Goal: Use online tool/utility: Utilize a website feature to perform a specific function

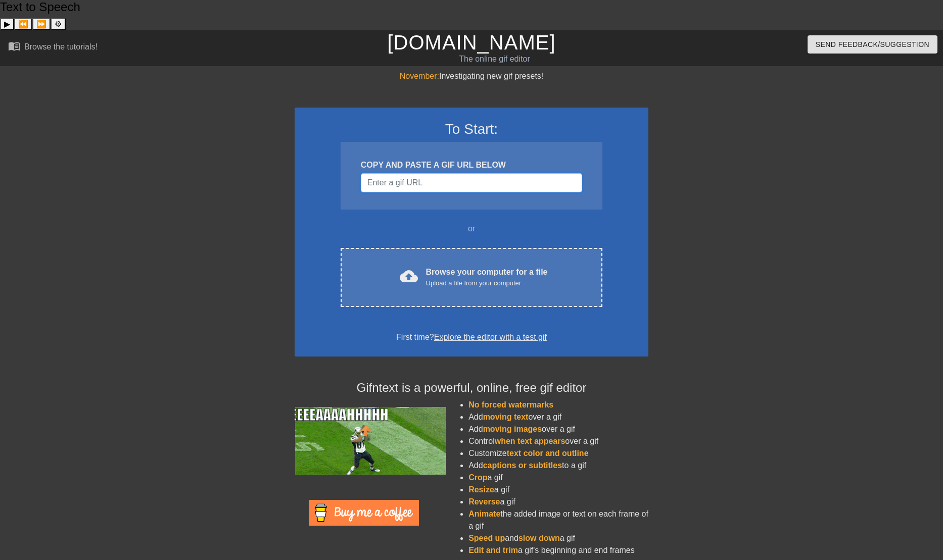
click at [547, 173] on input "Username" at bounding box center [471, 182] width 221 height 19
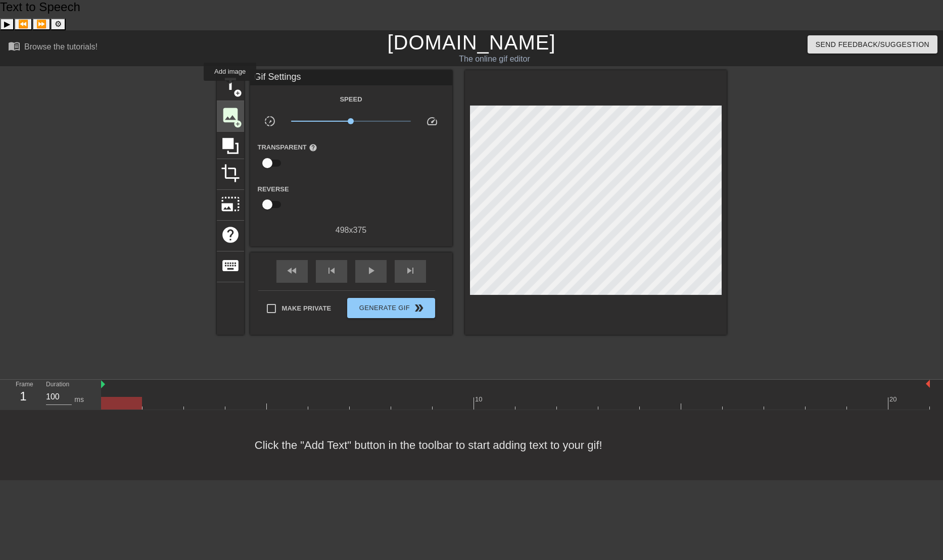
click at [230, 106] on span "image" at bounding box center [230, 115] width 19 height 19
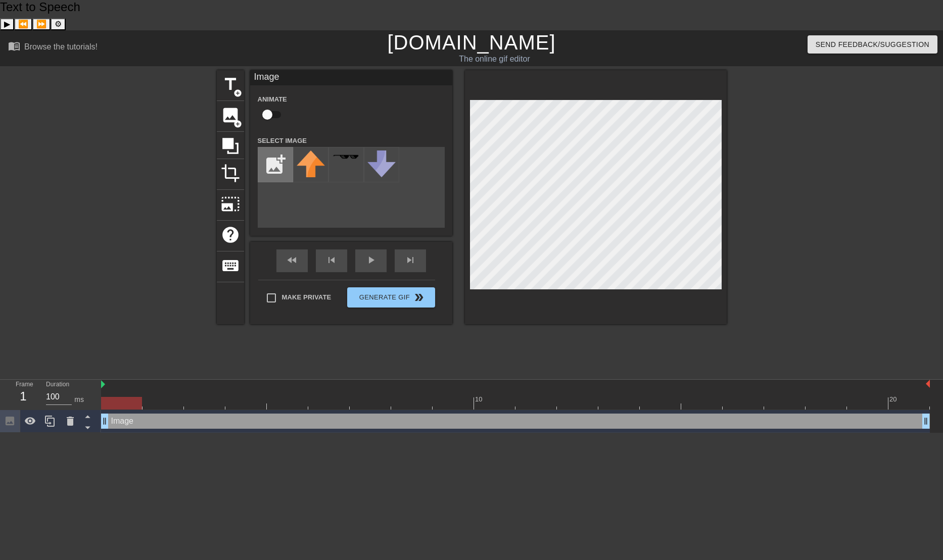
click at [273, 148] on input "file" at bounding box center [275, 165] width 34 height 34
type input "C:\fakepath\food cache small.png"
click at [317, 151] on img at bounding box center [311, 164] width 28 height 26
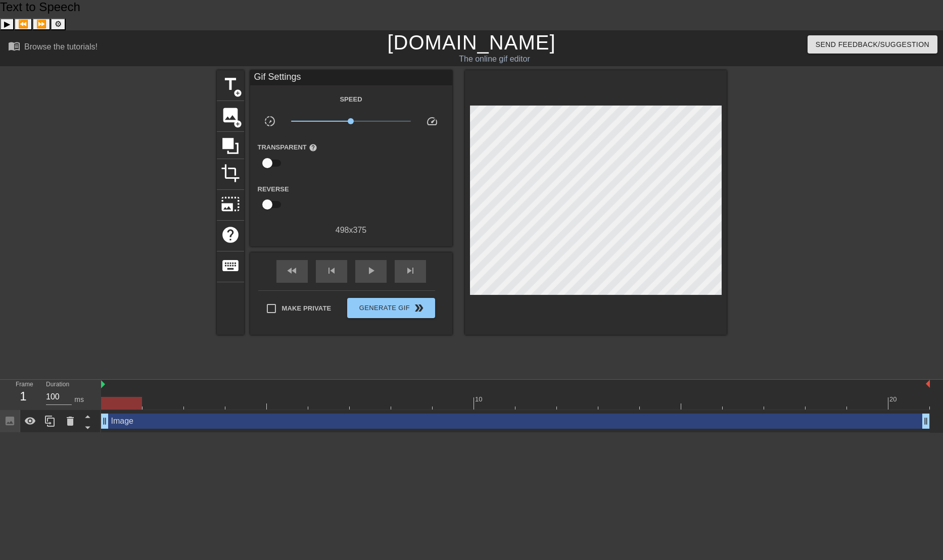
click at [377, 253] on div "fast_rewind skip_previous play_arrow skip_next" at bounding box center [351, 272] width 165 height 38
click at [369, 265] on span "play_arrow" at bounding box center [371, 271] width 12 height 12
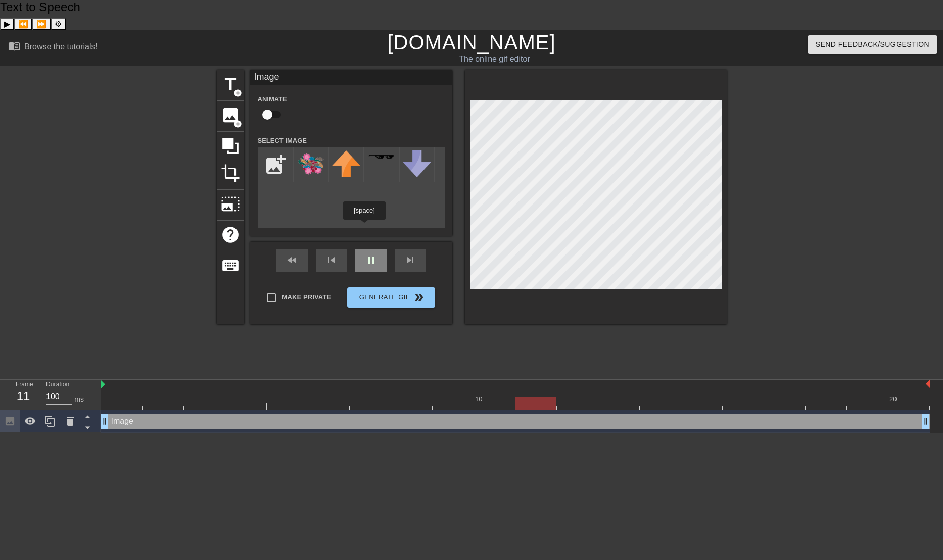
drag, startPoint x: 370, startPoint y: 230, endPoint x: 376, endPoint y: 232, distance: 5.9
click at [376, 250] on div "pause" at bounding box center [370, 261] width 31 height 23
click at [269, 148] on input "file" at bounding box center [275, 165] width 34 height 34
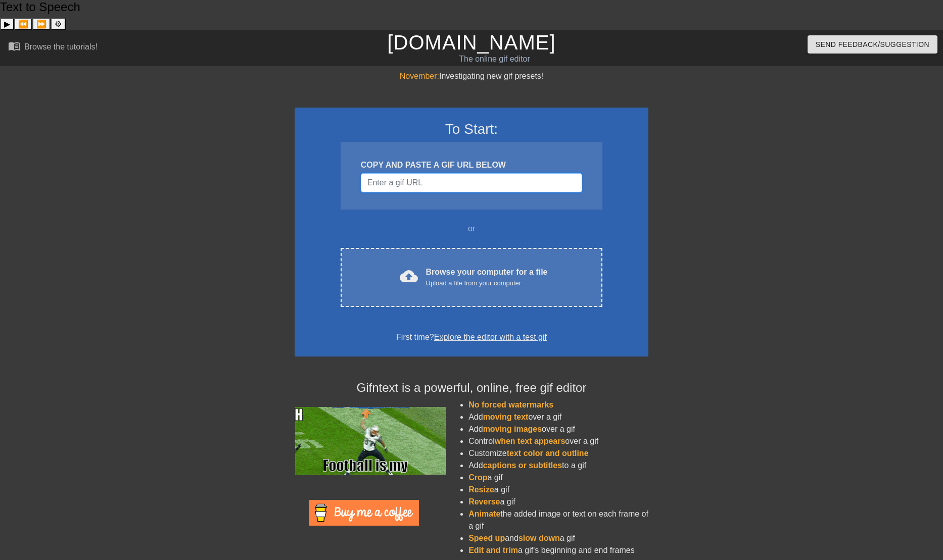
click at [509, 173] on input "Username" at bounding box center [471, 182] width 221 height 19
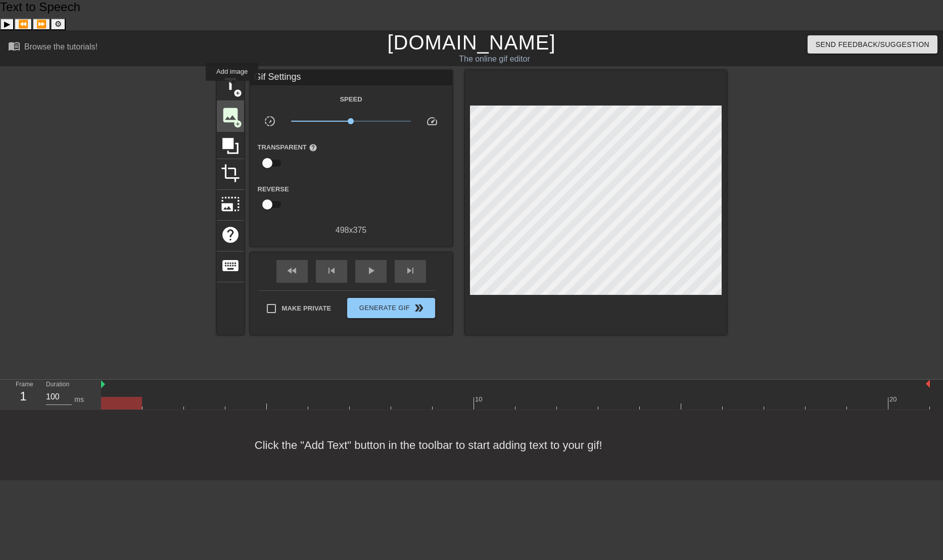
click at [232, 106] on span "image" at bounding box center [230, 115] width 19 height 19
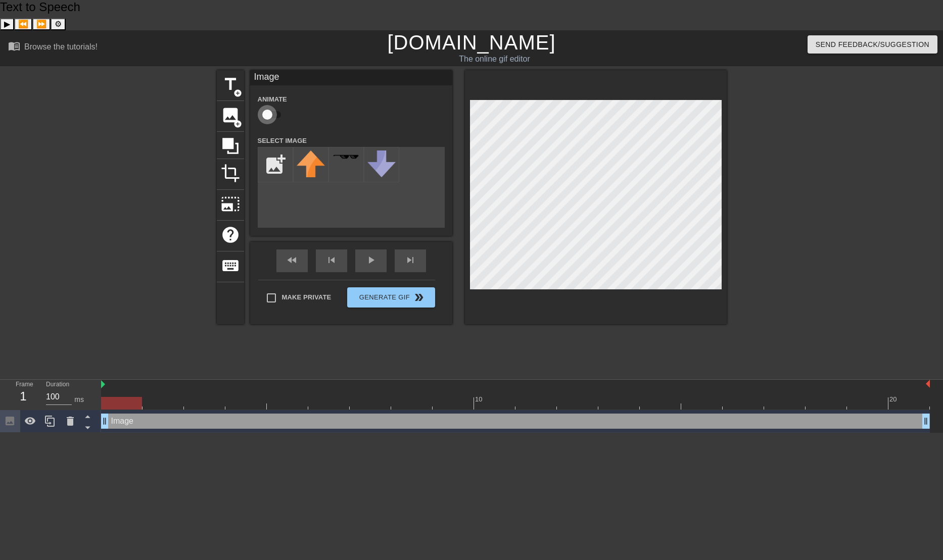
click at [276, 105] on input "checkbox" at bounding box center [267, 114] width 58 height 19
checkbox input "true"
click at [276, 148] on input "file" at bounding box center [275, 165] width 34 height 34
click at [306, 151] on img at bounding box center [311, 164] width 28 height 26
click at [282, 148] on input "file" at bounding box center [275, 165] width 34 height 34
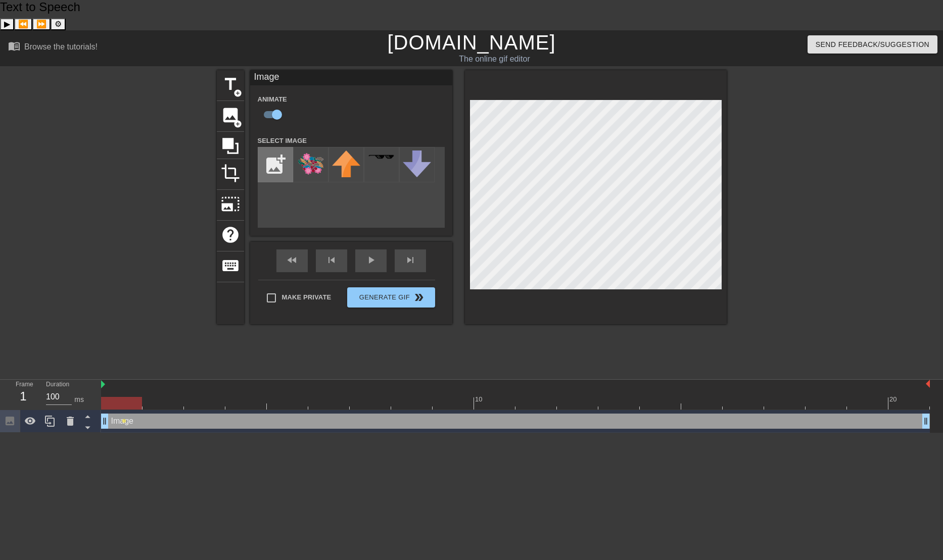
type input "C:\fakepath\food cache small.png"
click at [318, 151] on img at bounding box center [311, 164] width 28 height 26
click at [280, 105] on input "checkbox" at bounding box center [277, 114] width 58 height 19
click at [274, 105] on input "checkbox" at bounding box center [267, 114] width 58 height 19
checkbox input "true"
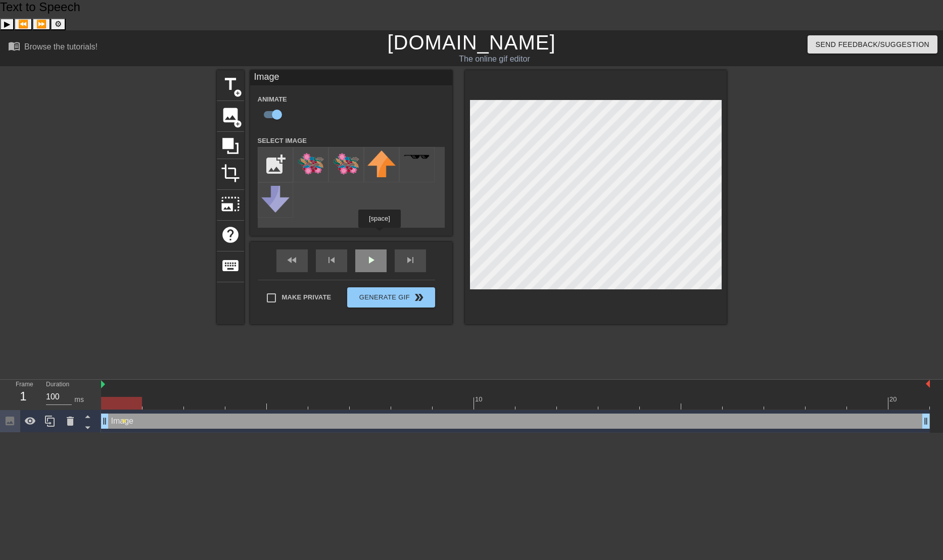
click at [379, 250] on div "play_arrow" at bounding box center [370, 261] width 31 height 23
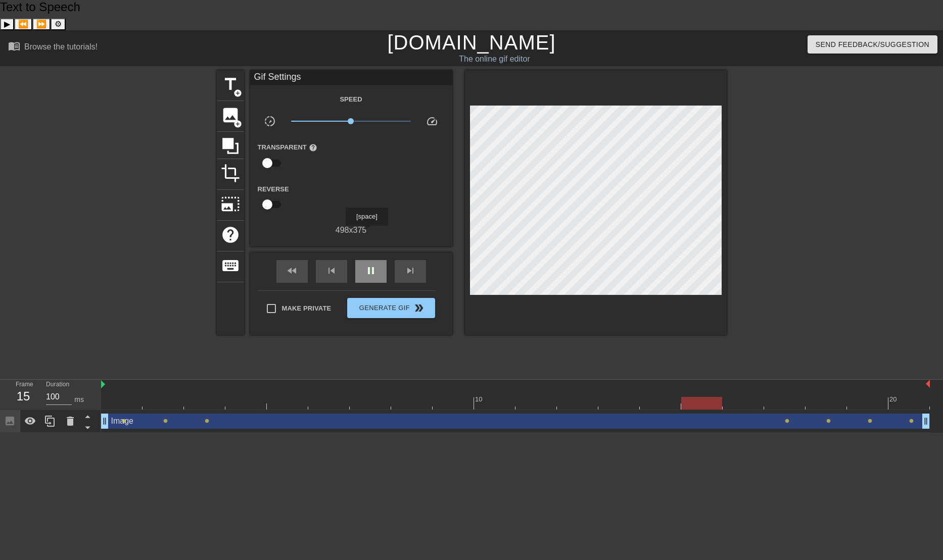
click at [366, 260] on div "pause" at bounding box center [370, 271] width 31 height 23
click at [784, 414] on div "Image drag_handle drag_handle" at bounding box center [515, 421] width 829 height 15
drag, startPoint x: 787, startPoint y: 393, endPoint x: 703, endPoint y: 394, distance: 84.4
click at [703, 414] on div "Image drag_handle drag_handle lens lens lens lens lens lens lens" at bounding box center [515, 421] width 829 height 15
click at [788, 419] on span "lens" at bounding box center [787, 421] width 5 height 5
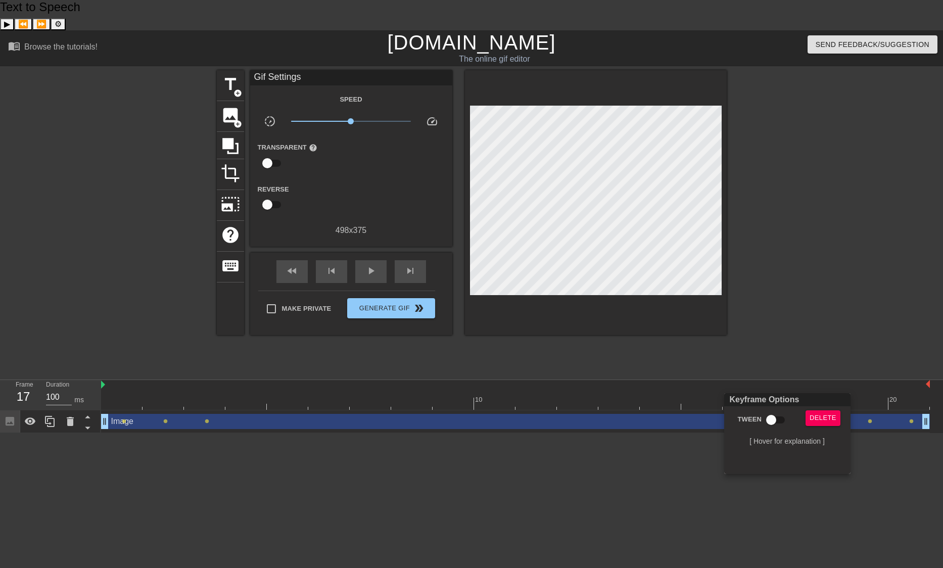
click at [206, 391] on div at bounding box center [471, 284] width 943 height 568
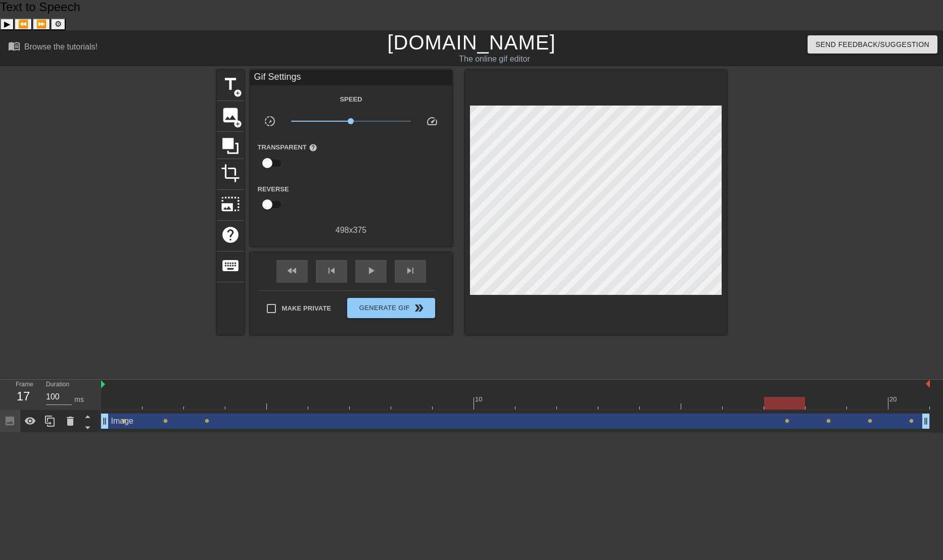
drag, startPoint x: 206, startPoint y: 389, endPoint x: 259, endPoint y: 394, distance: 53.8
click at [259, 414] on div "Image drag_handle drag_handle lens lens lens lens lens lens lens" at bounding box center [515, 421] width 829 height 15
click at [206, 419] on span "lens" at bounding box center [207, 421] width 5 height 5
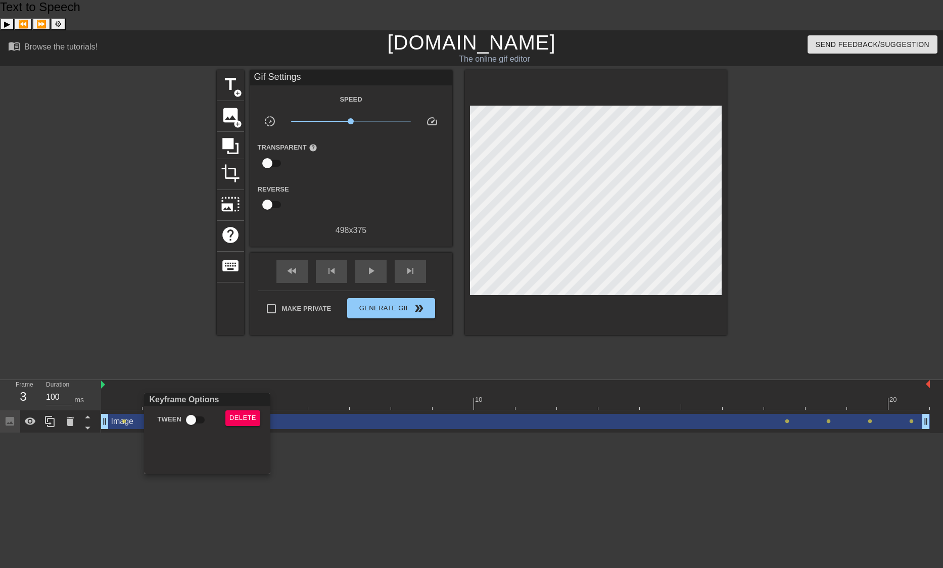
click at [229, 440] on div "Keyframe Options Tween Delete" at bounding box center [207, 433] width 126 height 81
click at [197, 421] on input "Tween" at bounding box center [191, 419] width 58 height 19
checkbox input "true"
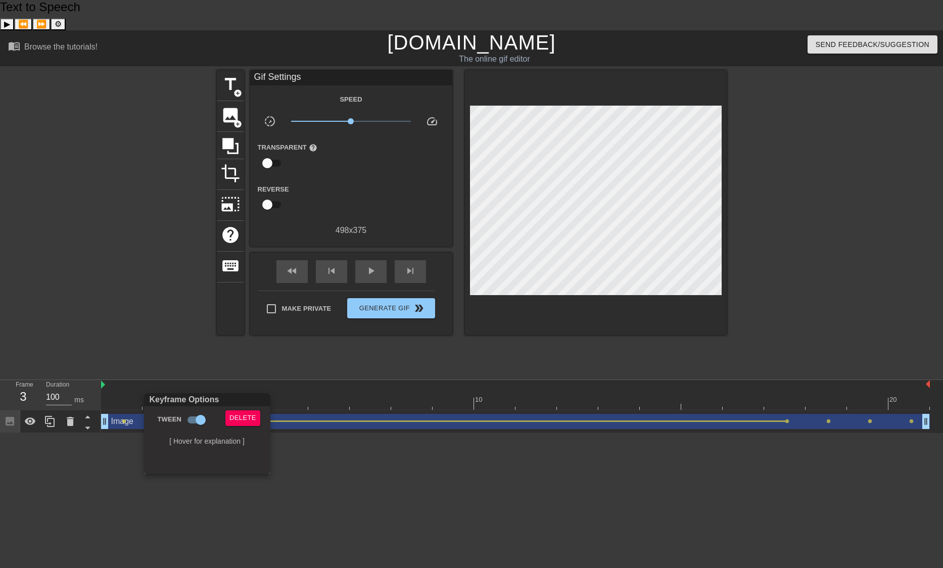
click at [379, 241] on div at bounding box center [471, 284] width 943 height 568
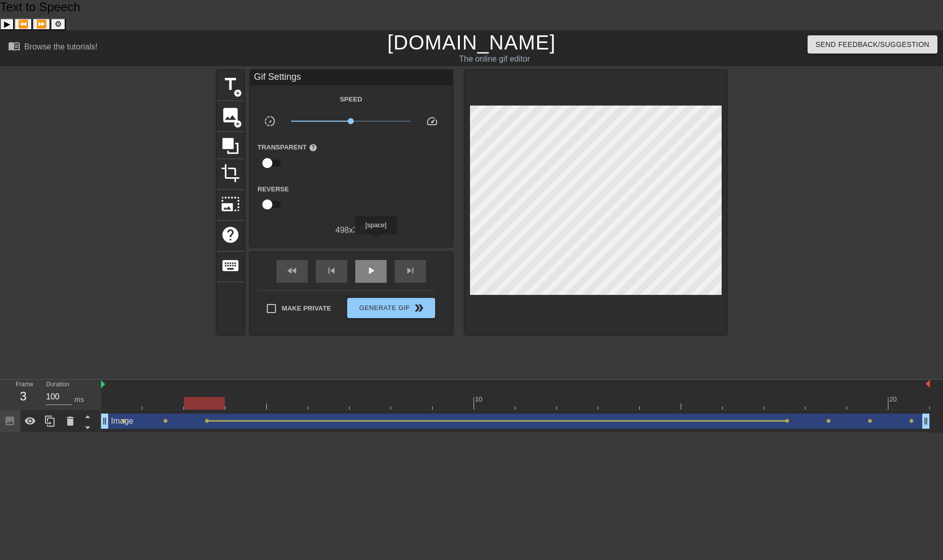
click at [375, 265] on span "play_arrow" at bounding box center [371, 271] width 12 height 12
click at [375, 265] on span "pause" at bounding box center [371, 271] width 12 height 12
drag, startPoint x: 313, startPoint y: 390, endPoint x: 303, endPoint y: 389, distance: 9.6
click at [303, 414] on div "Image drag_handle drag_handle" at bounding box center [515, 421] width 829 height 15
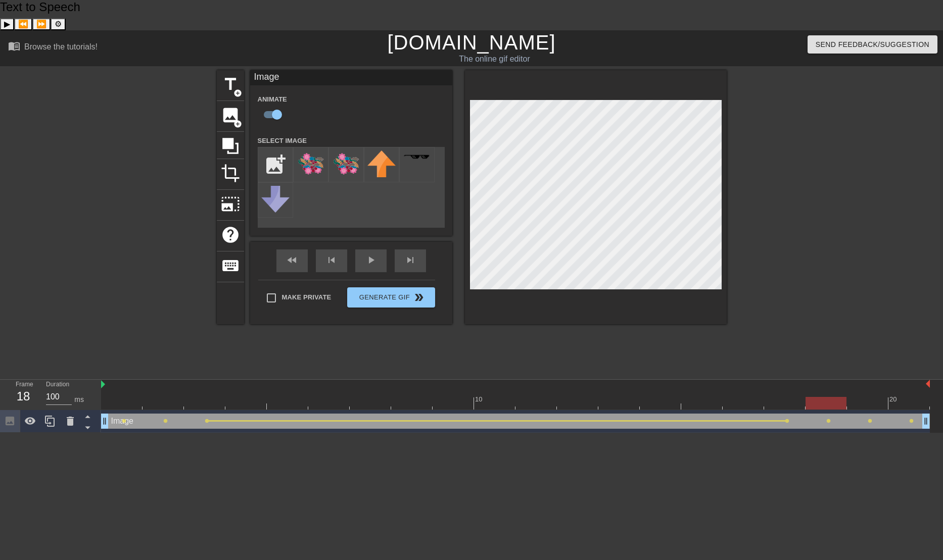
click at [303, 414] on div "Image drag_handle drag_handle" at bounding box center [515, 421] width 829 height 15
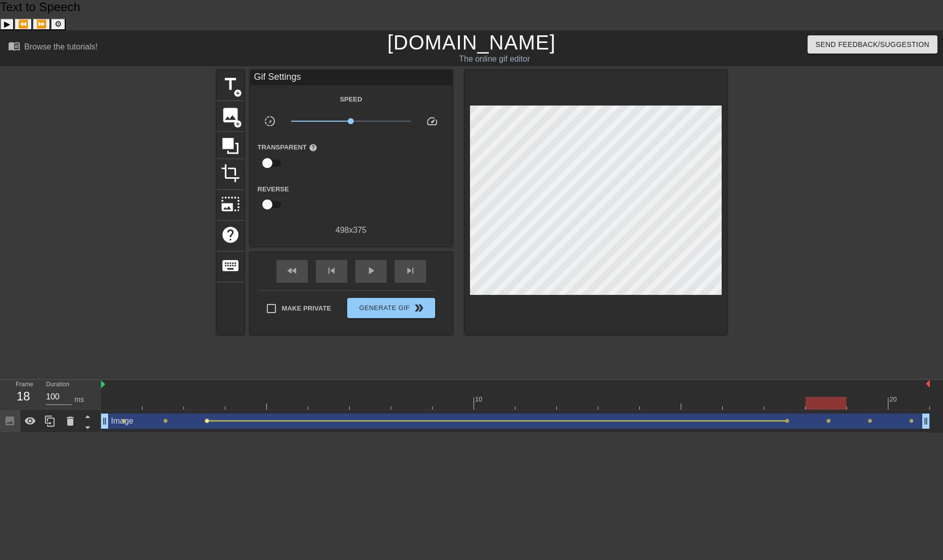
click at [207, 419] on span "lens" at bounding box center [207, 421] width 5 height 5
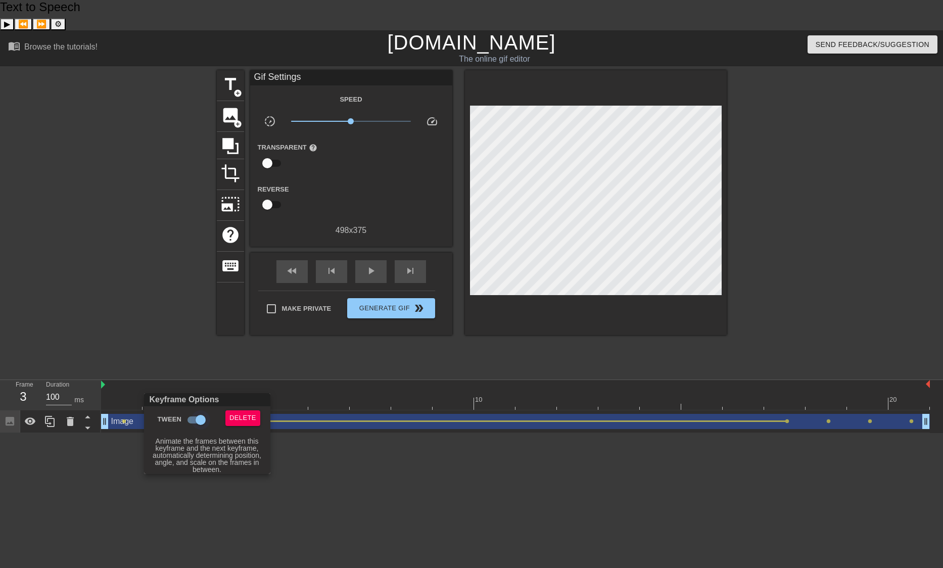
click at [200, 420] on input "Tween" at bounding box center [201, 419] width 58 height 19
checkbox input "false"
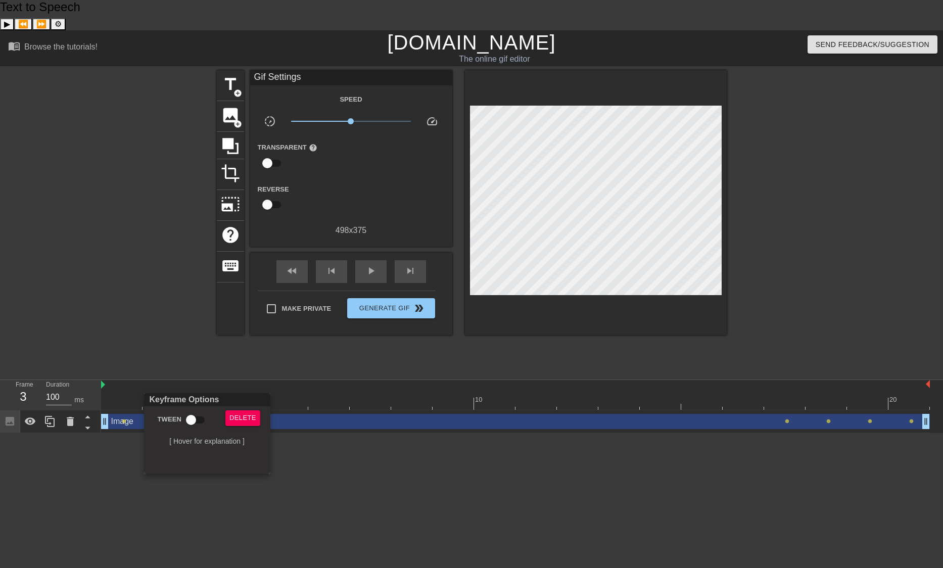
click at [168, 390] on div at bounding box center [471, 284] width 943 height 568
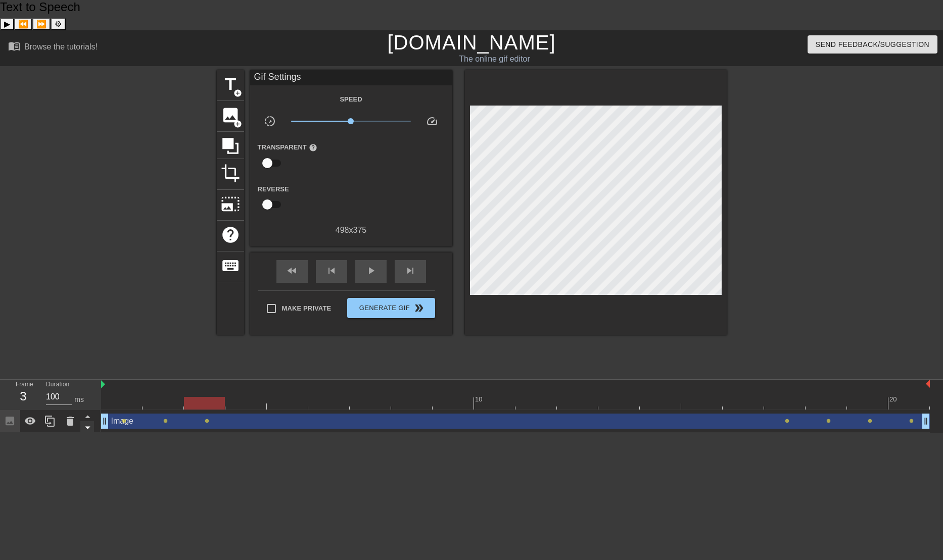
click at [84, 421] on icon at bounding box center [87, 427] width 13 height 13
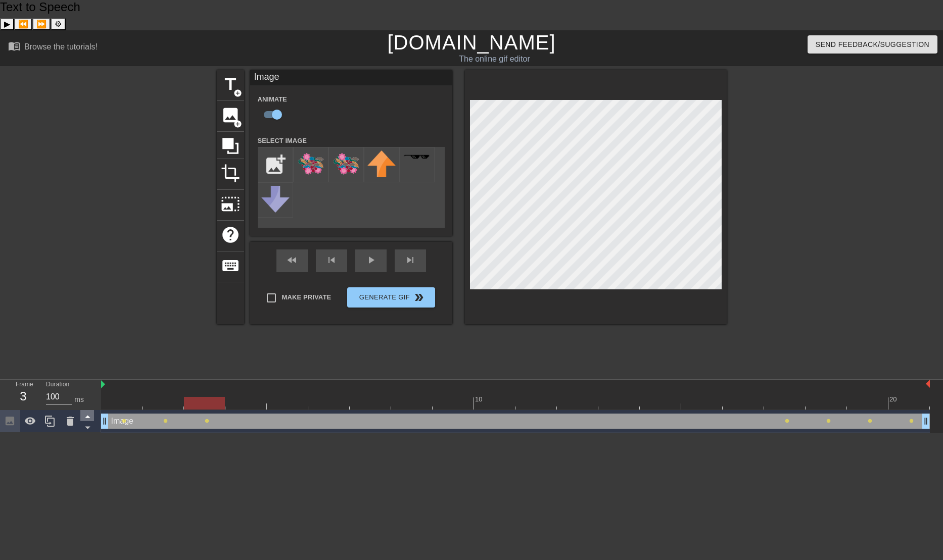
click at [85, 410] on icon at bounding box center [87, 416] width 13 height 13
click at [89, 427] on icon at bounding box center [87, 428] width 5 height 3
drag, startPoint x: 162, startPoint y: 389, endPoint x: 151, endPoint y: 430, distance: 42.4
click at [152, 430] on html "Text to Speech ▶ ⏪ ⏩ ⚙ Voice options Rate: 1 Pitch: 1 Voice: 🇺🇸 Microsoft David…" at bounding box center [471, 216] width 943 height 433
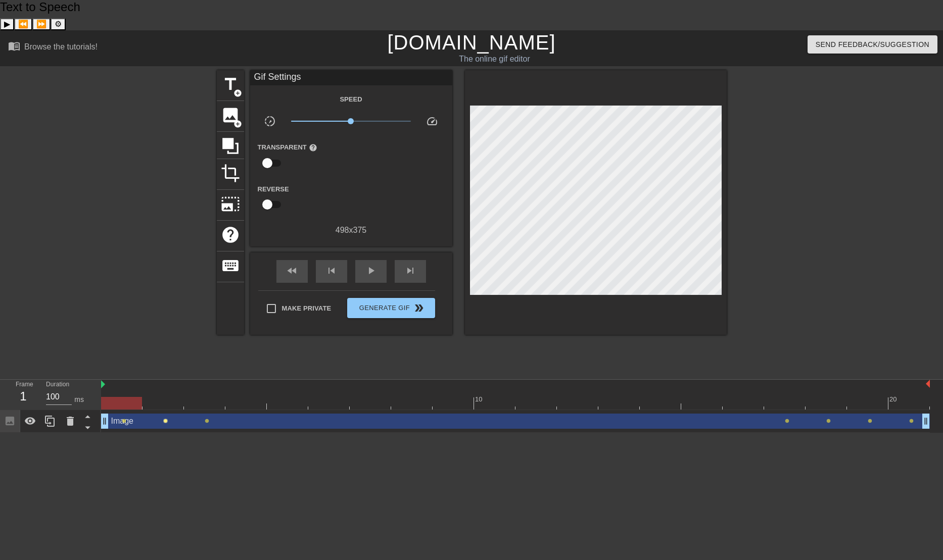
click at [165, 419] on span "lens" at bounding box center [165, 421] width 5 height 5
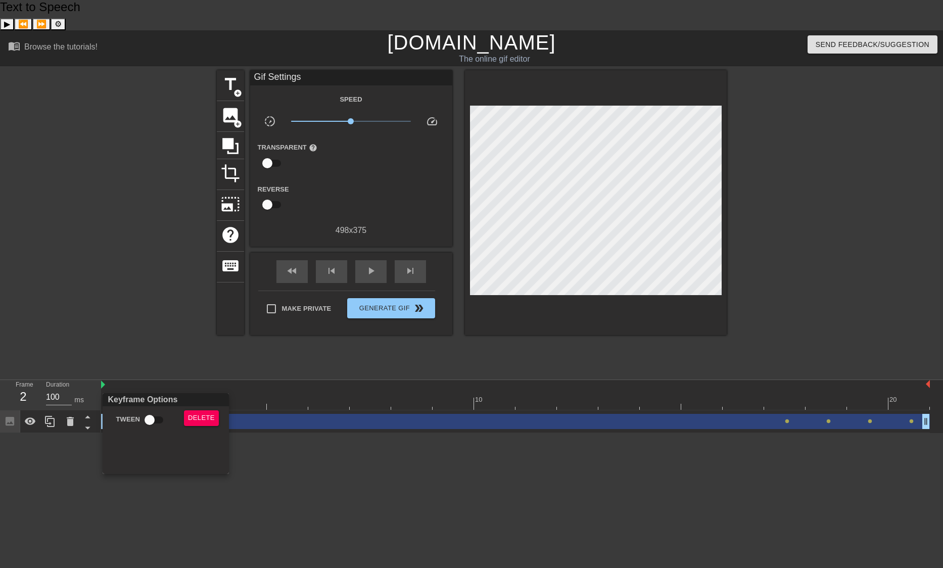
click at [205, 389] on div at bounding box center [471, 284] width 943 height 568
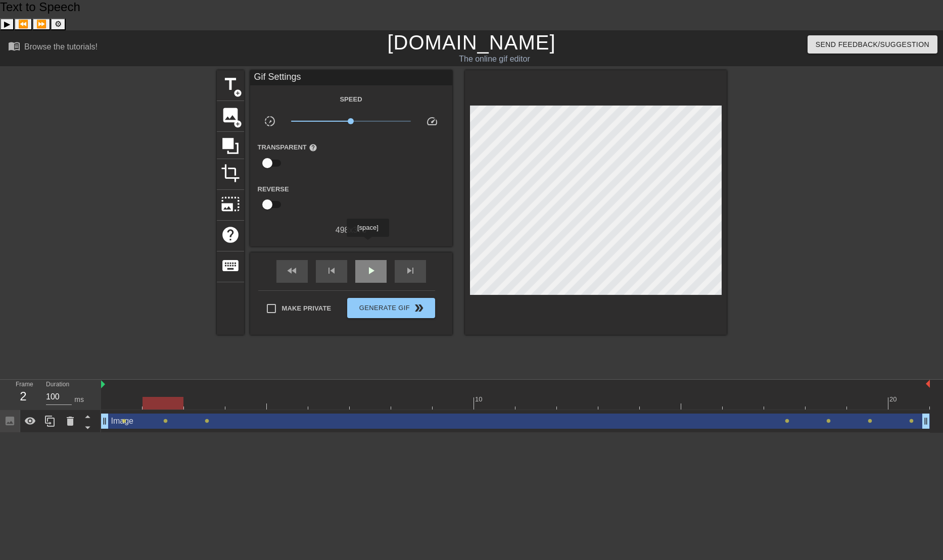
click at [367, 265] on span "play_arrow" at bounding box center [371, 271] width 12 height 12
click at [366, 265] on span "pause" at bounding box center [371, 271] width 12 height 12
click at [124, 419] on span "lens" at bounding box center [124, 421] width 5 height 5
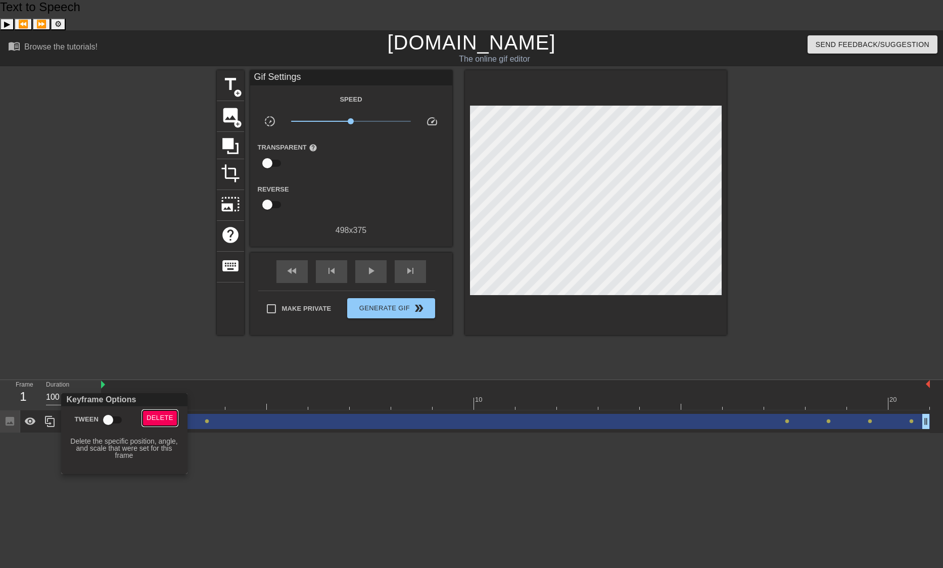
click at [157, 418] on span "Delete" at bounding box center [160, 418] width 27 height 12
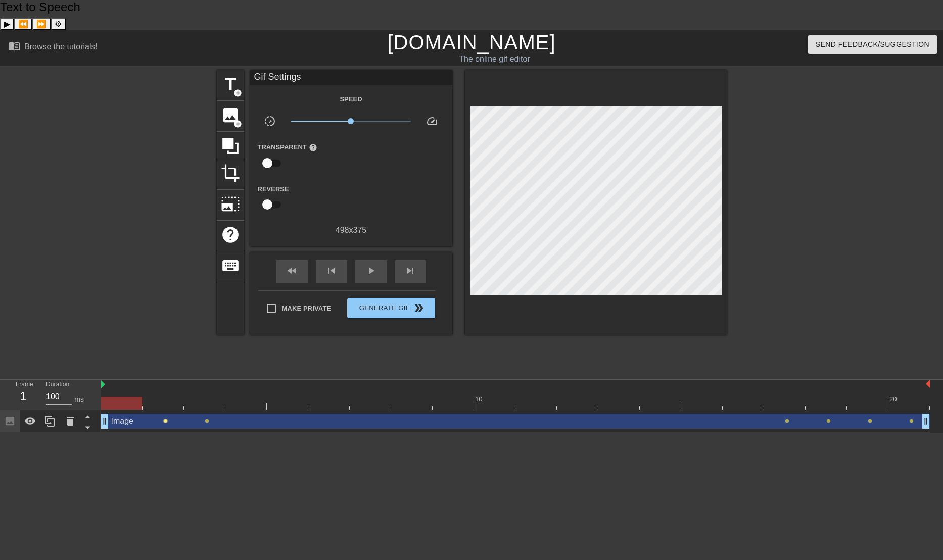
click at [167, 419] on span "lens" at bounding box center [165, 421] width 5 height 5
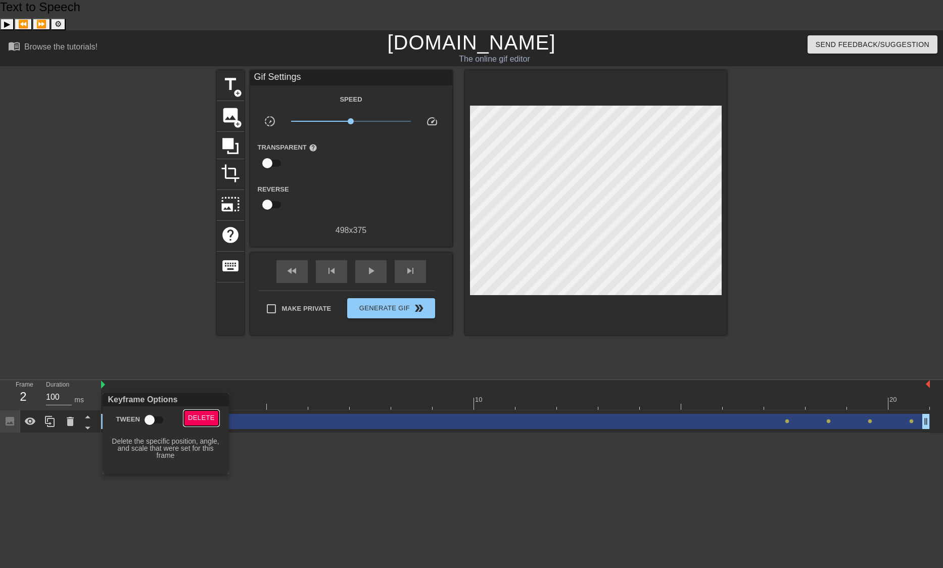
click at [189, 417] on span "Delete" at bounding box center [201, 418] width 27 height 12
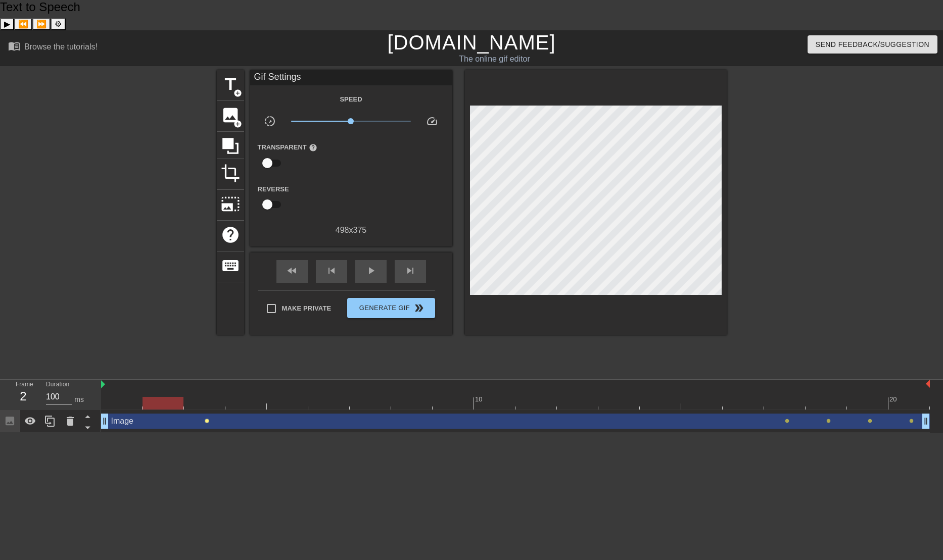
click at [207, 419] on span "lens" at bounding box center [207, 421] width 5 height 5
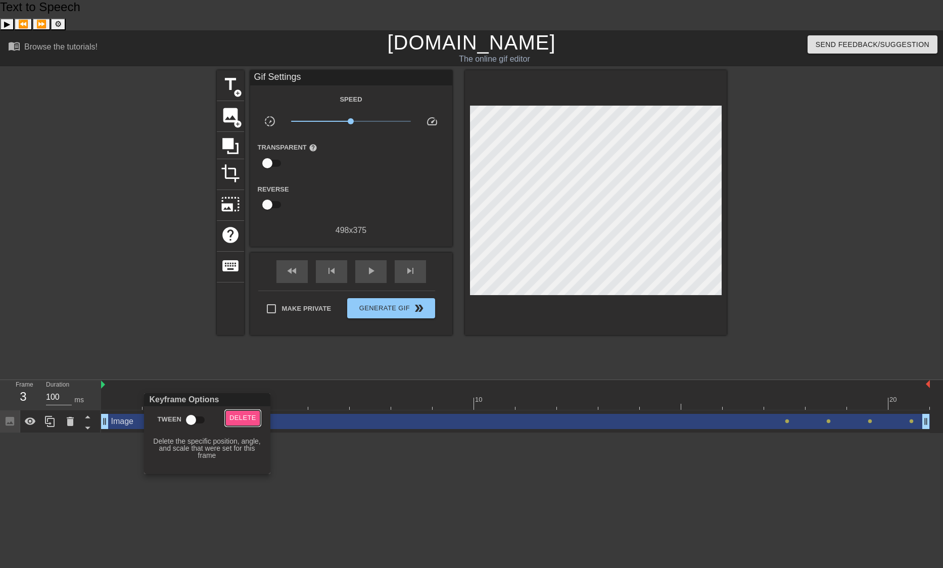
click at [233, 415] on button "Delete" at bounding box center [242, 418] width 35 height 16
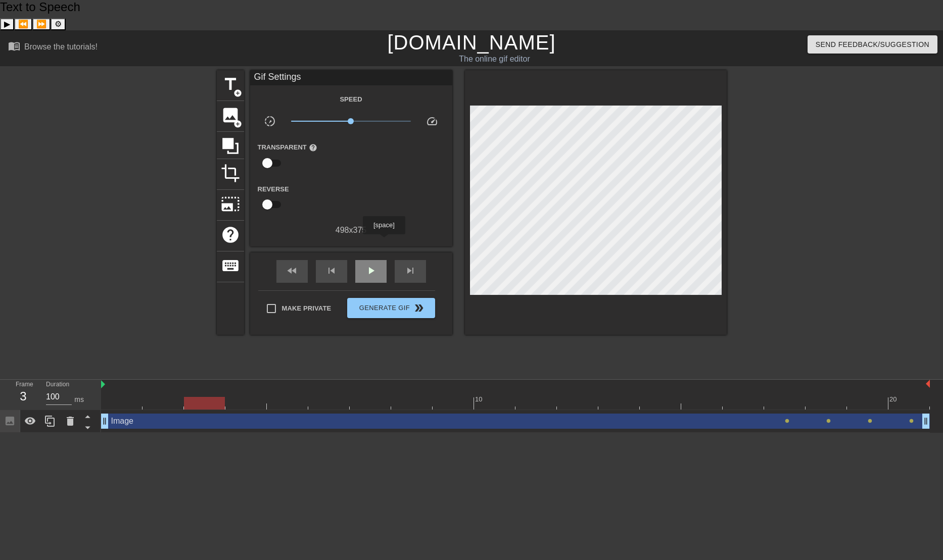
click at [378, 260] on div "play_arrow" at bounding box center [370, 271] width 31 height 23
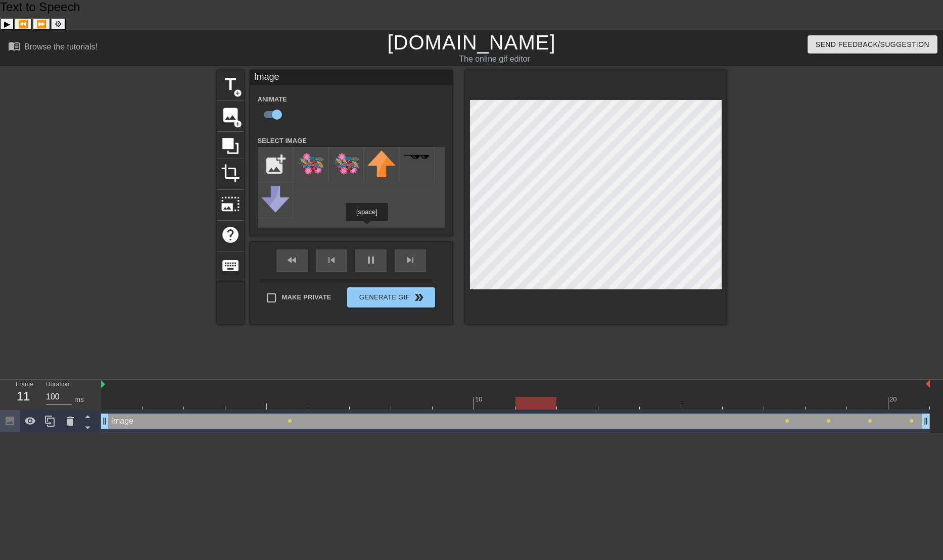
click at [367, 242] on div "fast_rewind skip_previous pause skip_next" at bounding box center [351, 261] width 165 height 38
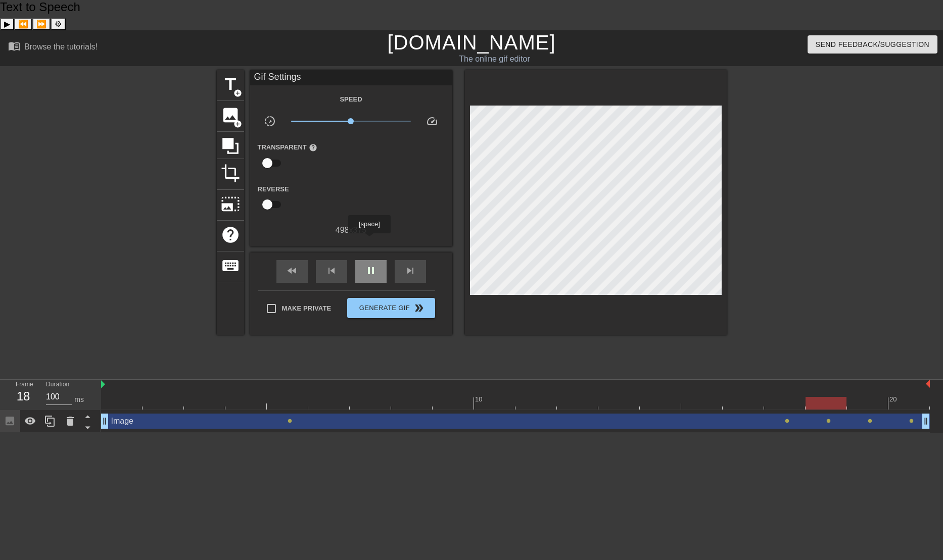
click at [369, 265] on span "pause" at bounding box center [371, 271] width 12 height 12
click at [69, 417] on icon at bounding box center [70, 421] width 7 height 9
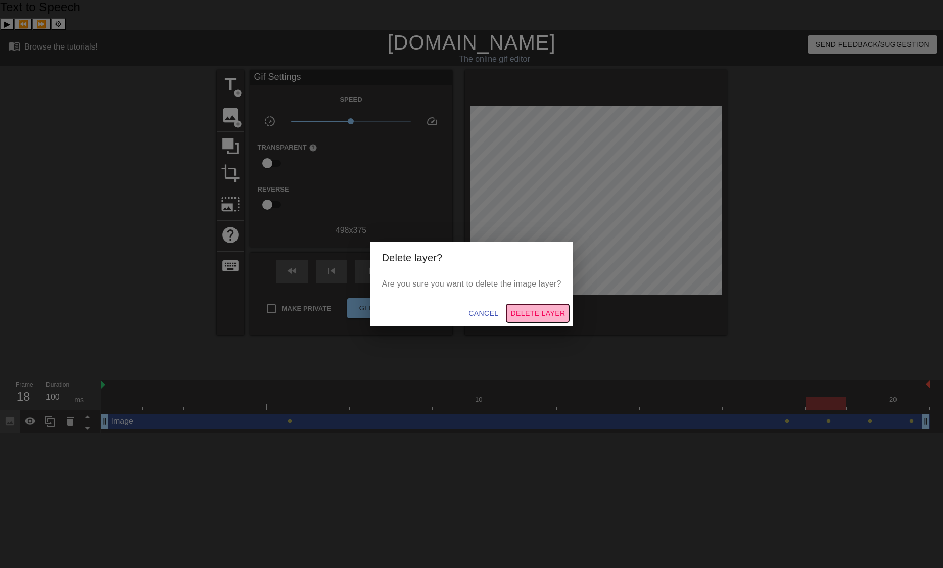
click at [540, 313] on span "Delete Layer" at bounding box center [537, 313] width 55 height 13
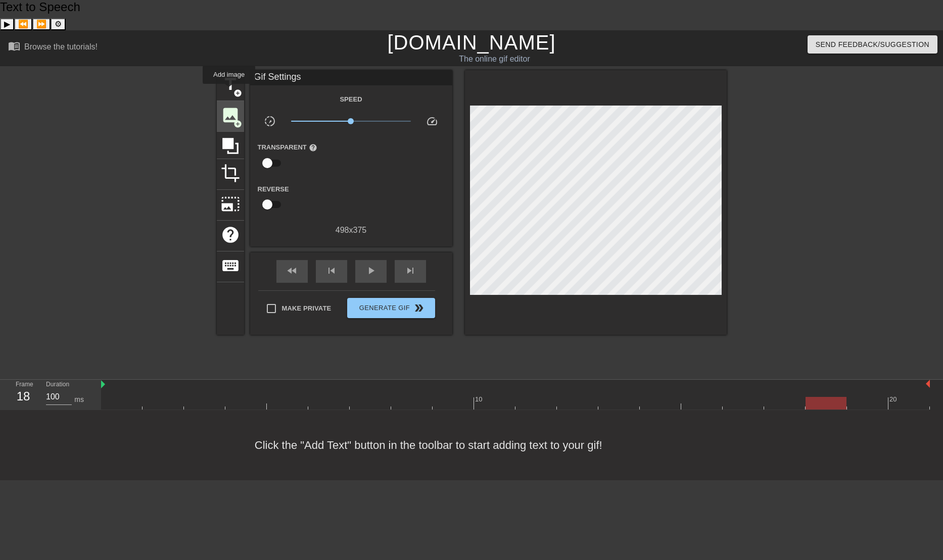
click at [229, 106] on span "image" at bounding box center [230, 115] width 19 height 19
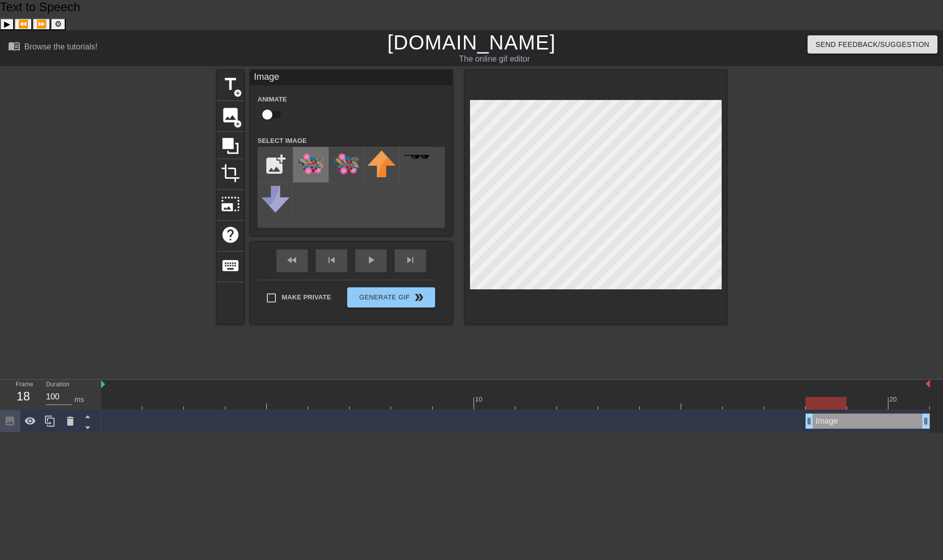
click at [312, 151] on img at bounding box center [311, 164] width 28 height 26
click at [369, 250] on div "play_arrow" at bounding box center [370, 261] width 31 height 23
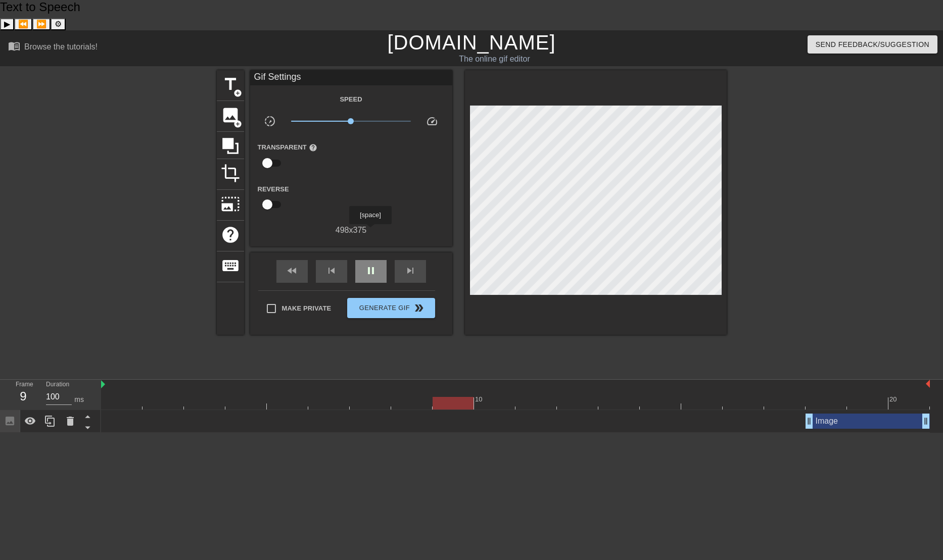
click at [370, 260] on div "pause" at bounding box center [370, 271] width 31 height 23
click at [370, 260] on div "play_arrow" at bounding box center [370, 271] width 31 height 23
click at [370, 260] on div "pause" at bounding box center [370, 271] width 31 height 23
drag, startPoint x: 810, startPoint y: 391, endPoint x: 676, endPoint y: 387, distance: 134.5
click at [676, 414] on div "Image drag_handle drag_handle" at bounding box center [515, 421] width 829 height 15
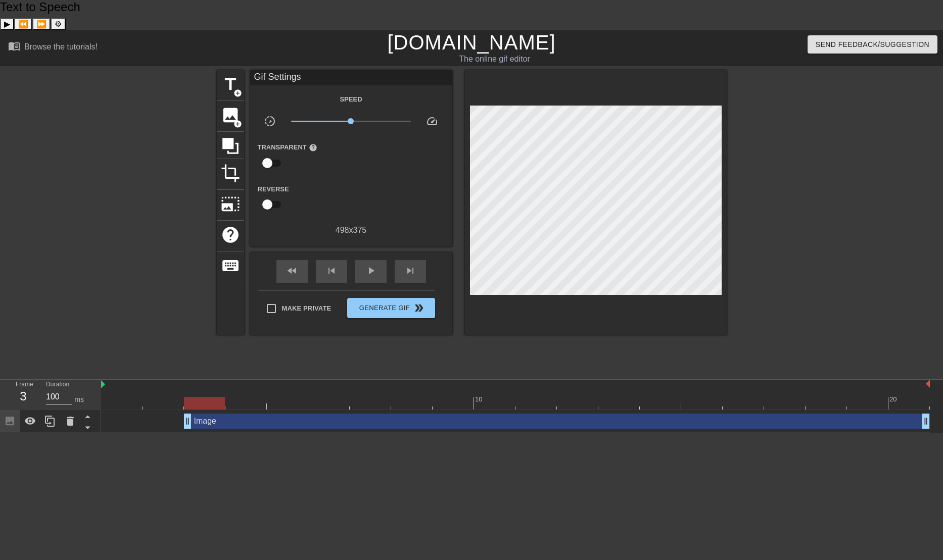
drag, startPoint x: 688, startPoint y: 390, endPoint x: 202, endPoint y: 385, distance: 486.1
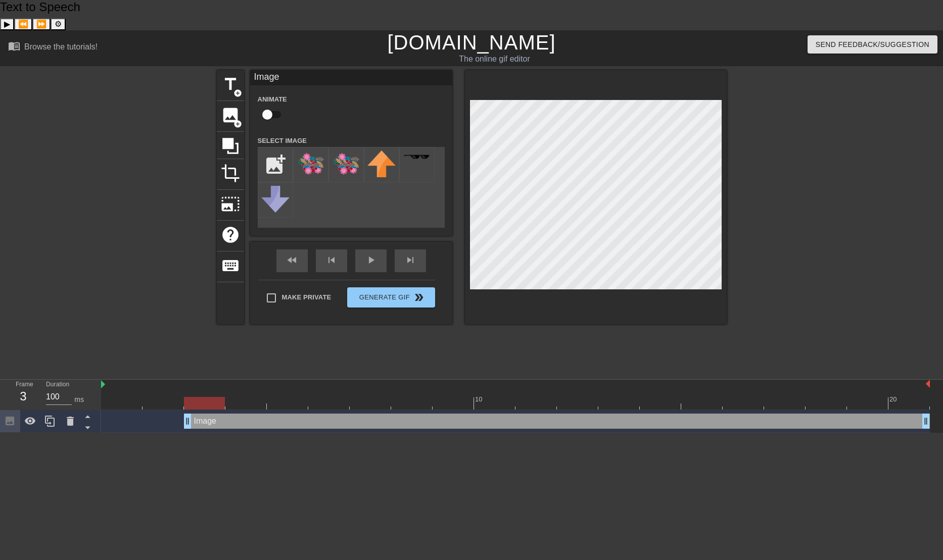
click at [662, 274] on div at bounding box center [596, 197] width 262 height 254
click at [277, 105] on input "checkbox" at bounding box center [267, 114] width 58 height 19
checkbox input "true"
click at [763, 223] on div at bounding box center [815, 221] width 152 height 303
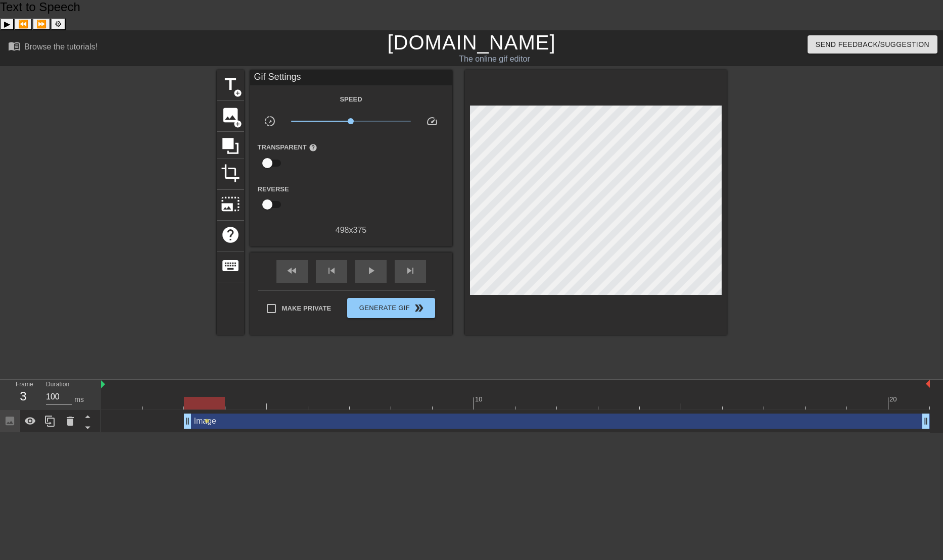
click at [268, 414] on div "Image drag_handle drag_handle" at bounding box center [557, 421] width 746 height 15
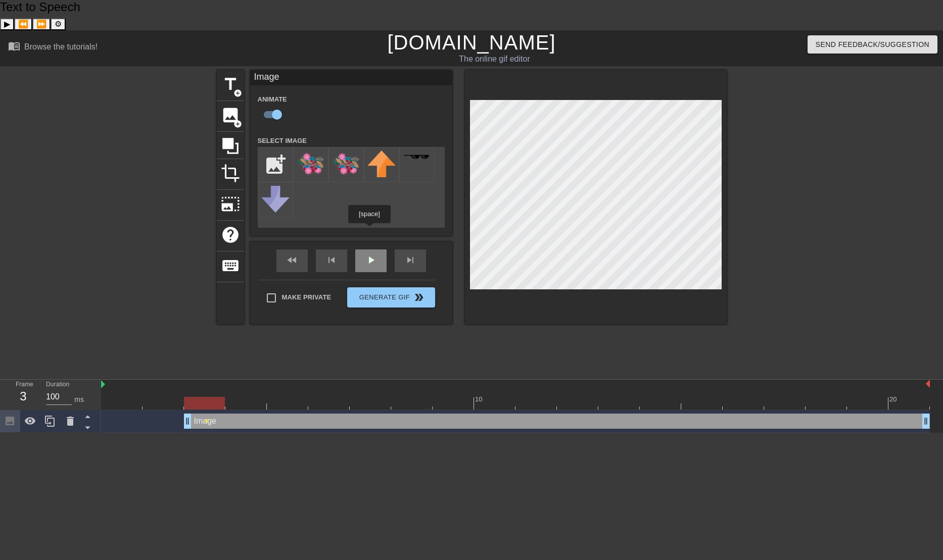
click at [369, 250] on div "play_arrow" at bounding box center [370, 261] width 31 height 23
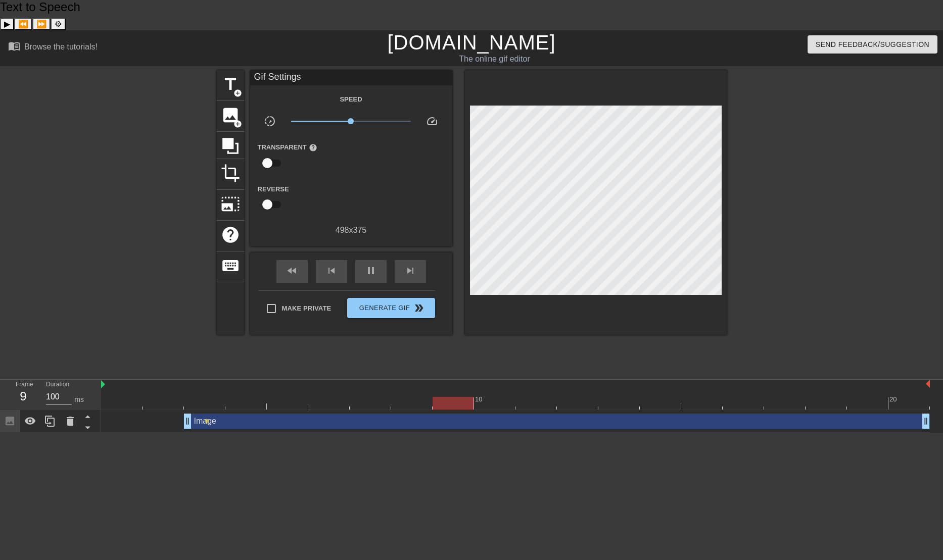
click at [656, 414] on div "Image drag_handle drag_handle" at bounding box center [557, 421] width 746 height 15
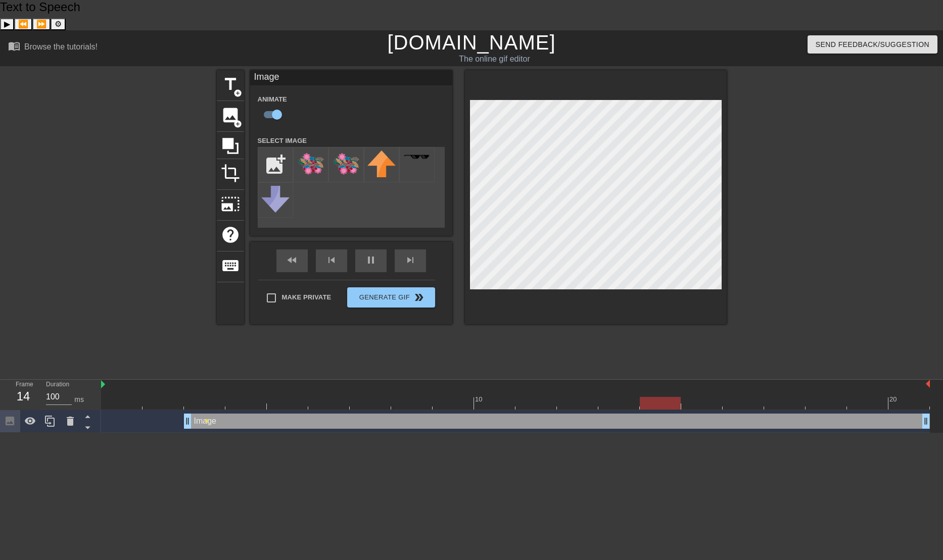
drag, startPoint x: 327, startPoint y: 392, endPoint x: 286, endPoint y: 392, distance: 40.4
click at [286, 414] on div "Image drag_handle drag_handle" at bounding box center [557, 421] width 746 height 15
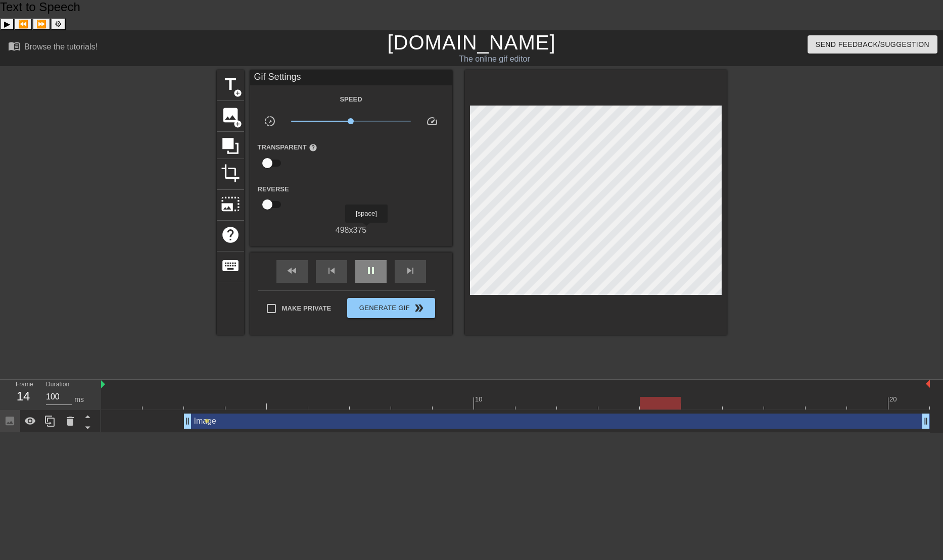
click at [366, 260] on div "pause" at bounding box center [370, 271] width 31 height 23
click at [406, 414] on div "Image drag_handle drag_handle" at bounding box center [557, 421] width 746 height 15
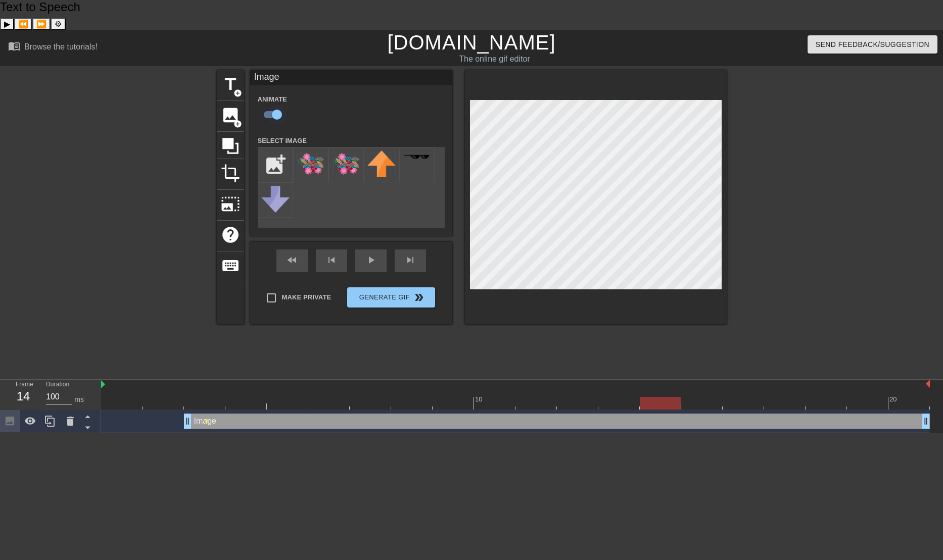
click at [276, 105] on input "checkbox" at bounding box center [277, 114] width 58 height 19
click at [276, 105] on input "checkbox" at bounding box center [267, 114] width 58 height 19
click at [597, 414] on div "Image drag_handle drag_handle" at bounding box center [557, 421] width 746 height 15
click at [271, 105] on input "checkbox" at bounding box center [277, 114] width 58 height 19
click at [275, 105] on input "checkbox" at bounding box center [267, 114] width 58 height 19
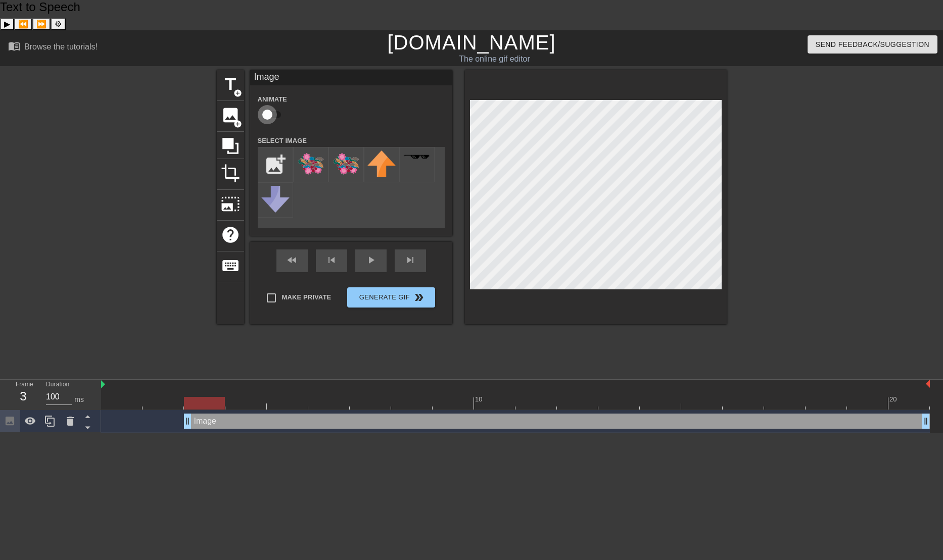
checkbox input "true"
click at [318, 151] on img at bounding box center [311, 164] width 28 height 26
click at [34, 417] on icon at bounding box center [30, 421] width 11 height 8
click at [34, 417] on icon at bounding box center [30, 422] width 11 height 10
click at [376, 250] on div "play_arrow" at bounding box center [370, 261] width 31 height 23
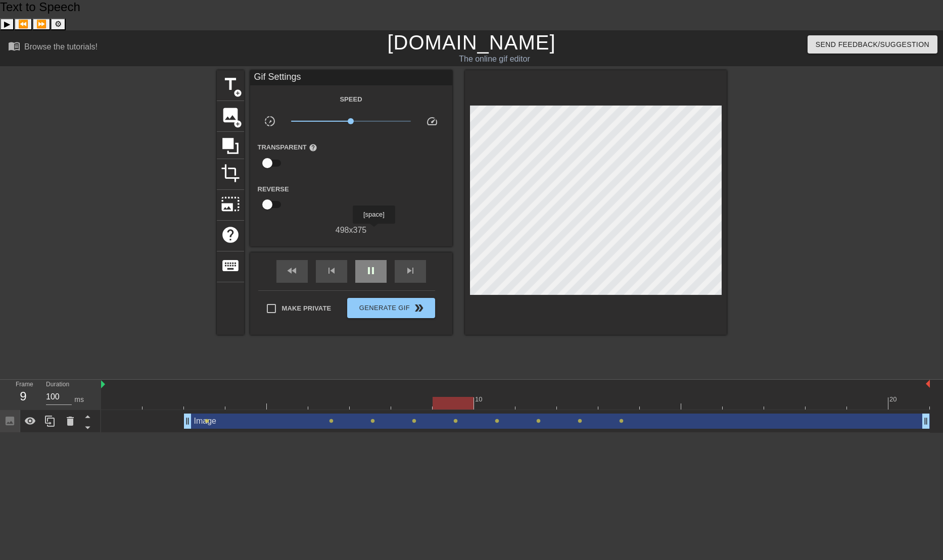
click at [373, 260] on div "pause" at bounding box center [370, 271] width 31 height 23
click at [375, 265] on span "play_arrow" at bounding box center [371, 271] width 12 height 12
click at [375, 265] on span "pause" at bounding box center [371, 271] width 12 height 12
click at [332, 419] on span "lens" at bounding box center [331, 421] width 5 height 5
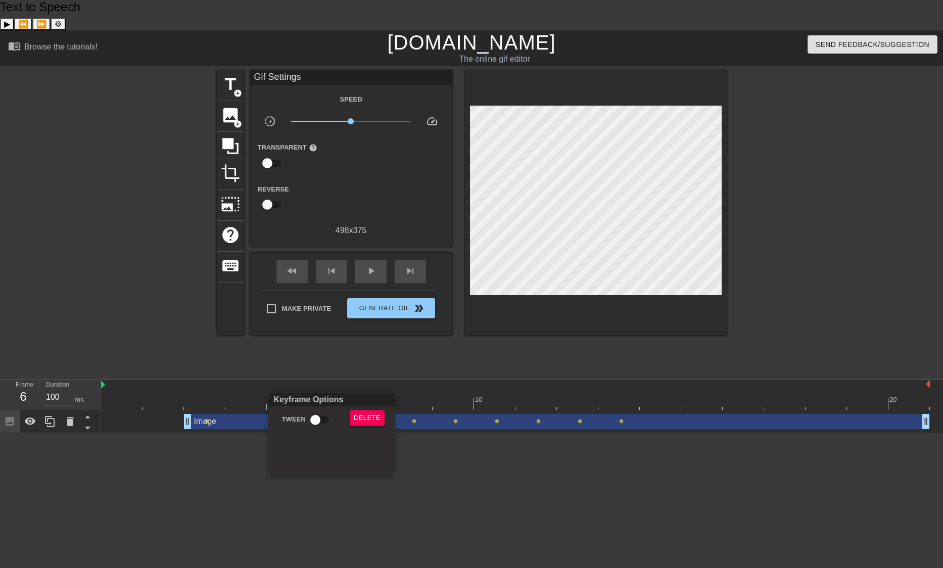
click at [205, 389] on div at bounding box center [471, 284] width 943 height 568
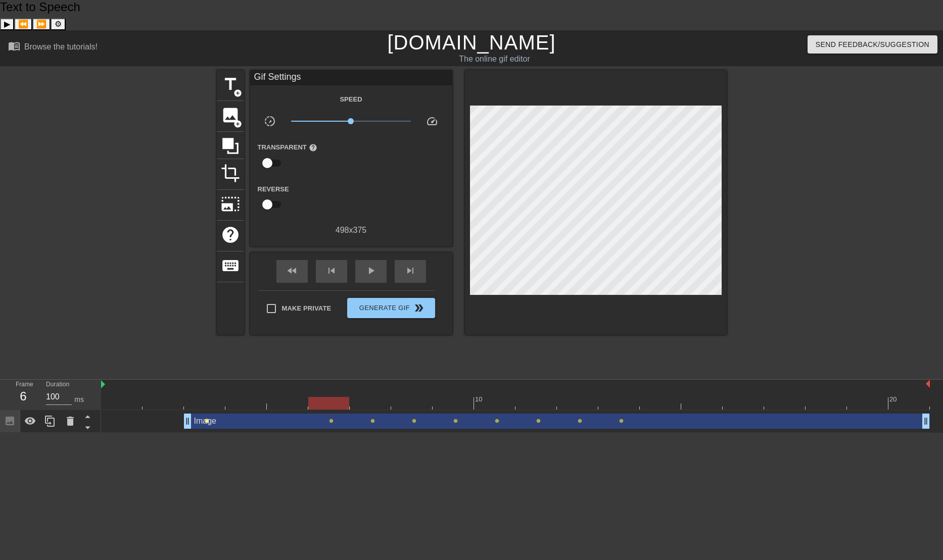
click at [209, 419] on span "lens" at bounding box center [207, 421] width 5 height 5
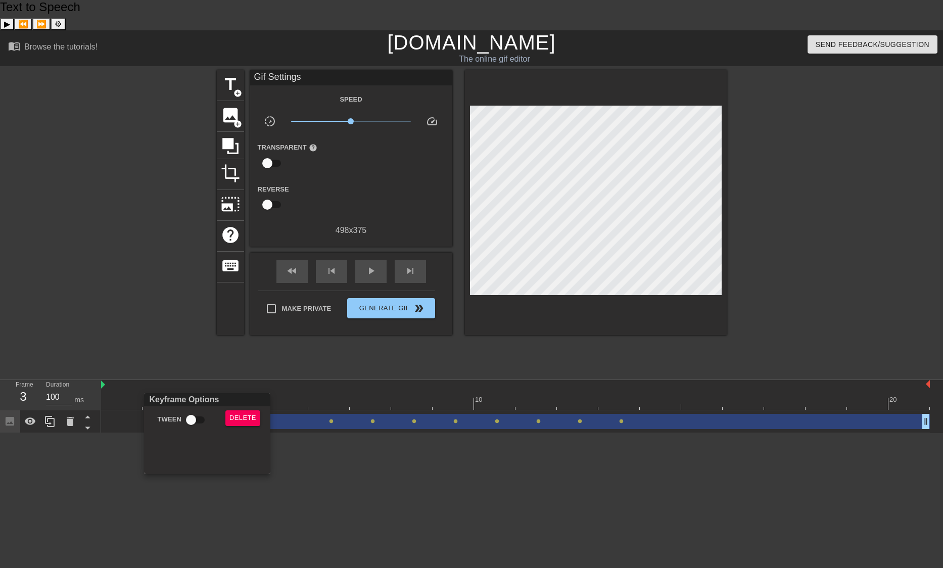
click at [206, 390] on div at bounding box center [471, 284] width 943 height 568
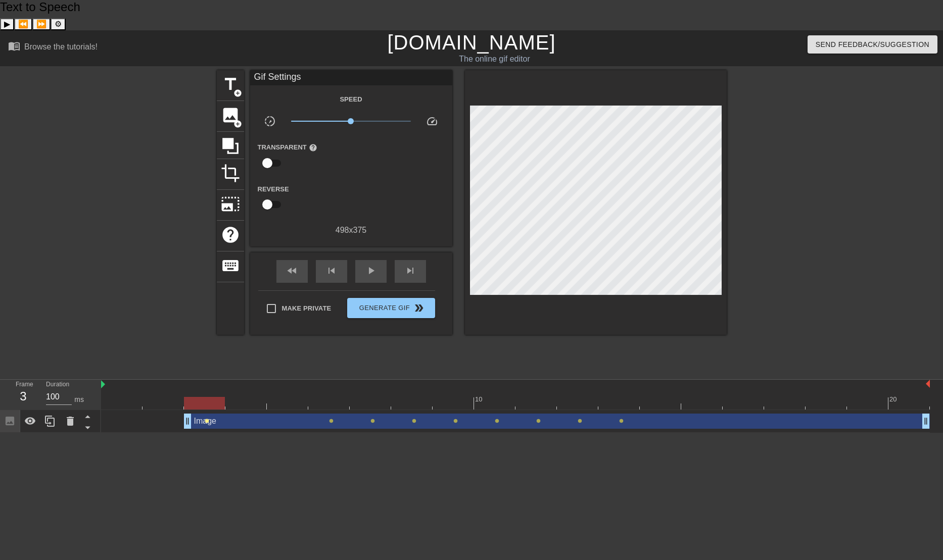
click at [206, 419] on span "lens" at bounding box center [207, 421] width 5 height 5
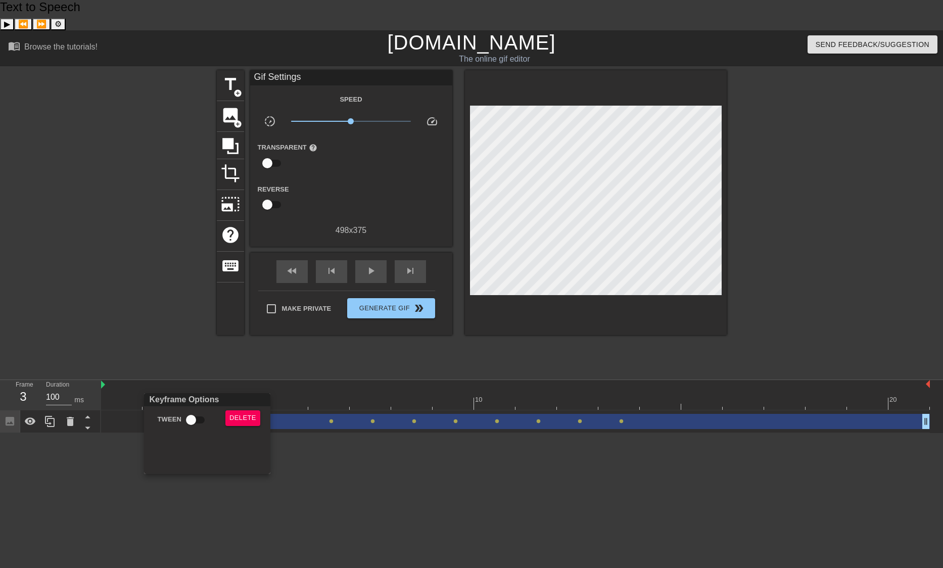
click at [661, 246] on div at bounding box center [471, 284] width 943 height 568
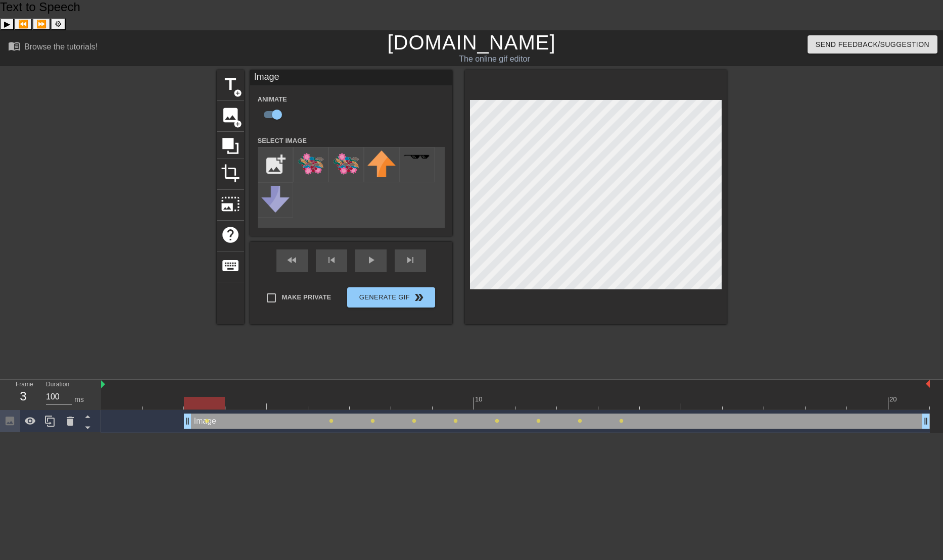
click at [661, 268] on div at bounding box center [596, 197] width 262 height 254
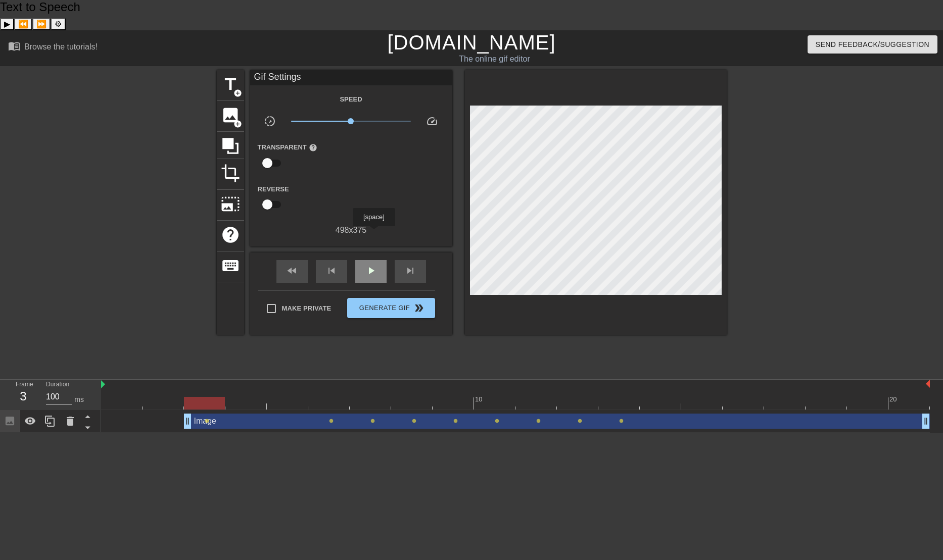
click at [373, 260] on div "play_arrow" at bounding box center [370, 271] width 31 height 23
click at [375, 265] on span "pause" at bounding box center [371, 271] width 12 height 12
click at [746, 433] on html "Text to Speech ▶ ⏪ ⏩ ⚙ Voice options Rate: 1 Pitch: 1 Voice: 🇺🇸 Microsoft David…" at bounding box center [471, 216] width 943 height 433
click at [330, 419] on span "lens" at bounding box center [331, 421] width 5 height 5
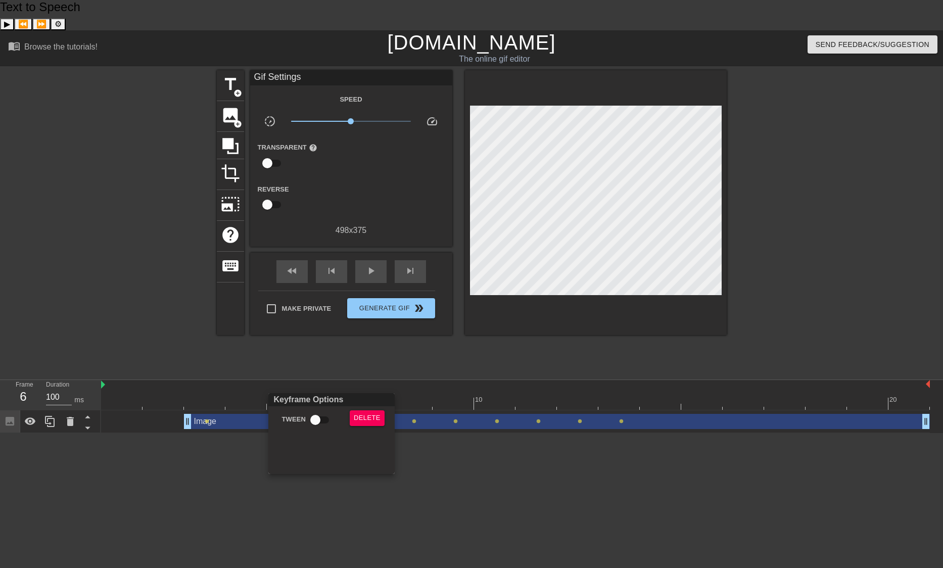
click at [373, 389] on div at bounding box center [471, 284] width 943 height 568
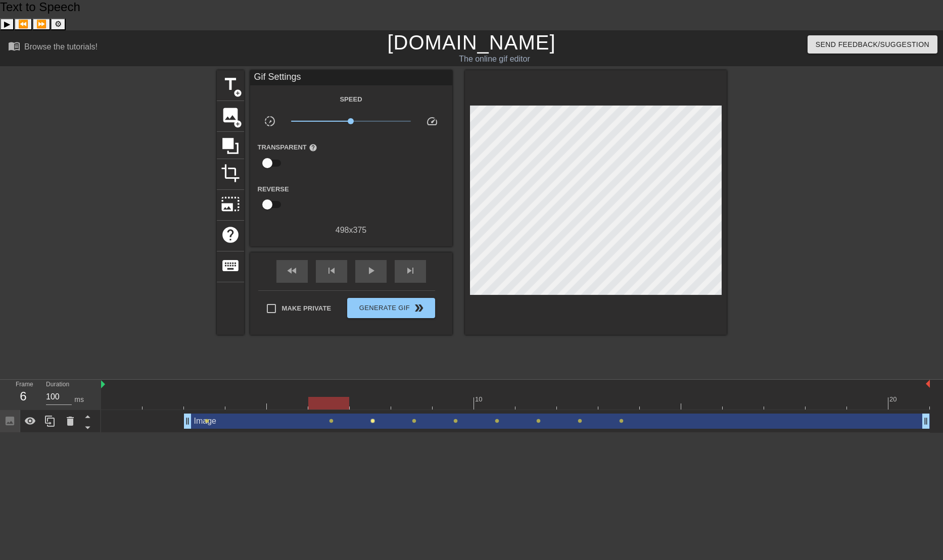
click at [373, 419] on span "lens" at bounding box center [372, 421] width 5 height 5
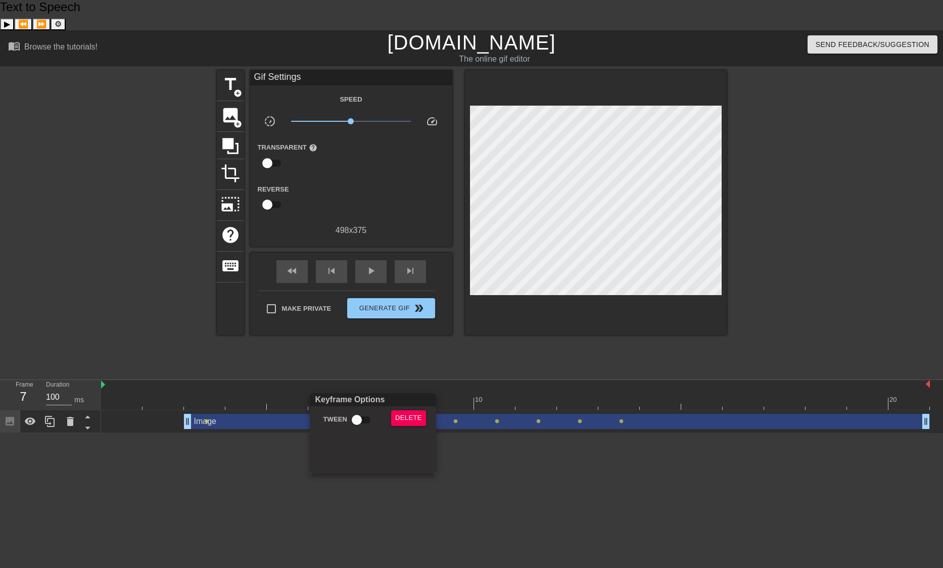
click at [330, 390] on div at bounding box center [471, 284] width 943 height 568
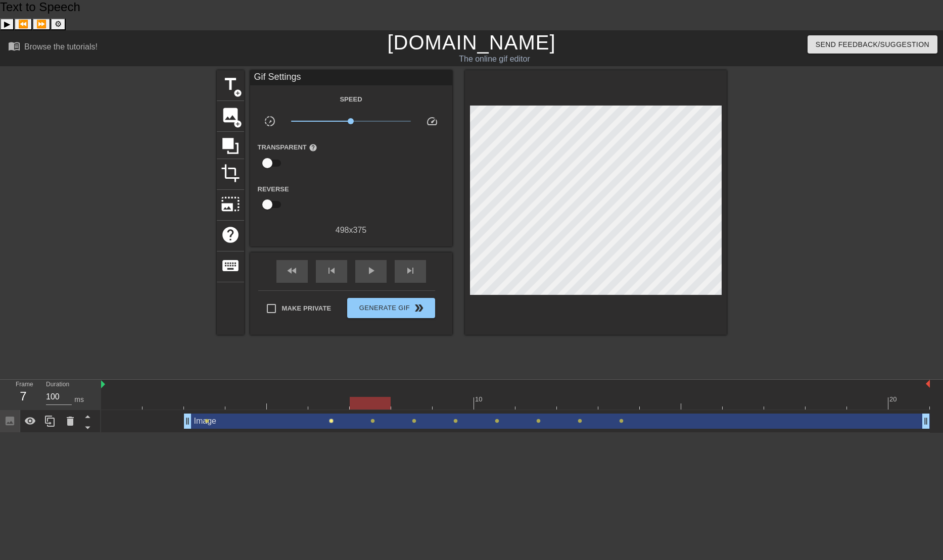
click at [331, 419] on span "lens" at bounding box center [331, 421] width 5 height 5
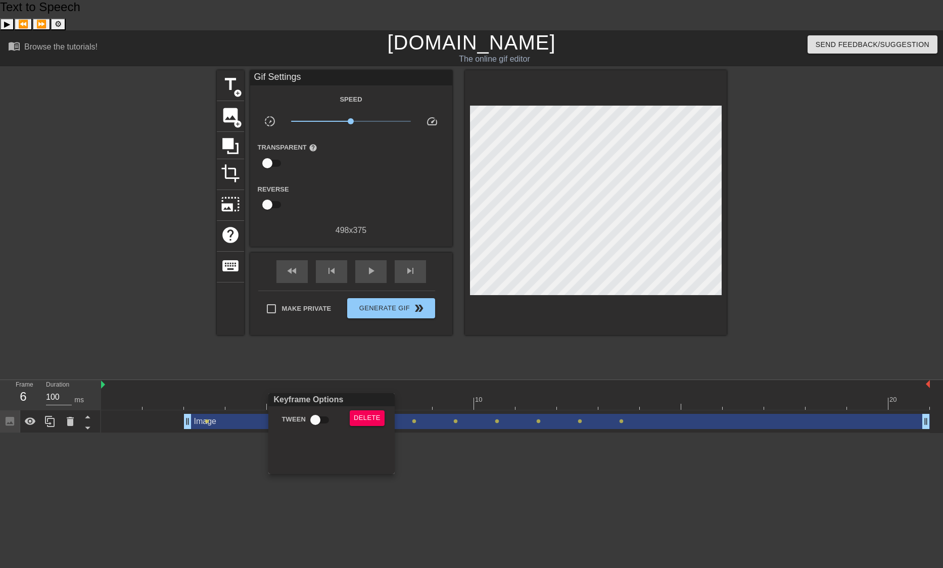
click at [206, 386] on div at bounding box center [471, 284] width 943 height 568
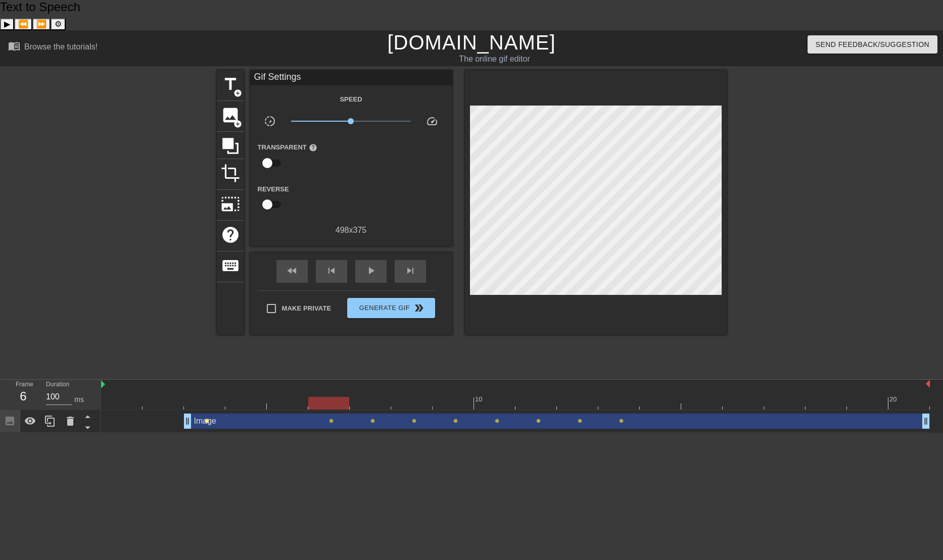
click at [205, 419] on span "lens" at bounding box center [207, 421] width 5 height 5
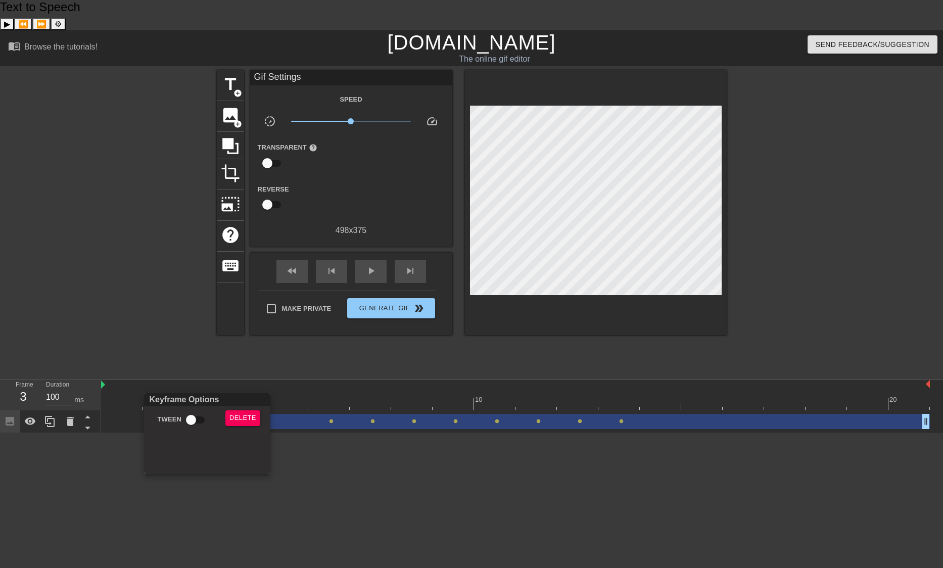
click at [206, 388] on div at bounding box center [471, 284] width 943 height 568
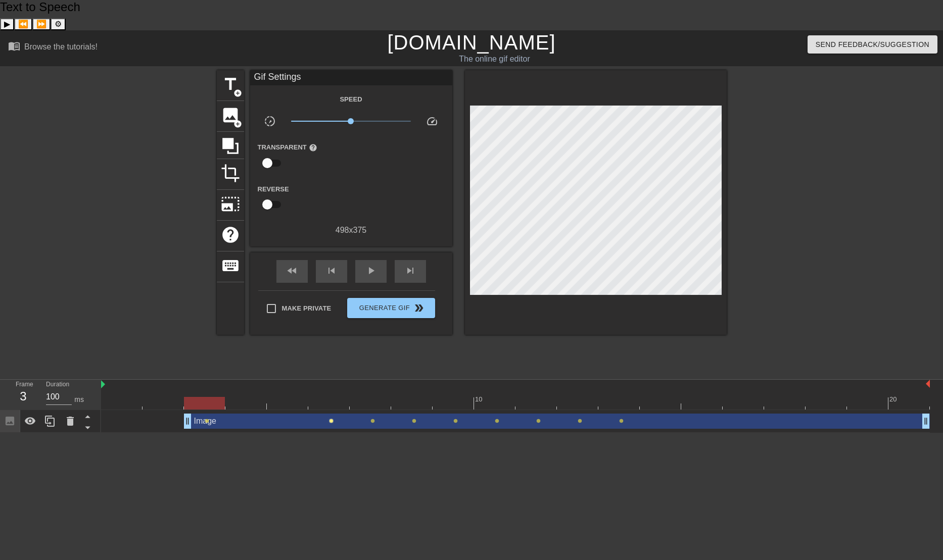
click at [330, 419] on span "lens" at bounding box center [331, 421] width 5 height 5
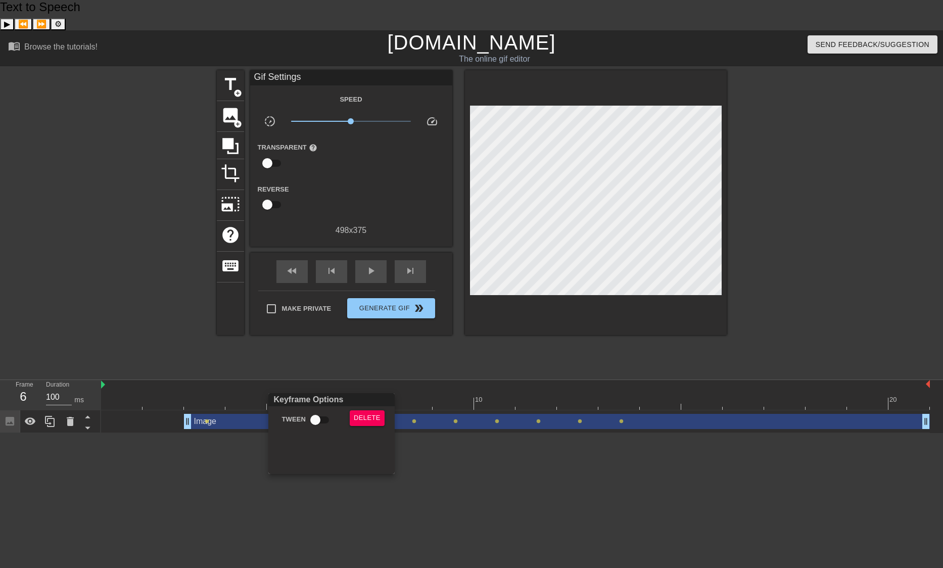
click at [658, 250] on div at bounding box center [471, 284] width 943 height 568
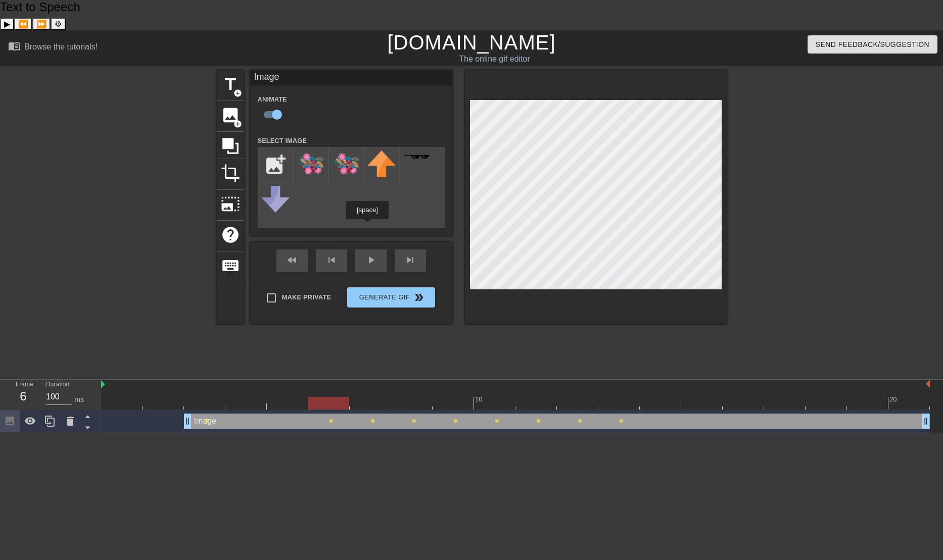
click at [368, 242] on div "fast_rewind skip_previous play_arrow skip_next" at bounding box center [351, 261] width 165 height 38
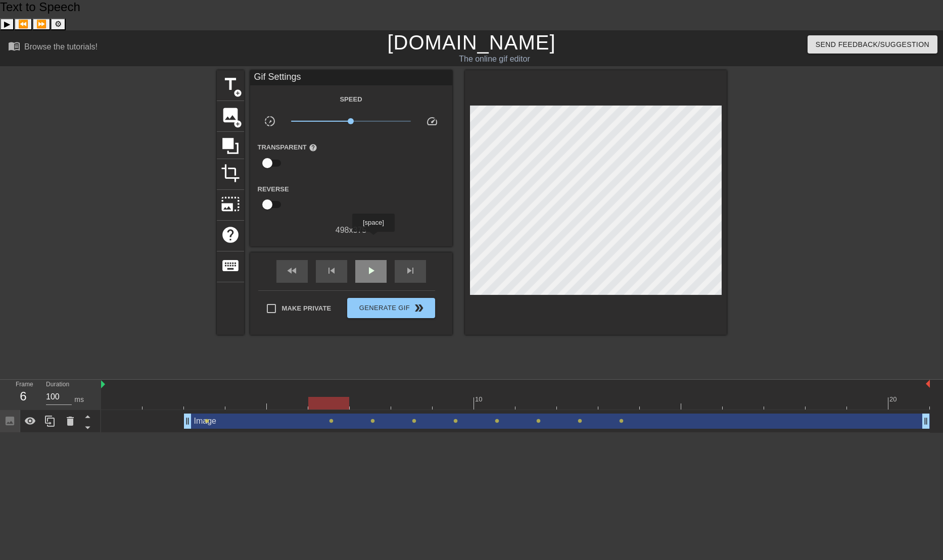
click at [373, 265] on span "play_arrow" at bounding box center [371, 271] width 12 height 12
click at [373, 265] on span "pause" at bounding box center [371, 271] width 12 height 12
click at [371, 419] on span "lens" at bounding box center [372, 421] width 5 height 5
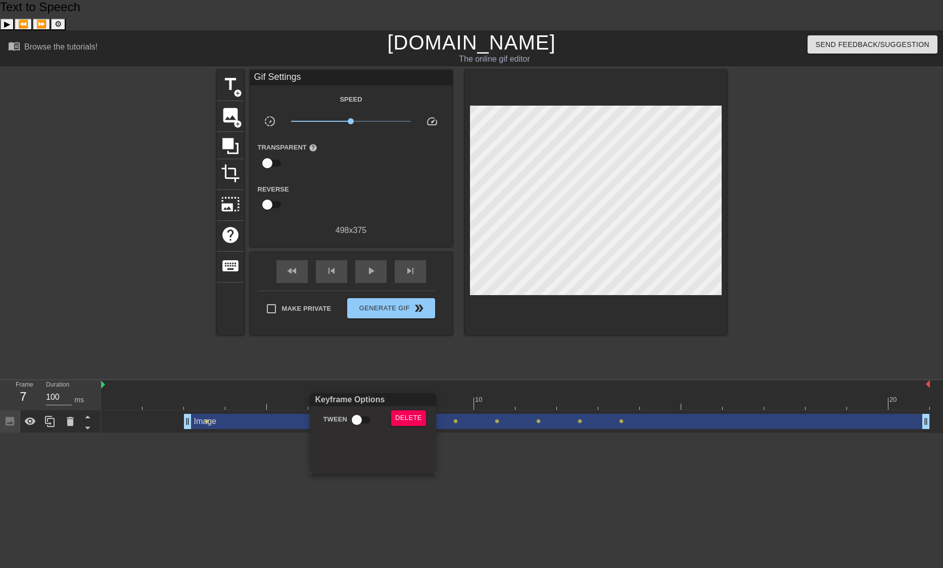
click at [659, 259] on div at bounding box center [471, 284] width 943 height 568
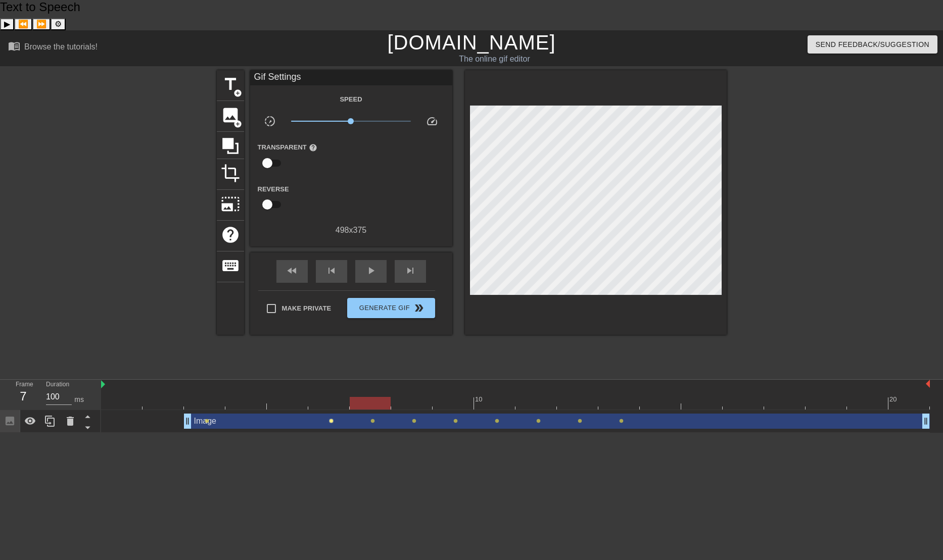
click at [333, 419] on span "lens" at bounding box center [331, 421] width 5 height 5
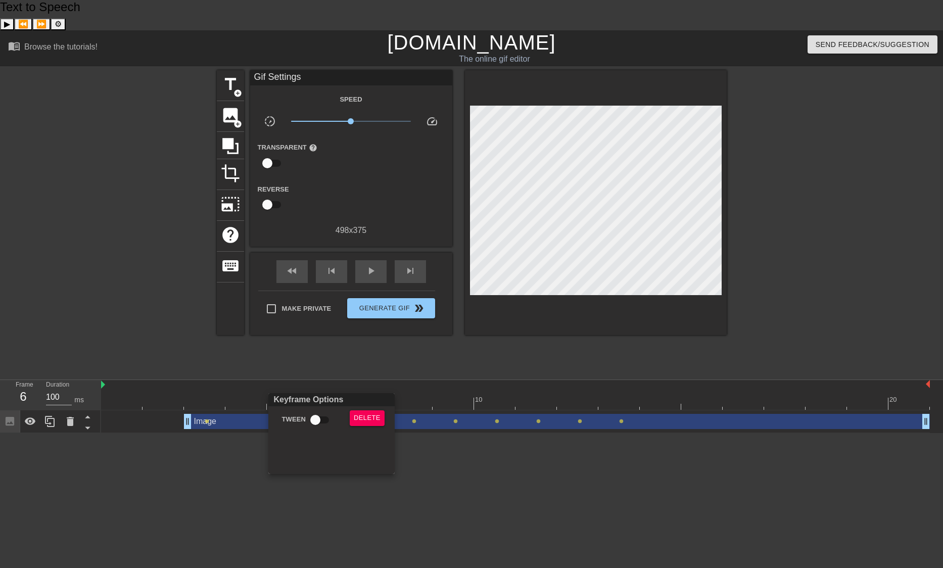
click at [329, 390] on div at bounding box center [471, 284] width 943 height 568
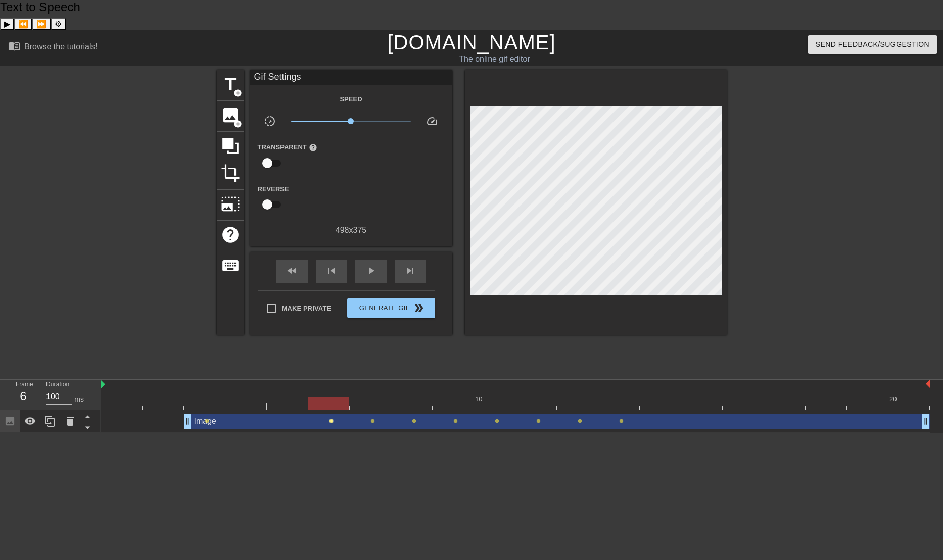
click at [329, 419] on span "lens" at bounding box center [331, 421] width 5 height 5
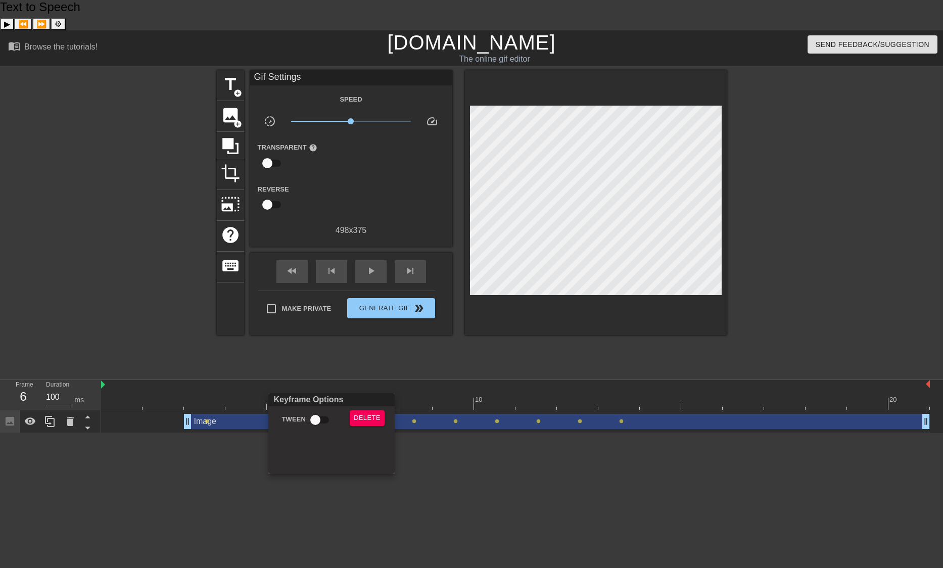
drag, startPoint x: 330, startPoint y: 390, endPoint x: 306, endPoint y: 394, distance: 25.1
click at [304, 394] on div "Keyframe Options Tween Delete" at bounding box center [471, 284] width 943 height 568
click at [331, 390] on div at bounding box center [471, 284] width 943 height 568
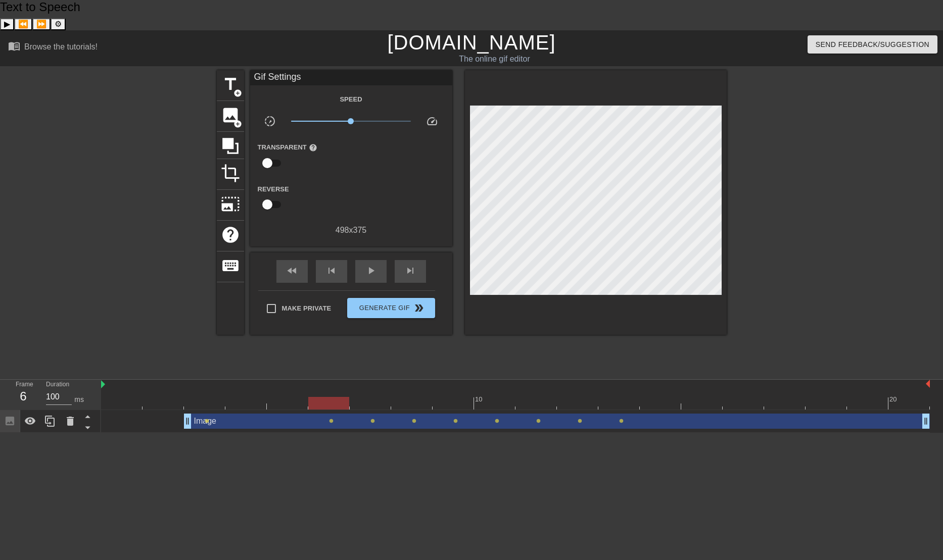
drag, startPoint x: 331, startPoint y: 392, endPoint x: 294, endPoint y: 392, distance: 37.4
click at [294, 414] on div "Image drag_handle drag_handle lens lens lens lens lens lens lens lens lens" at bounding box center [515, 421] width 829 height 15
drag, startPoint x: 330, startPoint y: 390, endPoint x: 303, endPoint y: 392, distance: 27.9
click at [298, 414] on div "Image drag_handle drag_handle lens lens lens lens lens lens lens lens lens" at bounding box center [515, 421] width 829 height 15
click at [328, 414] on div "Image drag_handle drag_handle" at bounding box center [557, 421] width 746 height 15
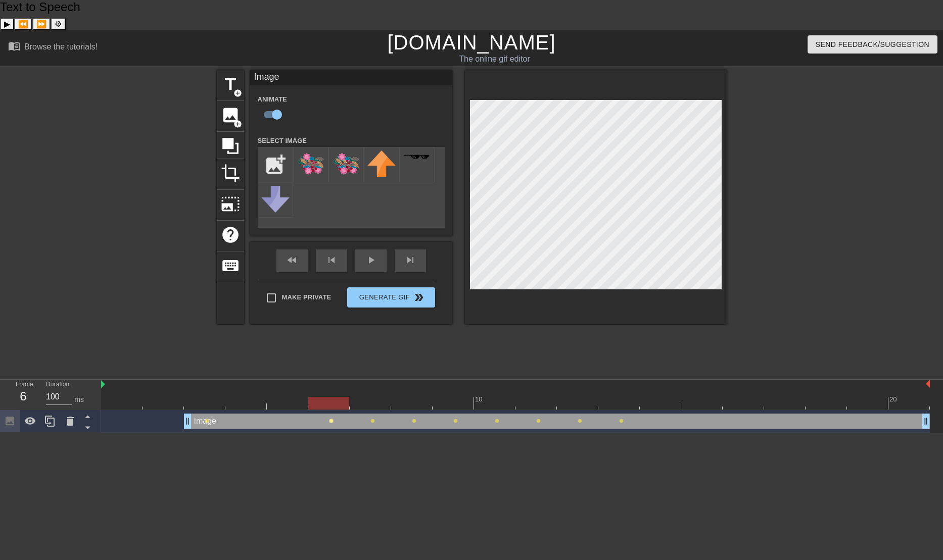
click at [331, 419] on span "lens" at bounding box center [331, 421] width 5 height 5
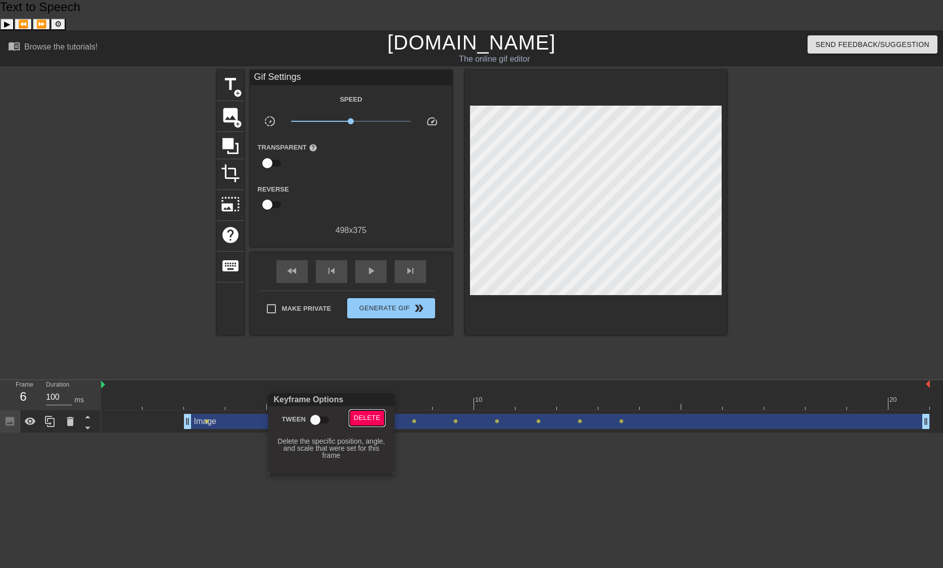
click at [355, 415] on button "Delete" at bounding box center [367, 418] width 35 height 16
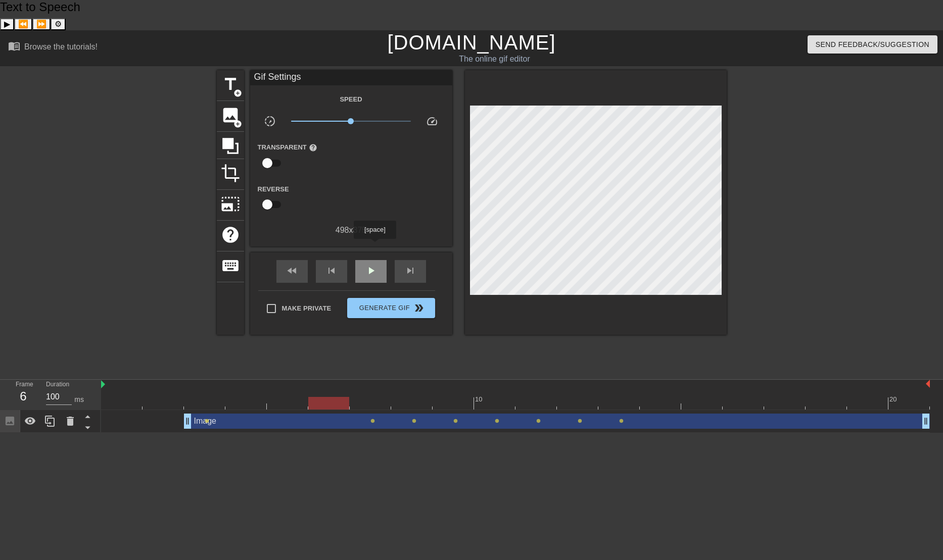
click at [374, 265] on span "play_arrow" at bounding box center [371, 271] width 12 height 12
click at [374, 265] on span "pause" at bounding box center [371, 271] width 12 height 12
click at [621, 419] on span "lens" at bounding box center [621, 421] width 5 height 5
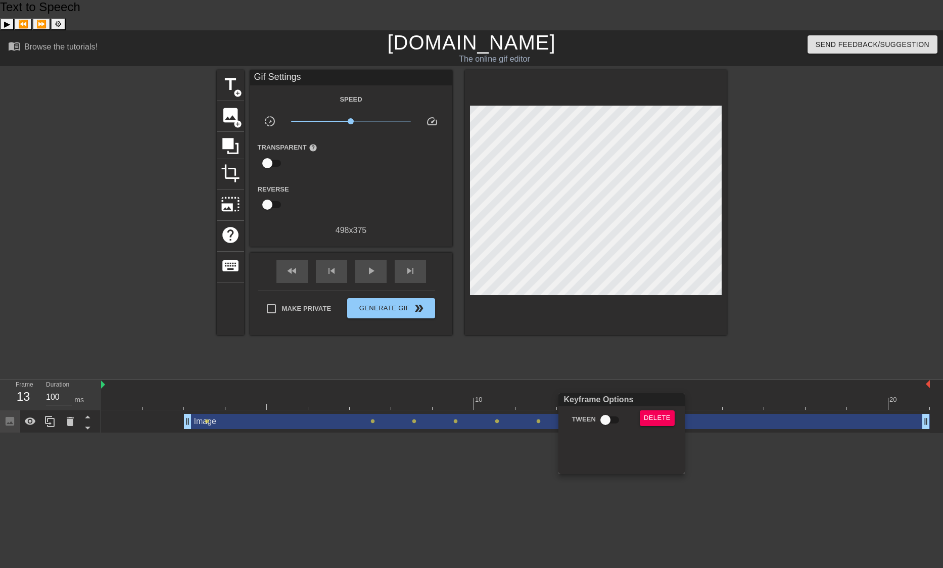
click at [621, 390] on div at bounding box center [471, 284] width 943 height 568
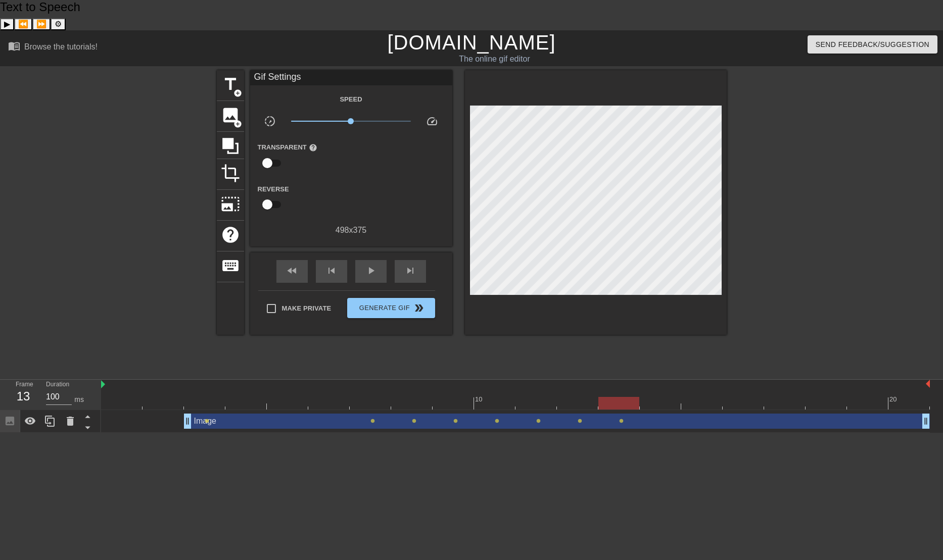
drag, startPoint x: 621, startPoint y: 390, endPoint x: 707, endPoint y: 393, distance: 85.4
click at [707, 414] on div "Image drag_handle drag_handle lens lens lens lens lens lens lens lens" at bounding box center [515, 421] width 829 height 15
drag, startPoint x: 621, startPoint y: 390, endPoint x: 665, endPoint y: 386, distance: 44.6
click at [668, 414] on div "Image drag_handle drag_handle lens lens lens lens lens lens lens lens" at bounding box center [515, 421] width 829 height 15
drag, startPoint x: 622, startPoint y: 392, endPoint x: 672, endPoint y: 393, distance: 49.5
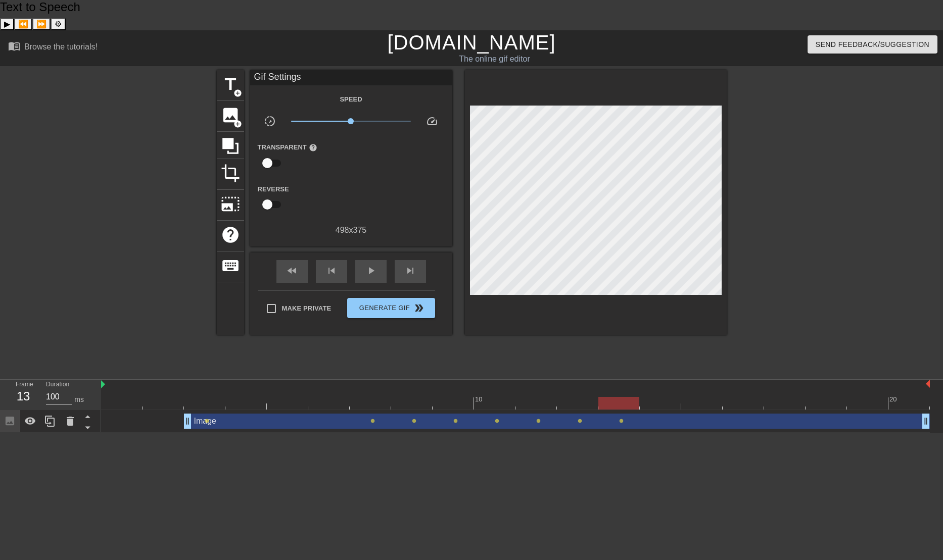
click at [675, 414] on div "Image drag_handle drag_handle lens lens lens lens lens lens lens lens" at bounding box center [515, 421] width 829 height 15
click at [619, 419] on span "lens" at bounding box center [621, 421] width 5 height 5
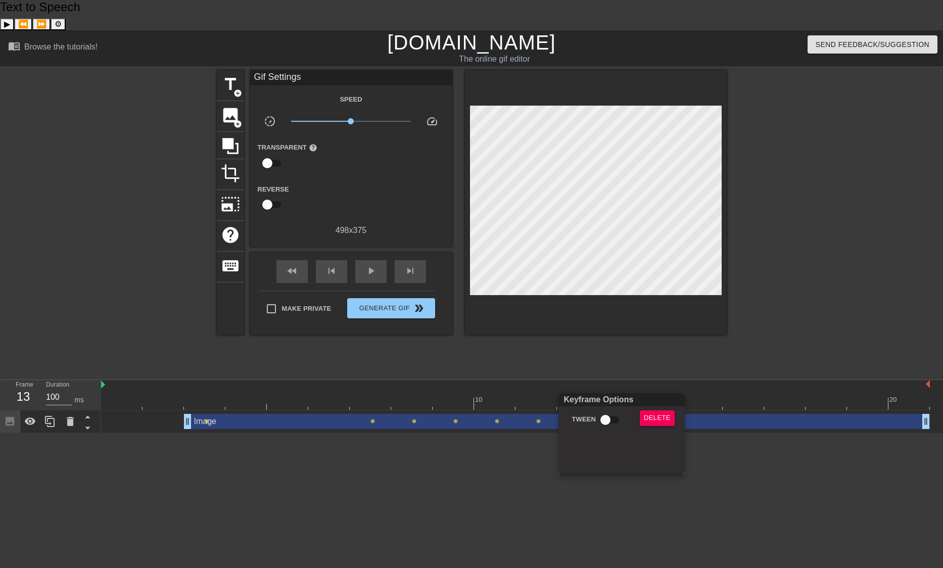
click at [619, 390] on div at bounding box center [471, 284] width 943 height 568
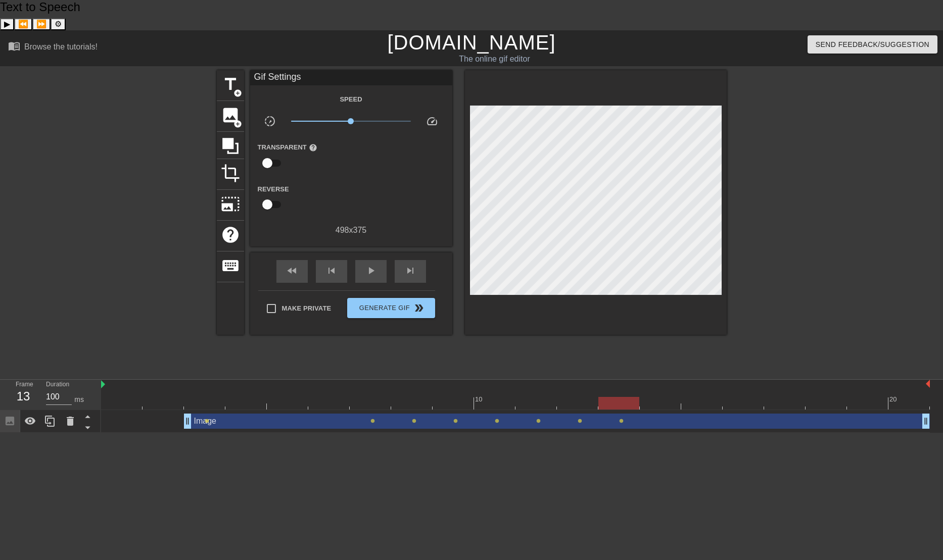
drag, startPoint x: 619, startPoint y: 390, endPoint x: 643, endPoint y: 387, distance: 23.4
click at [650, 414] on div "Image drag_handle drag_handle lens lens lens lens lens lens lens lens" at bounding box center [515, 421] width 829 height 15
drag, startPoint x: 629, startPoint y: 377, endPoint x: 473, endPoint y: 374, distance: 155.1
click at [473, 397] on div at bounding box center [515, 403] width 829 height 13
click at [458, 414] on div "Image drag_handle drag_handle lens lens lens lens lens lens lens lens" at bounding box center [515, 421] width 829 height 15
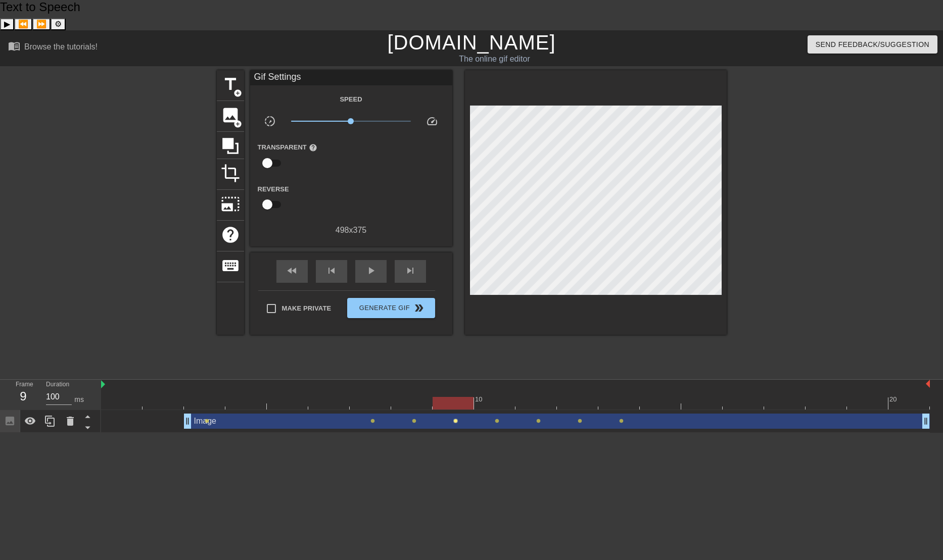
click at [455, 419] on span "lens" at bounding box center [455, 421] width 5 height 5
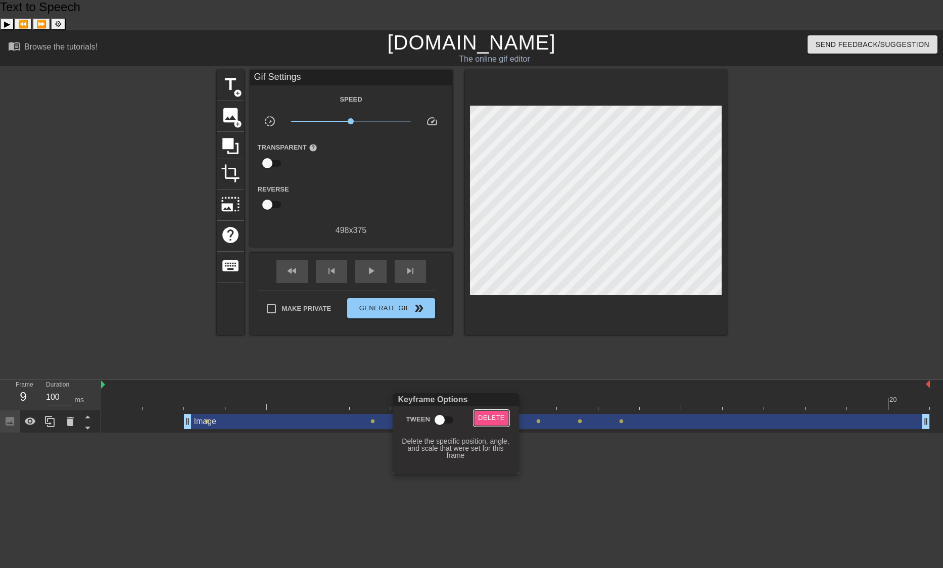
click at [485, 418] on span "Delete" at bounding box center [491, 418] width 27 height 12
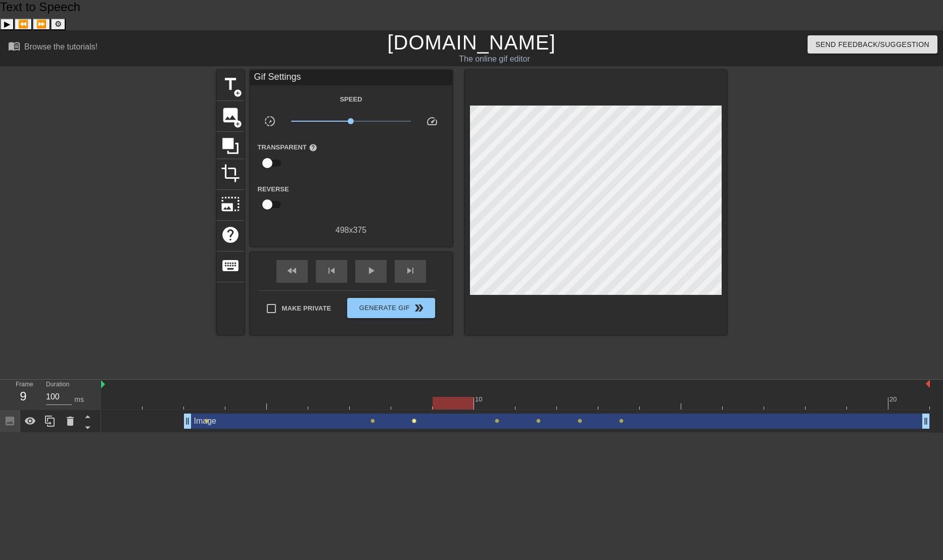
click at [415, 419] on span "lens" at bounding box center [414, 421] width 5 height 5
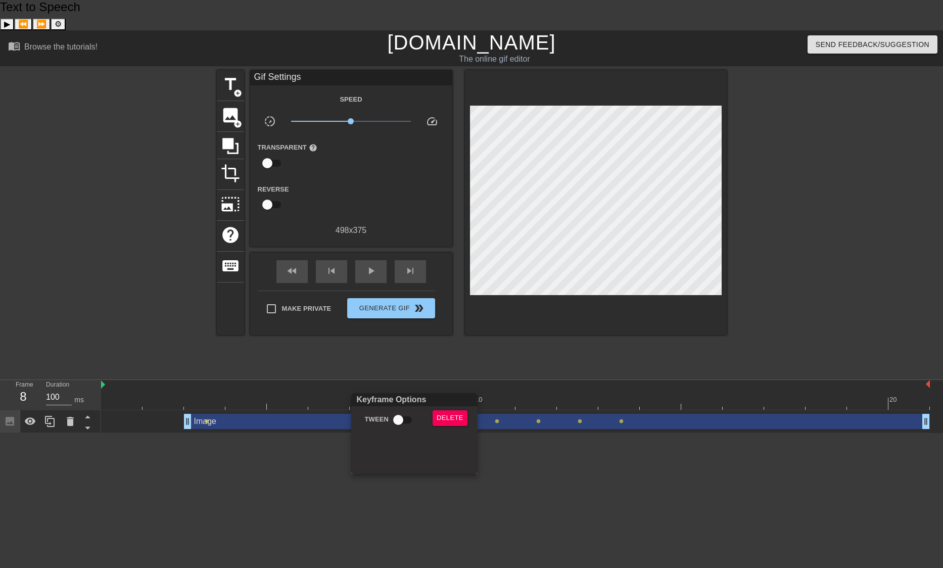
click at [418, 374] on div at bounding box center [471, 284] width 943 height 568
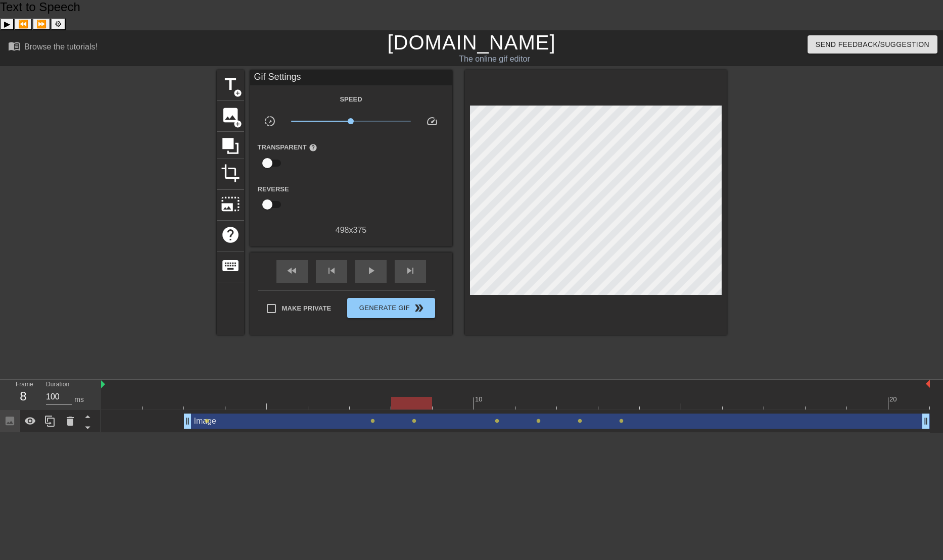
drag, startPoint x: 419, startPoint y: 372, endPoint x: 419, endPoint y: 378, distance: 6.1
click at [419, 397] on div at bounding box center [411, 403] width 41 height 13
click at [415, 419] on span "lens" at bounding box center [414, 421] width 5 height 5
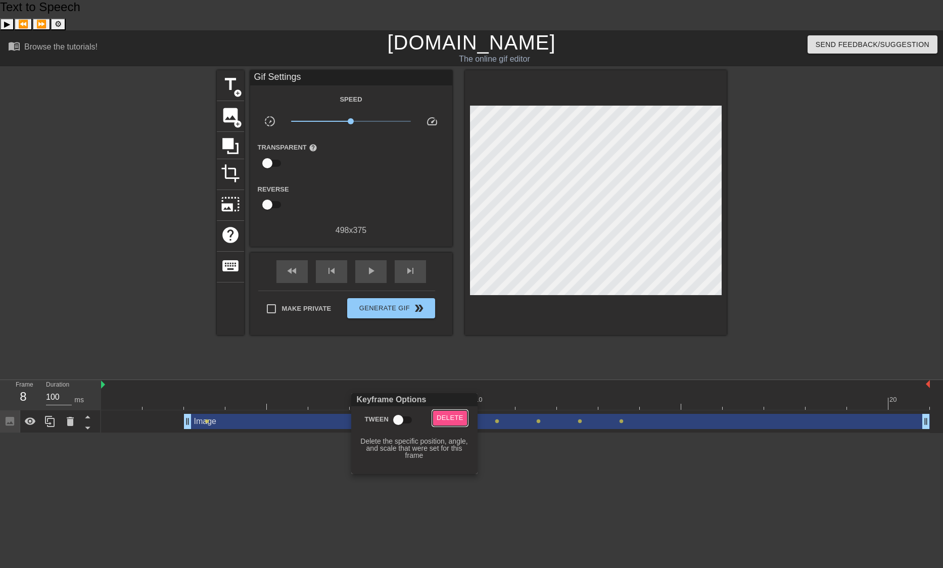
click at [444, 418] on span "Delete" at bounding box center [450, 418] width 27 height 12
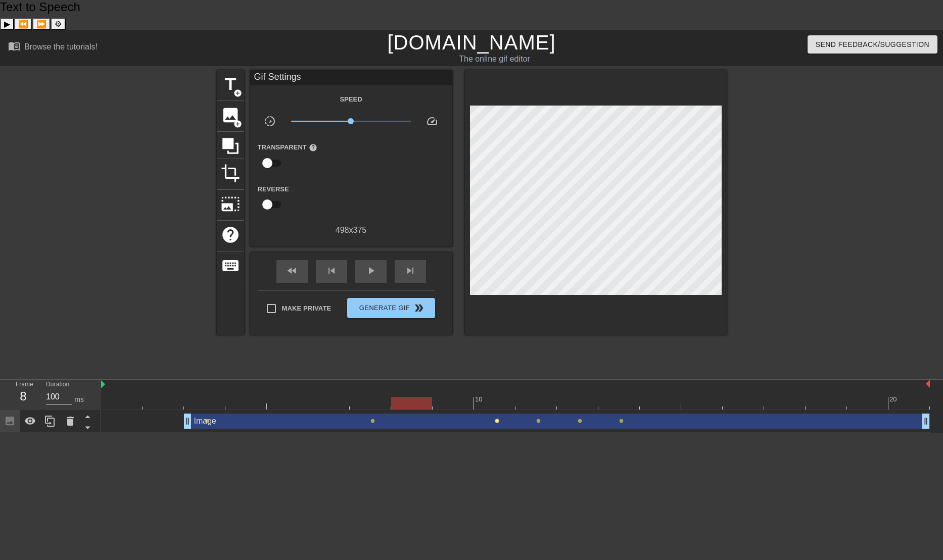
click at [496, 419] on span "lens" at bounding box center [497, 421] width 5 height 5
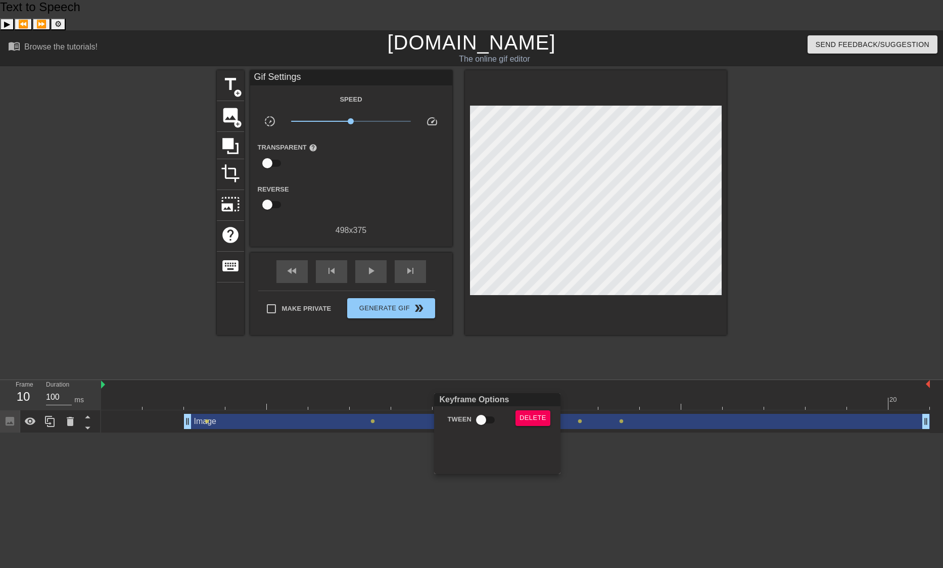
click at [540, 389] on div at bounding box center [471, 284] width 943 height 568
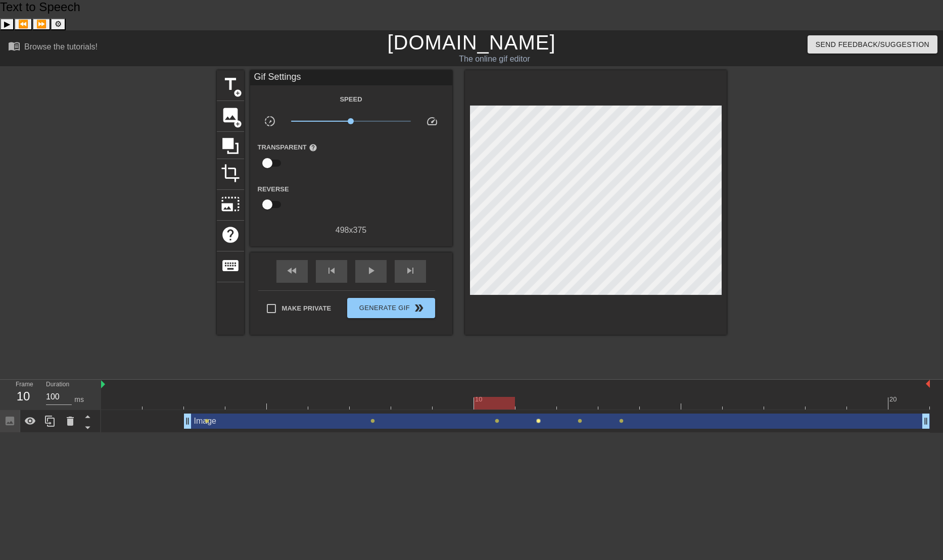
click at [537, 419] on span "lens" at bounding box center [538, 421] width 5 height 5
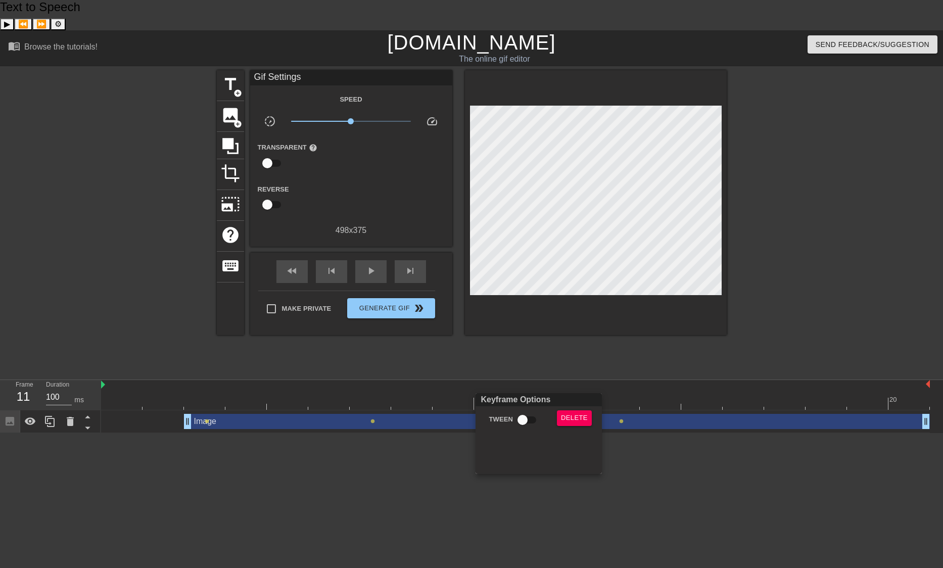
click at [579, 389] on div at bounding box center [471, 284] width 943 height 568
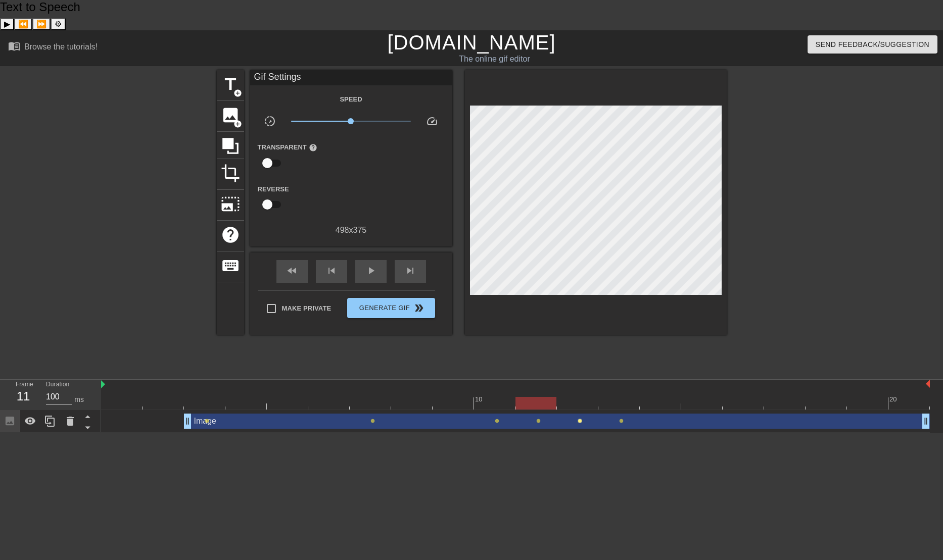
click at [579, 419] on span "lens" at bounding box center [580, 421] width 5 height 5
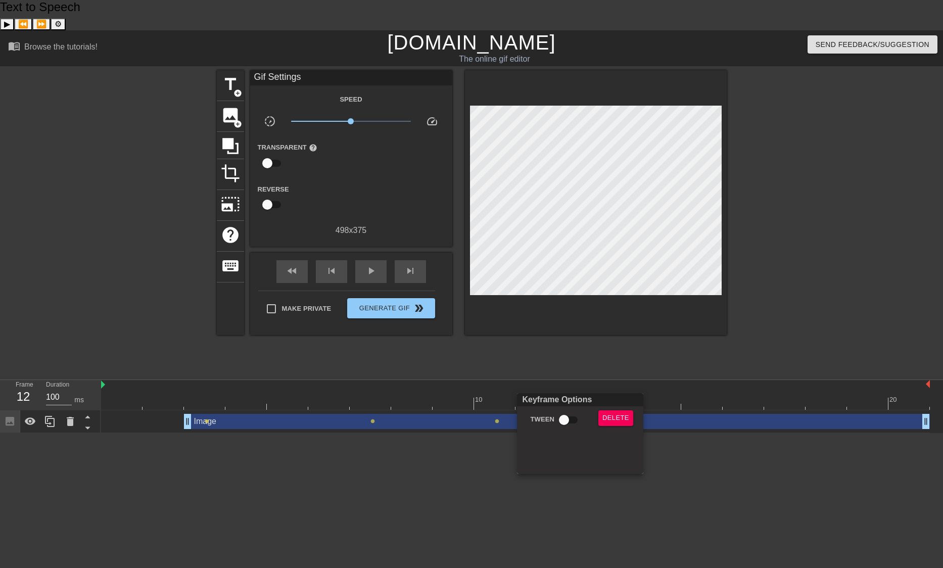
click at [538, 391] on div at bounding box center [471, 284] width 943 height 568
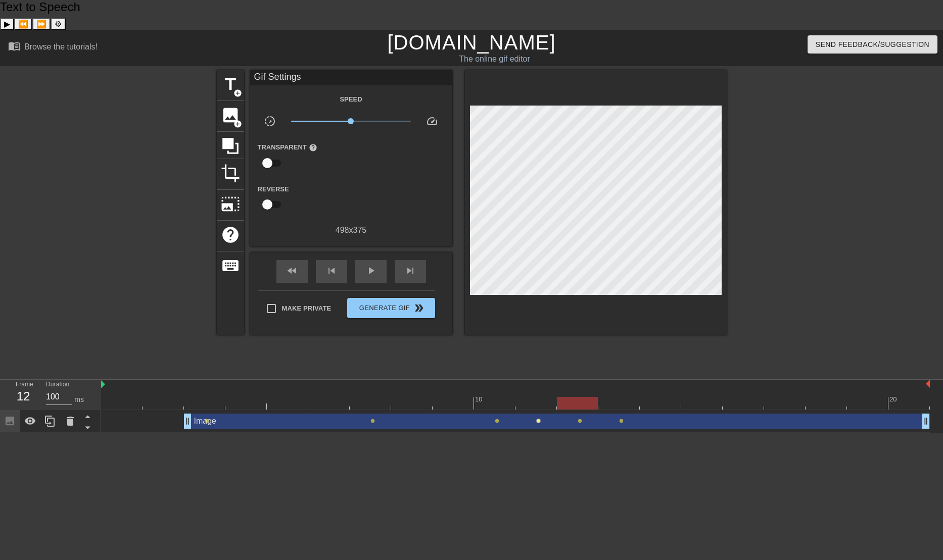
click at [538, 419] on span "lens" at bounding box center [538, 421] width 5 height 5
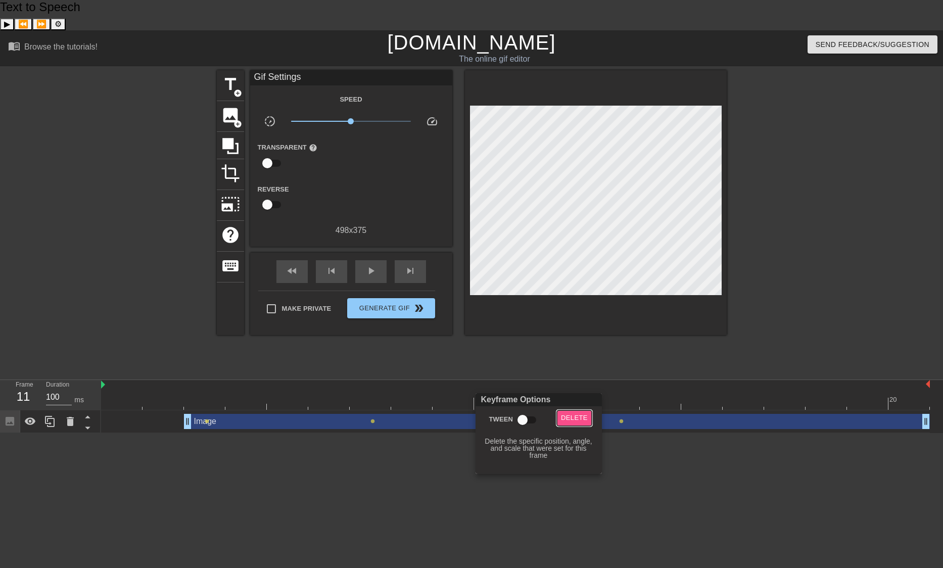
click at [562, 414] on span "Delete" at bounding box center [574, 418] width 27 height 12
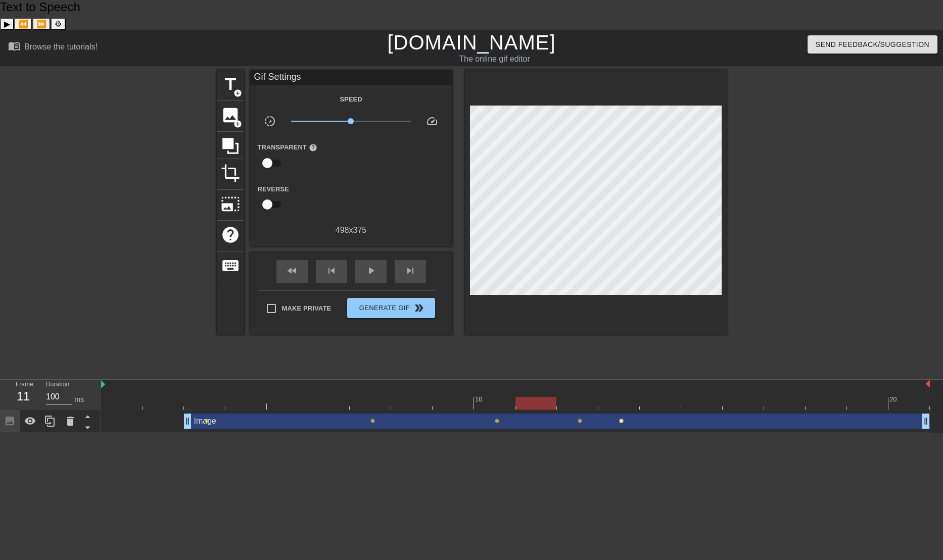
click at [621, 419] on span "lens" at bounding box center [621, 421] width 5 height 5
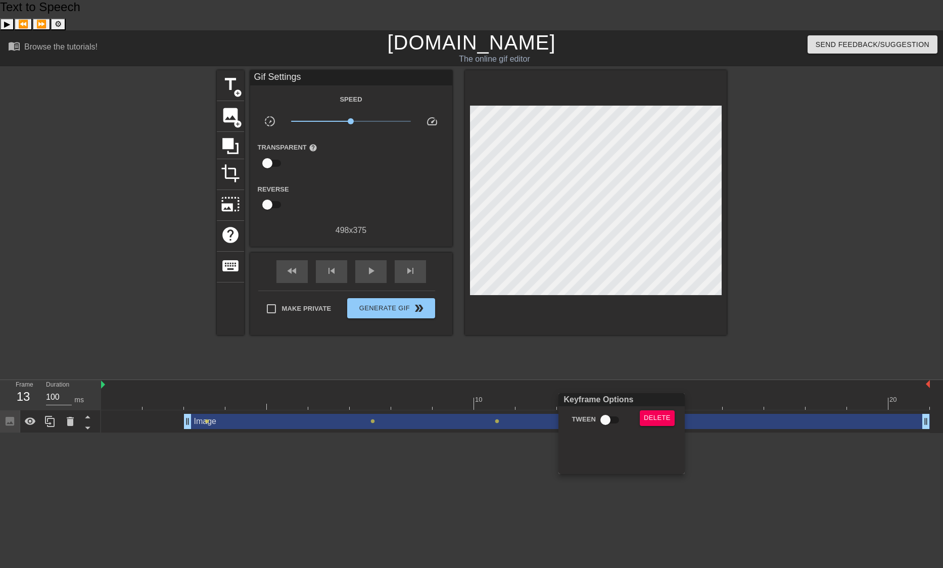
click at [620, 392] on div at bounding box center [471, 284] width 943 height 568
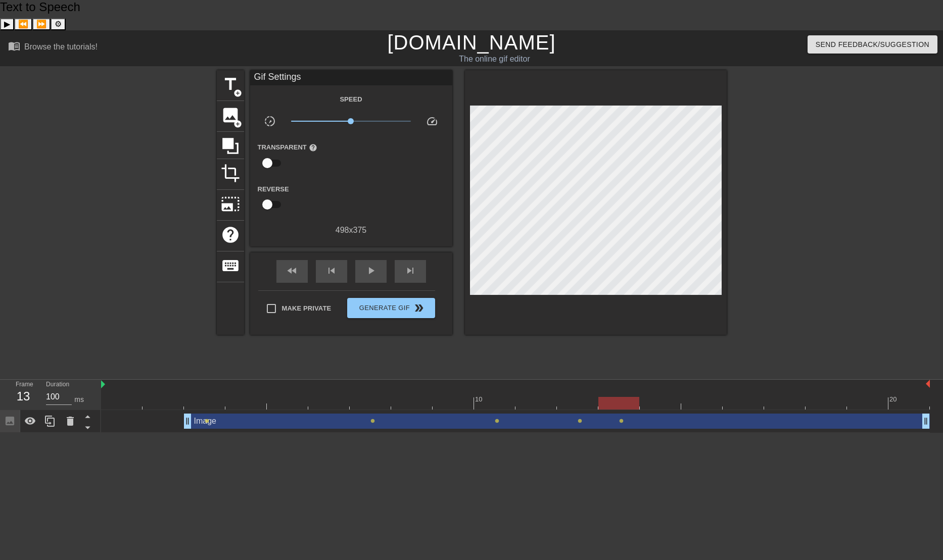
drag, startPoint x: 621, startPoint y: 391, endPoint x: 685, endPoint y: 390, distance: 63.7
click at [685, 414] on div "Image drag_handle drag_handle lens lens lens lens lens" at bounding box center [515, 421] width 829 height 15
click at [679, 414] on div "Image drag_handle drag_handle" at bounding box center [557, 421] width 746 height 15
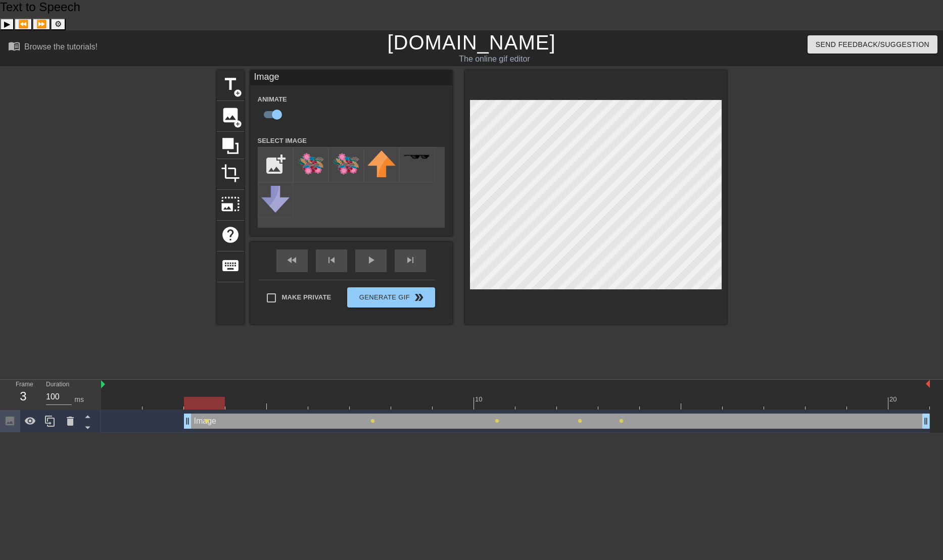
drag, startPoint x: 679, startPoint y: 391, endPoint x: 714, endPoint y: 388, distance: 35.5
click at [714, 414] on div "Image drag_handle drag_handle" at bounding box center [557, 421] width 746 height 15
click at [368, 242] on div "fast_rewind skip_previous play_arrow skip_next" at bounding box center [351, 261] width 165 height 38
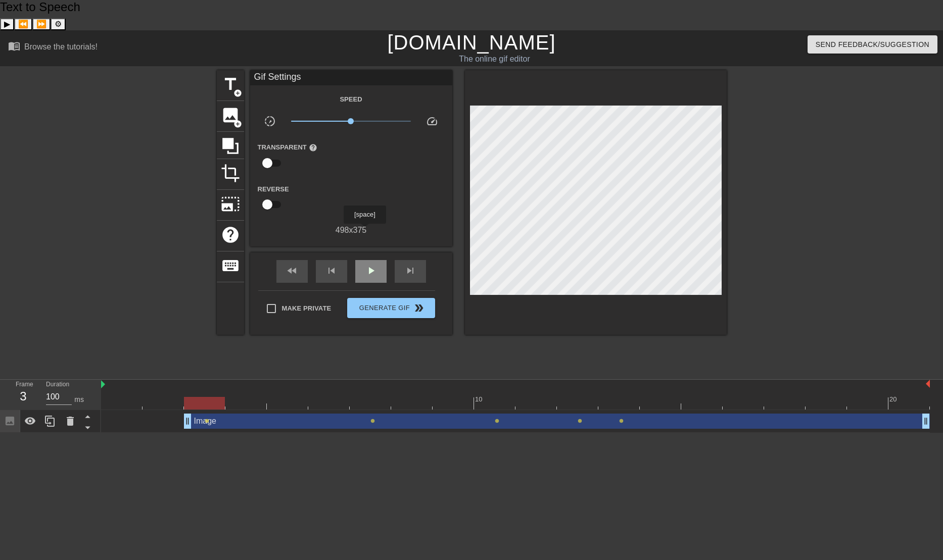
click at [364, 260] on div "play_arrow" at bounding box center [370, 271] width 31 height 23
click at [372, 265] on span "pause" at bounding box center [371, 271] width 12 height 12
drag, startPoint x: 295, startPoint y: 394, endPoint x: 261, endPoint y: 394, distance: 34.4
click at [261, 414] on div "Image drag_handle drag_handle" at bounding box center [515, 421] width 746 height 15
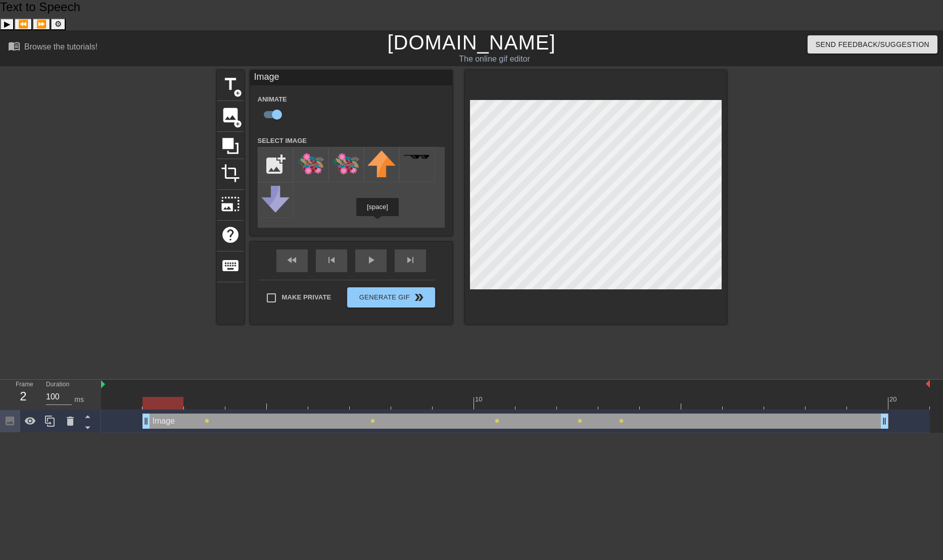
click at [377, 242] on div "fast_rewind skip_previous play_arrow skip_next" at bounding box center [351, 261] width 165 height 38
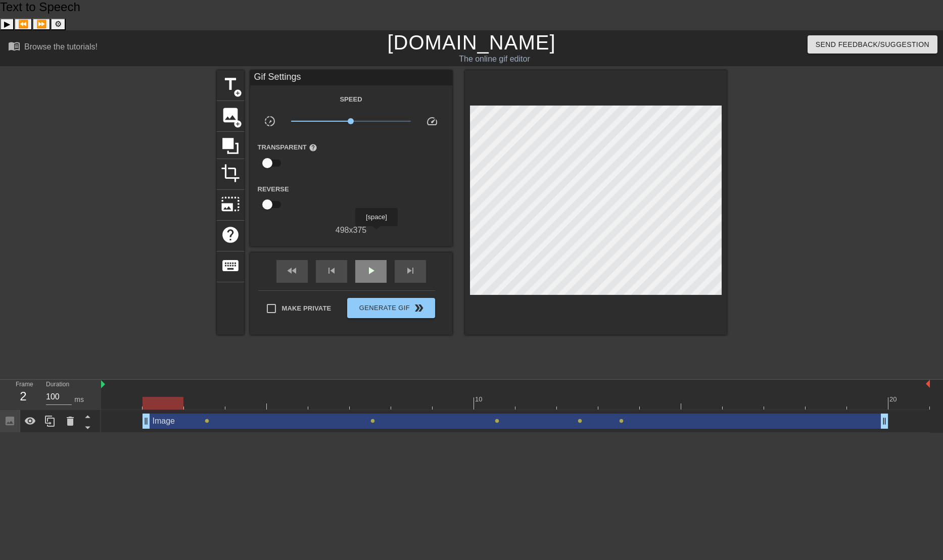
click at [375, 265] on span "play_arrow" at bounding box center [371, 271] width 12 height 12
click at [375, 265] on span "pause" at bounding box center [371, 271] width 12 height 12
click at [209, 419] on span "lens" at bounding box center [207, 421] width 5 height 5
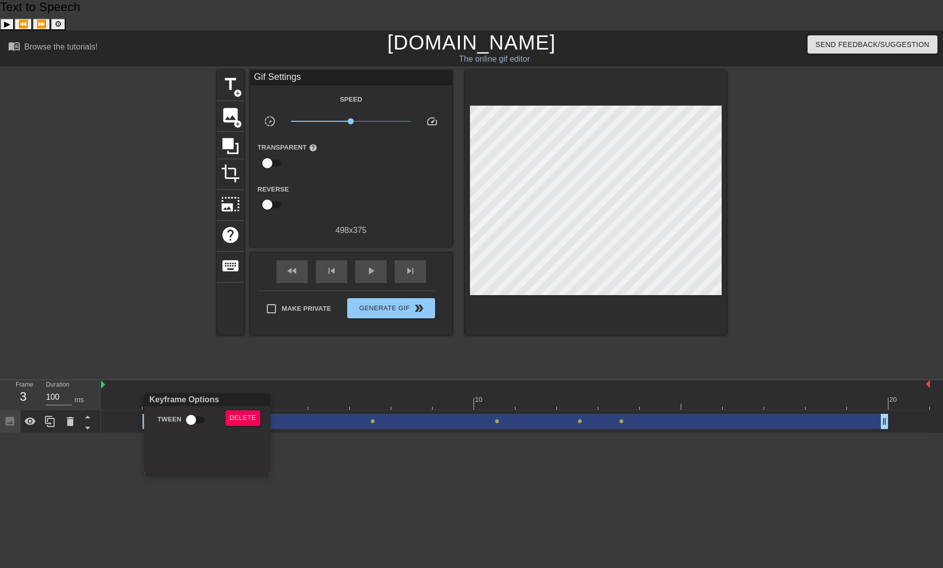
click at [373, 389] on div at bounding box center [471, 284] width 943 height 568
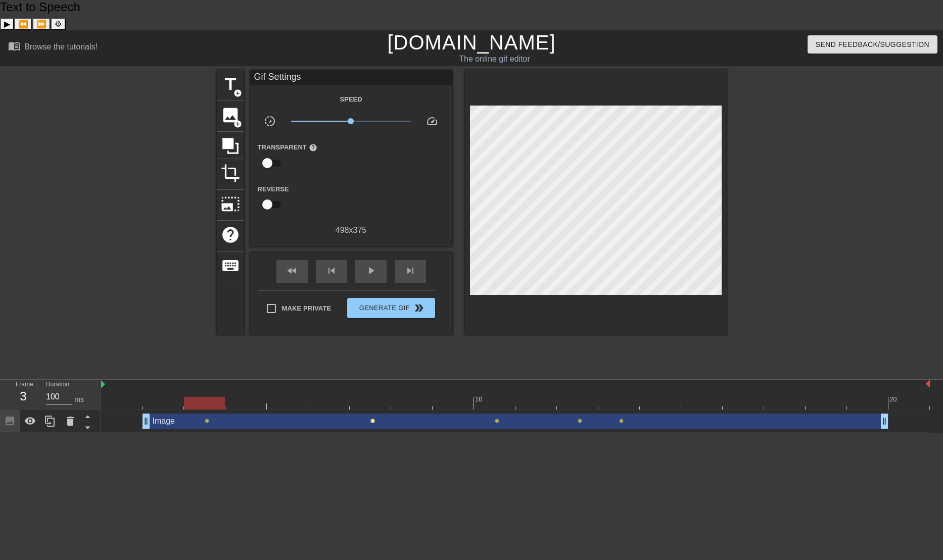
click at [373, 419] on span "lens" at bounding box center [372, 421] width 5 height 5
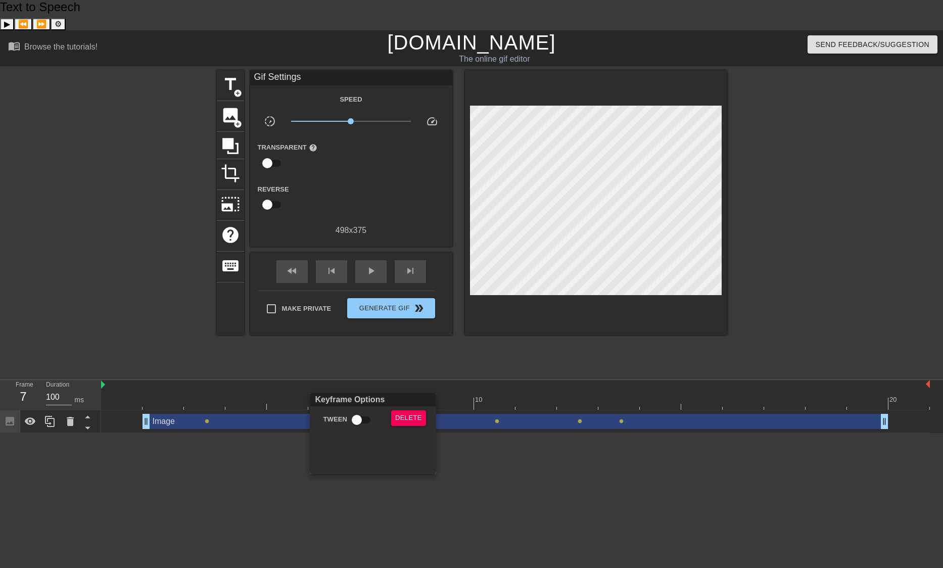
click at [373, 389] on div at bounding box center [471, 284] width 943 height 568
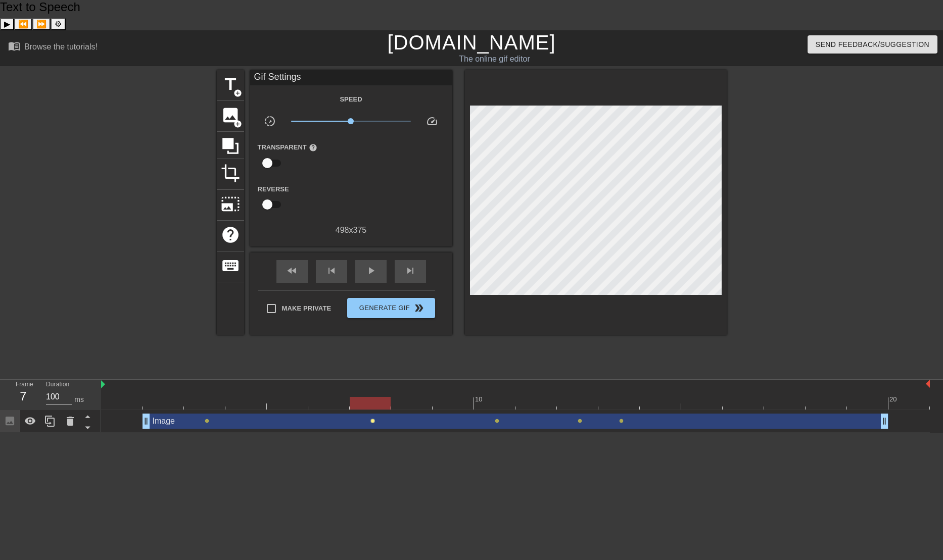
click at [373, 419] on span "lens" at bounding box center [372, 421] width 5 height 5
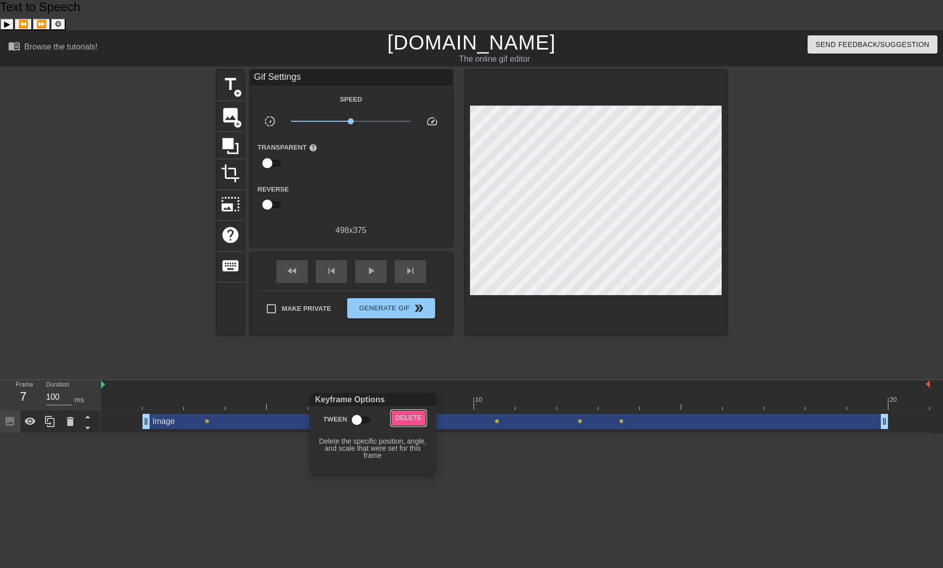
click at [404, 419] on span "Delete" at bounding box center [408, 418] width 27 height 12
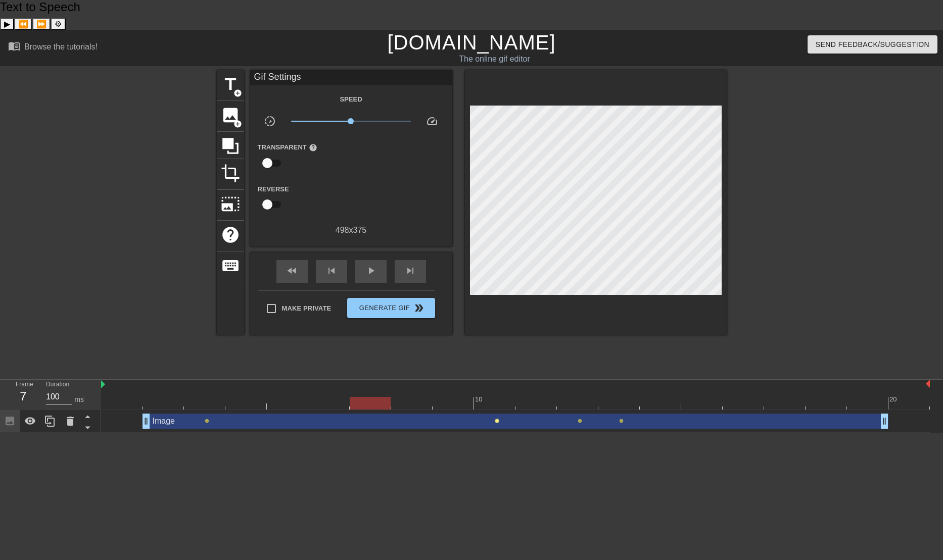
click at [498, 419] on span "lens" at bounding box center [497, 421] width 5 height 5
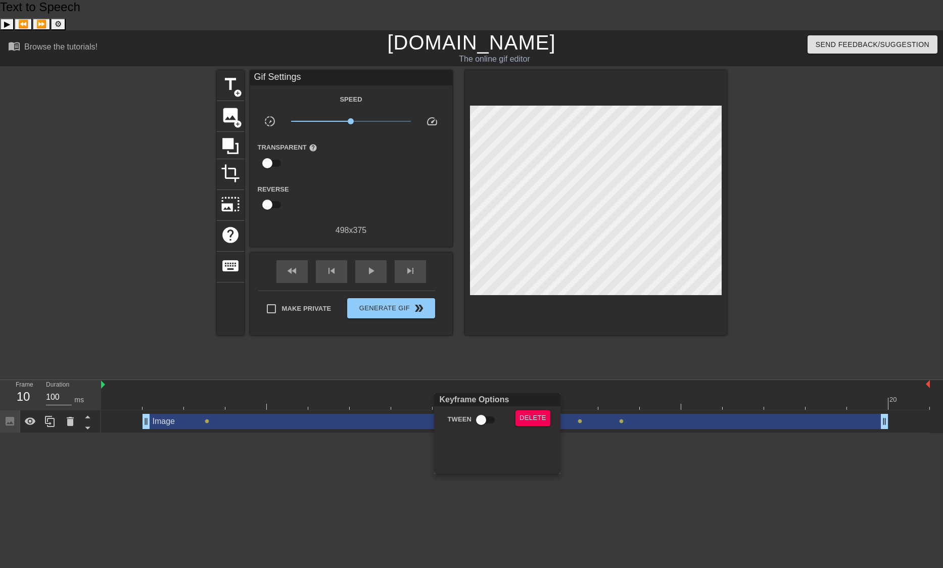
click at [373, 236] on div at bounding box center [471, 284] width 943 height 568
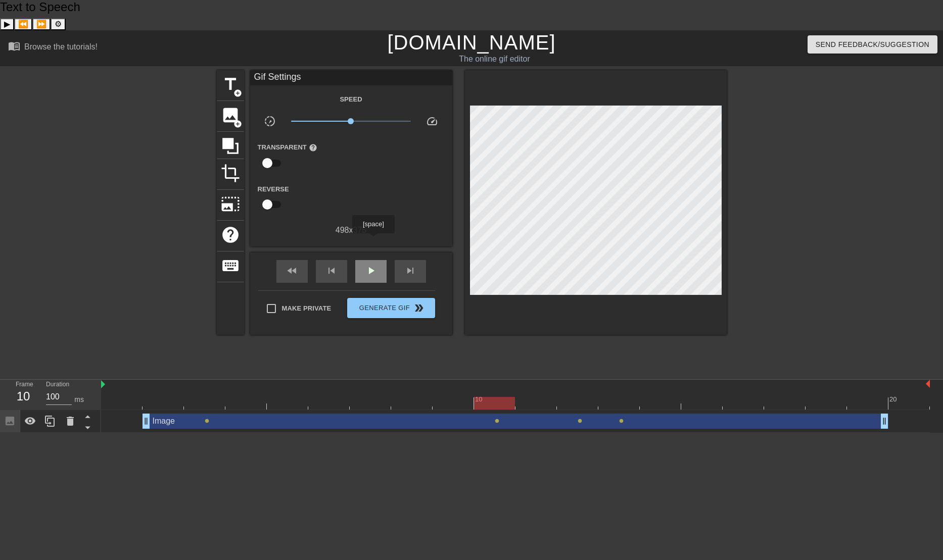
click at [373, 265] on span "play_arrow" at bounding box center [371, 271] width 12 height 12
click at [373, 265] on span "pause" at bounding box center [371, 271] width 12 height 12
click at [69, 415] on icon at bounding box center [70, 421] width 12 height 12
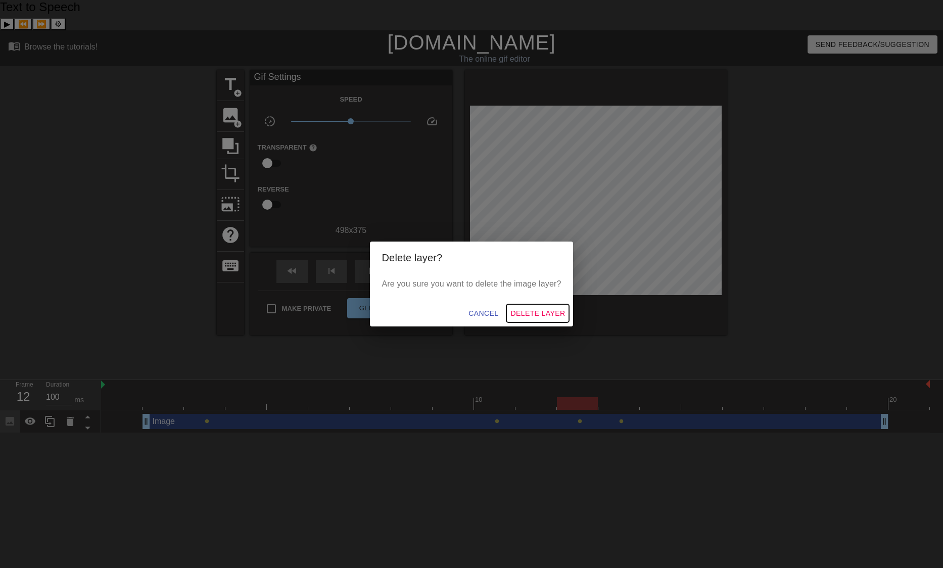
click at [557, 316] on span "Delete Layer" at bounding box center [537, 313] width 55 height 13
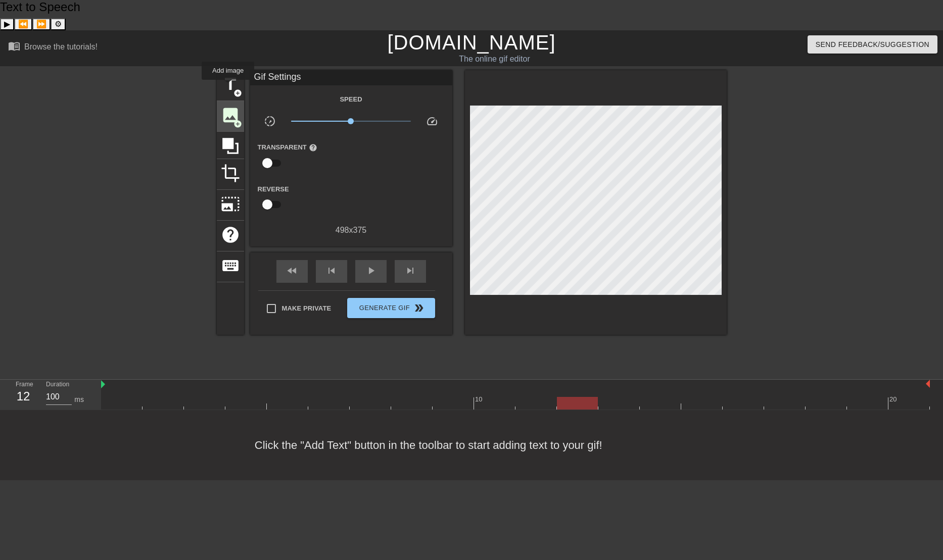
click at [228, 106] on span "image" at bounding box center [230, 115] width 19 height 19
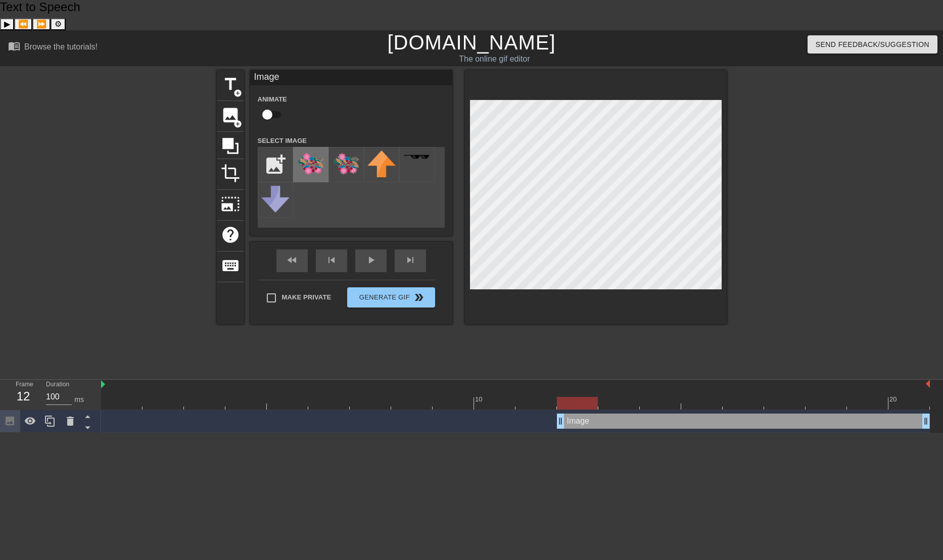
click at [312, 151] on img at bounding box center [311, 164] width 28 height 26
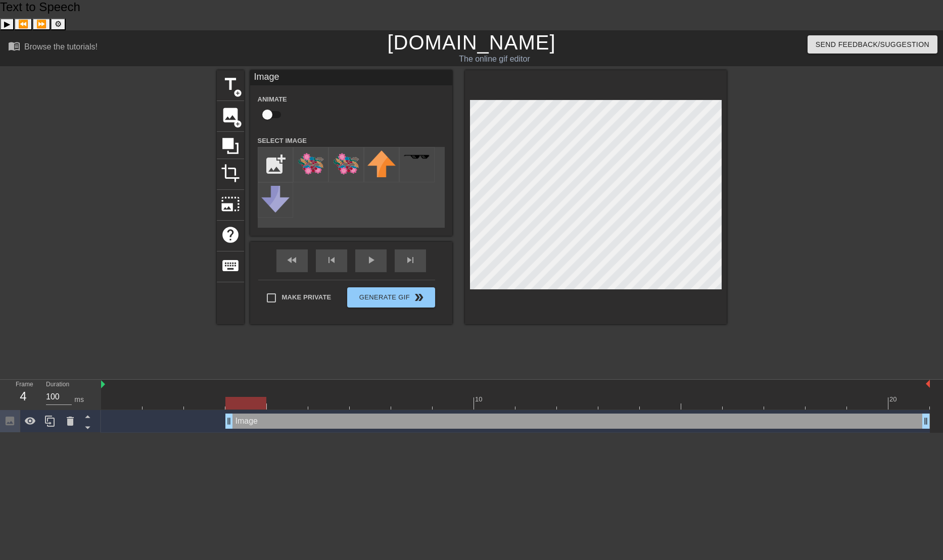
drag, startPoint x: 561, startPoint y: 389, endPoint x: 231, endPoint y: 393, distance: 329.5
click at [282, 105] on input "checkbox" at bounding box center [267, 114] width 58 height 19
checkbox input "true"
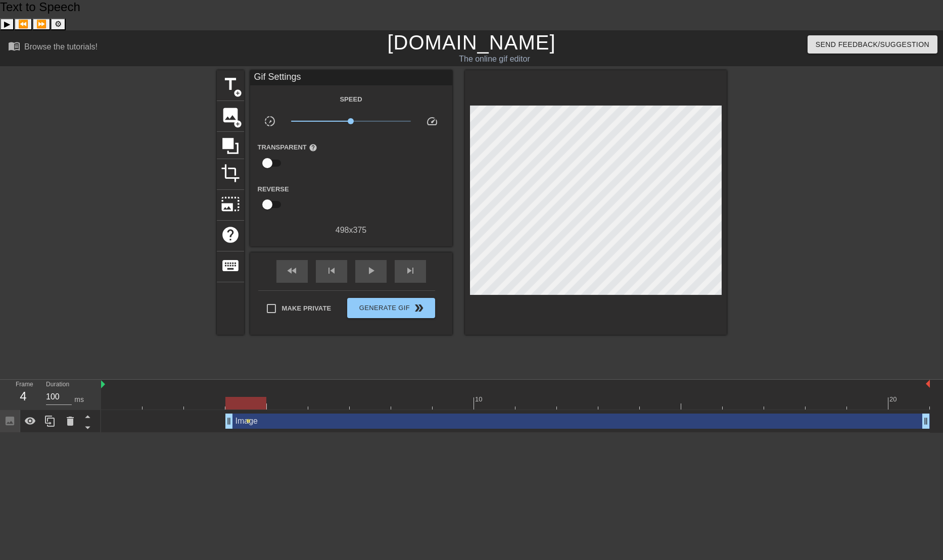
click at [381, 253] on div "fast_rewind skip_previous play_arrow skip_next" at bounding box center [351, 272] width 165 height 38
click at [373, 265] on span "play_arrow" at bounding box center [371, 271] width 12 height 12
click at [374, 265] on span "pause" at bounding box center [371, 271] width 12 height 12
click at [377, 260] on div "play_arrow" at bounding box center [370, 271] width 31 height 23
click at [377, 260] on div "pause" at bounding box center [370, 271] width 31 height 23
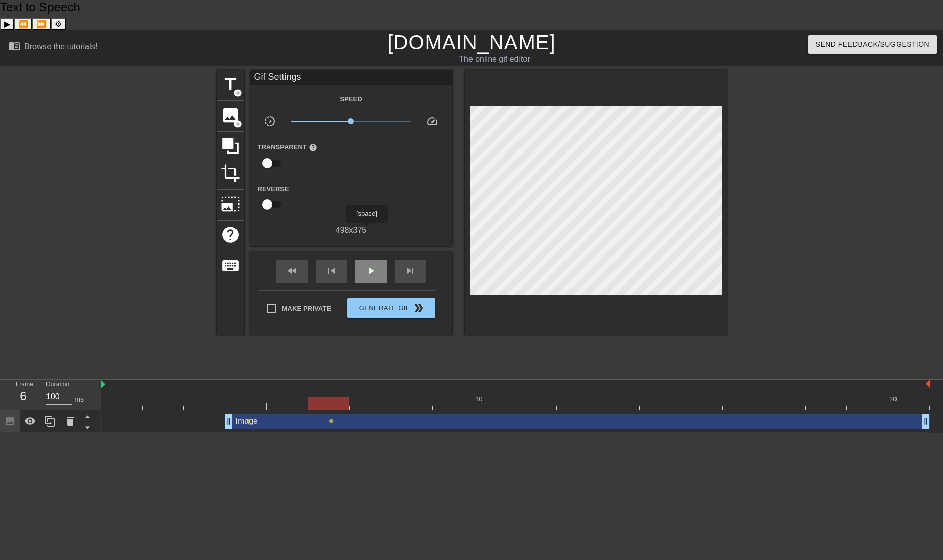
click at [366, 260] on div "play_arrow" at bounding box center [370, 271] width 31 height 23
click at [367, 265] on span "pause" at bounding box center [371, 271] width 12 height 12
click at [248, 419] on span "lens" at bounding box center [248, 421] width 5 height 5
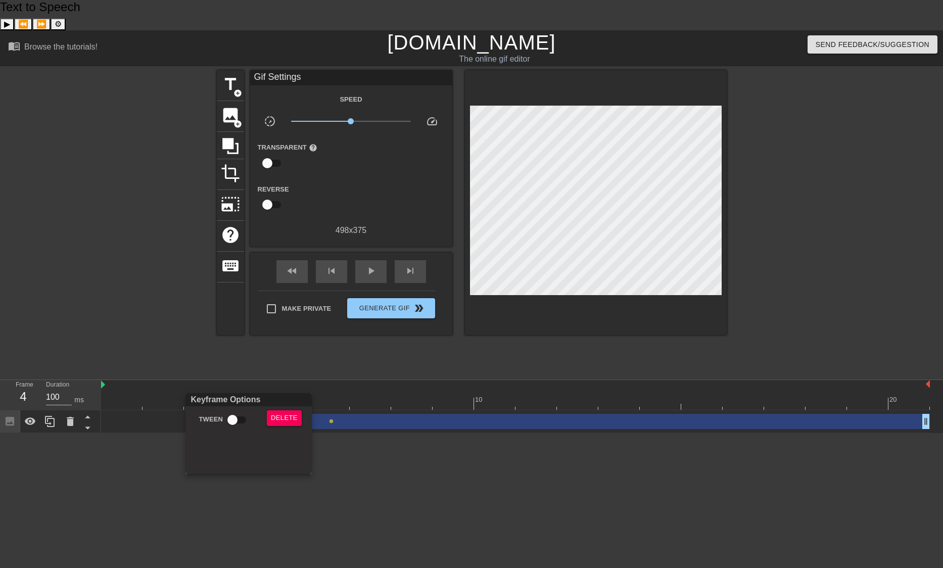
click at [248, 390] on div at bounding box center [471, 284] width 943 height 568
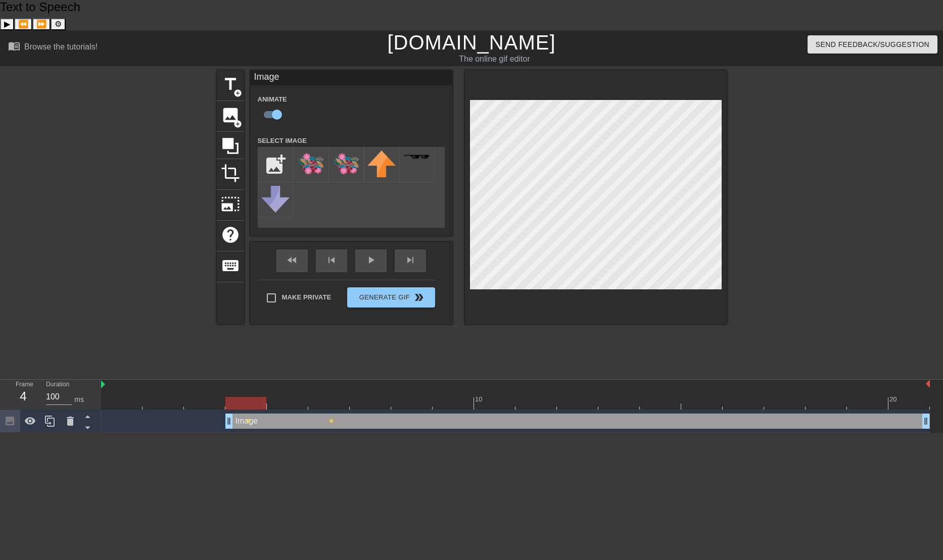
click at [644, 260] on div at bounding box center [596, 197] width 262 height 254
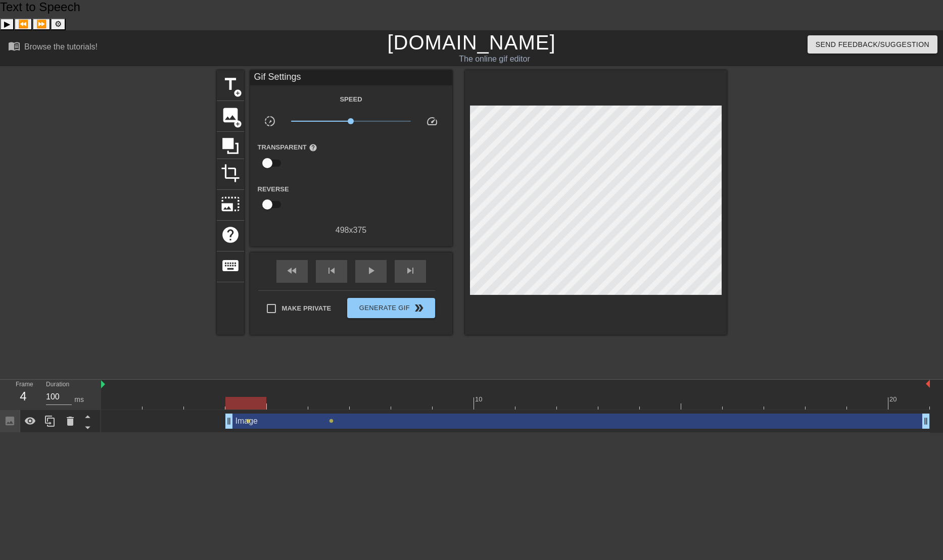
click at [369, 253] on div "fast_rewind skip_previous play_arrow skip_next" at bounding box center [351, 272] width 165 height 38
click at [369, 265] on span "play_arrow" at bounding box center [371, 271] width 12 height 12
click at [369, 265] on span "pause" at bounding box center [371, 271] width 12 height 12
click at [369, 265] on span "play_arrow" at bounding box center [371, 271] width 12 height 12
click at [369, 265] on span "pause" at bounding box center [371, 271] width 12 height 12
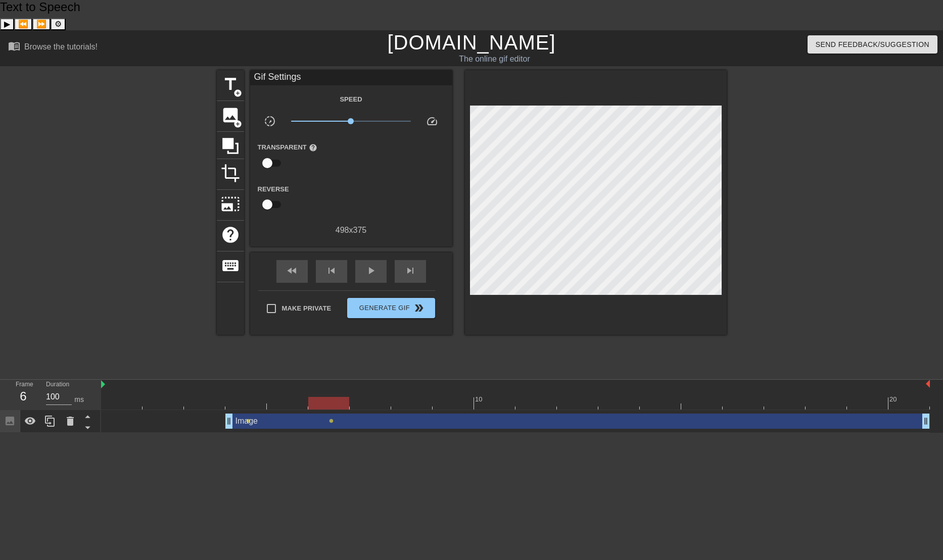
drag, startPoint x: 659, startPoint y: 371, endPoint x: 320, endPoint y: 378, distance: 339.6
click at [320, 397] on div at bounding box center [328, 403] width 41 height 13
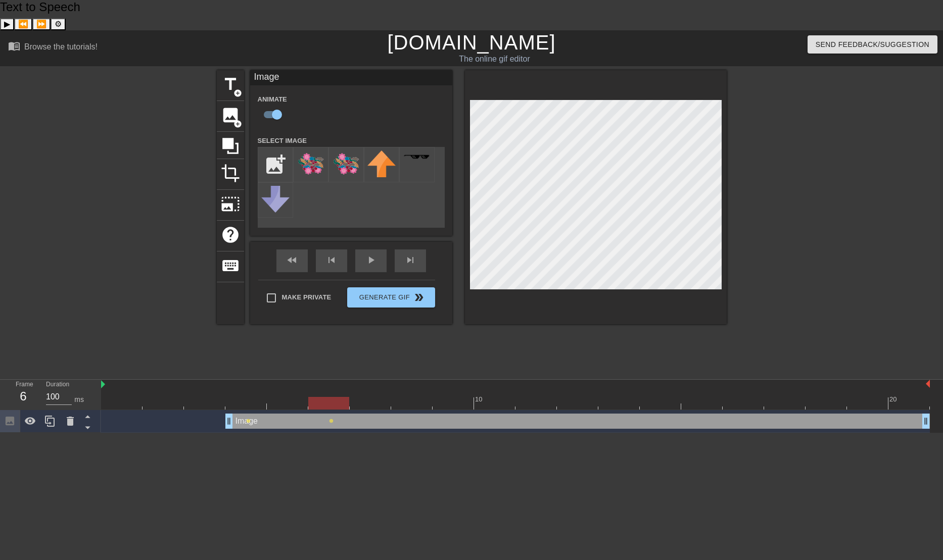
click at [814, 305] on div at bounding box center [815, 221] width 152 height 303
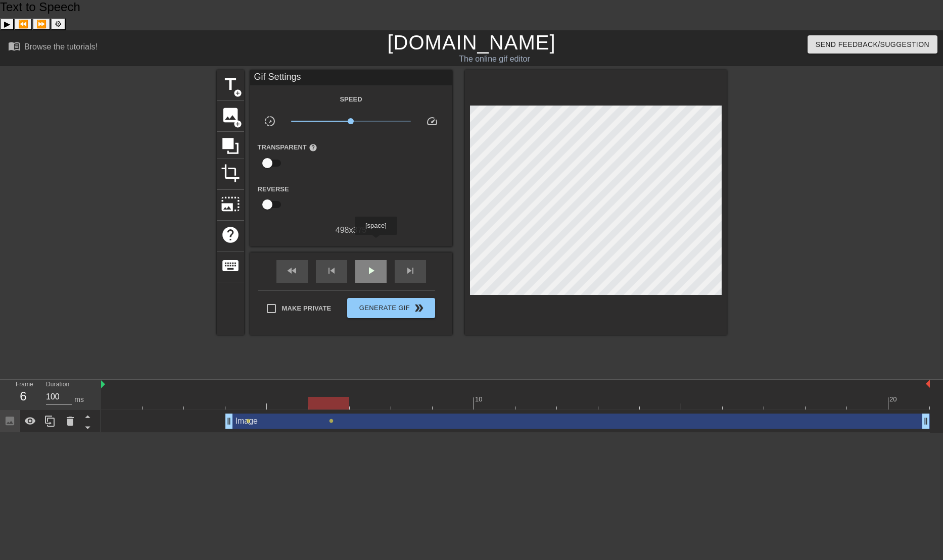
click at [375, 265] on span "play_arrow" at bounding box center [371, 271] width 12 height 12
click at [375, 265] on span "pause" at bounding box center [371, 271] width 12 height 12
click at [404, 397] on div at bounding box center [515, 403] width 829 height 13
drag, startPoint x: 404, startPoint y: 375, endPoint x: 287, endPoint y: 378, distance: 116.8
click at [287, 397] on div at bounding box center [287, 403] width 41 height 13
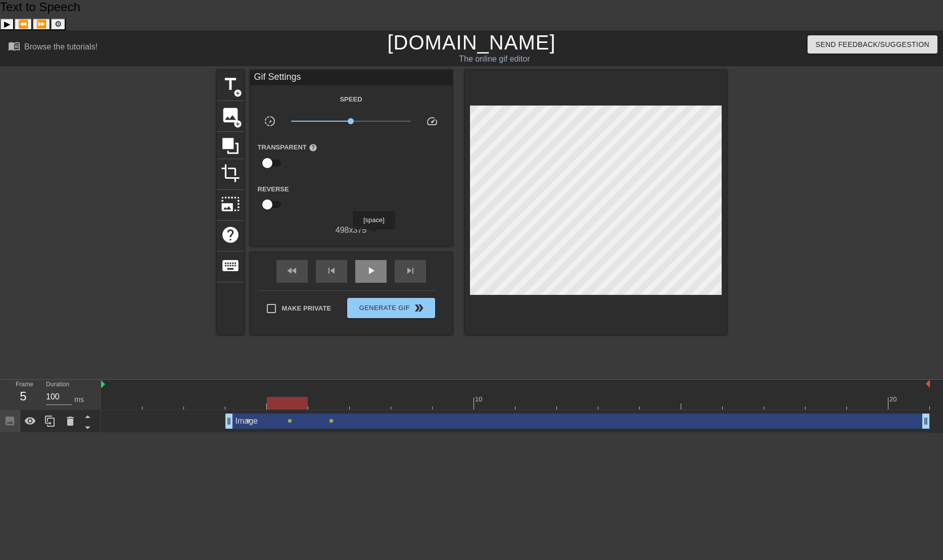
click at [373, 260] on div "play_arrow" at bounding box center [370, 271] width 31 height 23
click at [376, 265] on span "pause" at bounding box center [371, 271] width 12 height 12
click at [374, 397] on div at bounding box center [515, 403] width 829 height 13
drag, startPoint x: 374, startPoint y: 374, endPoint x: 402, endPoint y: 371, distance: 27.9
click at [402, 397] on div at bounding box center [411, 403] width 41 height 13
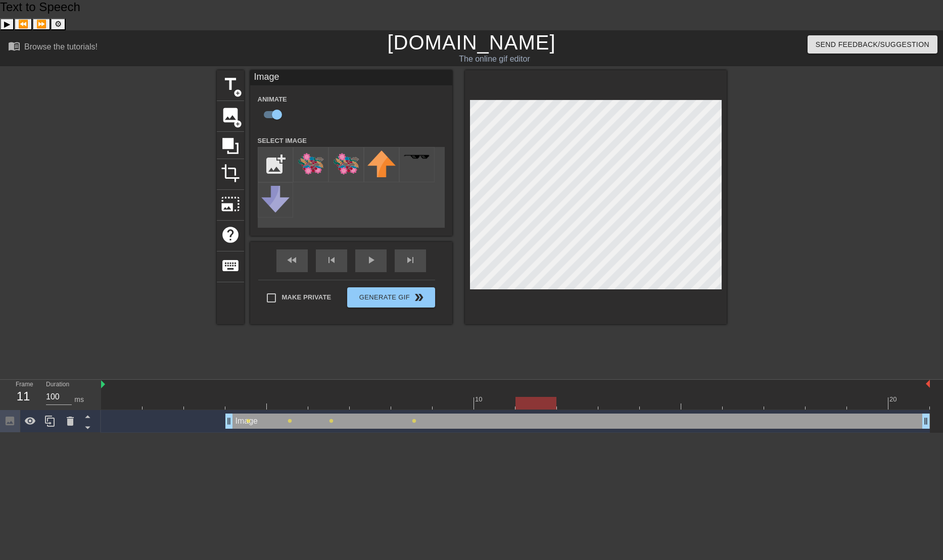
drag, startPoint x: 419, startPoint y: 372, endPoint x: 504, endPoint y: 388, distance: 86.2
click at [504, 388] on div "10 20 Image drag_handle drag_handle lens lens lens lens" at bounding box center [522, 406] width 842 height 53
drag, startPoint x: 533, startPoint y: 373, endPoint x: 653, endPoint y: 391, distance: 121.5
click at [653, 391] on div "10 20 Image drag_handle drag_handle lens lens lens lens lens" at bounding box center [522, 406] width 842 height 53
drag, startPoint x: 655, startPoint y: 374, endPoint x: 295, endPoint y: 363, distance: 359.9
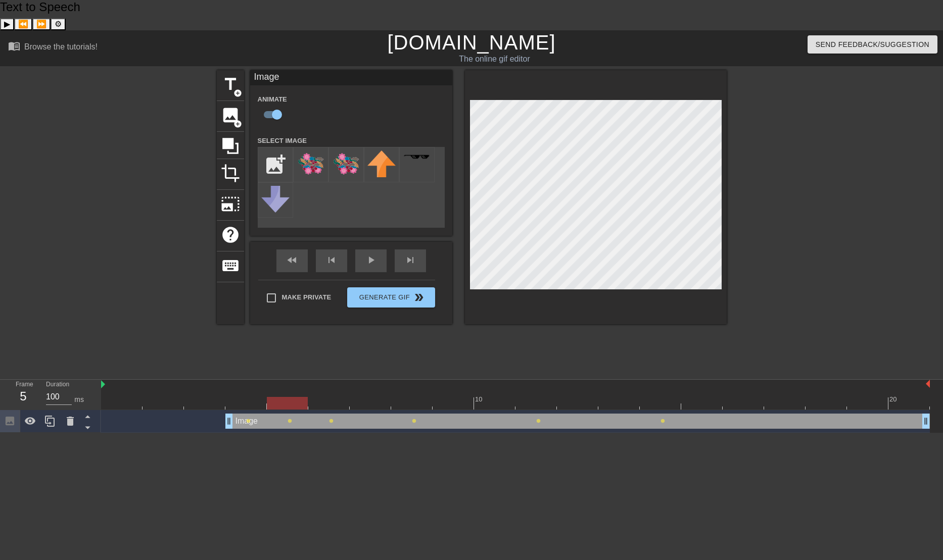
click at [295, 380] on div "10 20" at bounding box center [515, 395] width 829 height 30
drag, startPoint x: 284, startPoint y: 374, endPoint x: 250, endPoint y: 374, distance: 34.4
click at [250, 397] on div at bounding box center [245, 403] width 41 height 13
drag, startPoint x: 251, startPoint y: 375, endPoint x: 344, endPoint y: 377, distance: 92.5
click at [344, 397] on div at bounding box center [328, 403] width 41 height 13
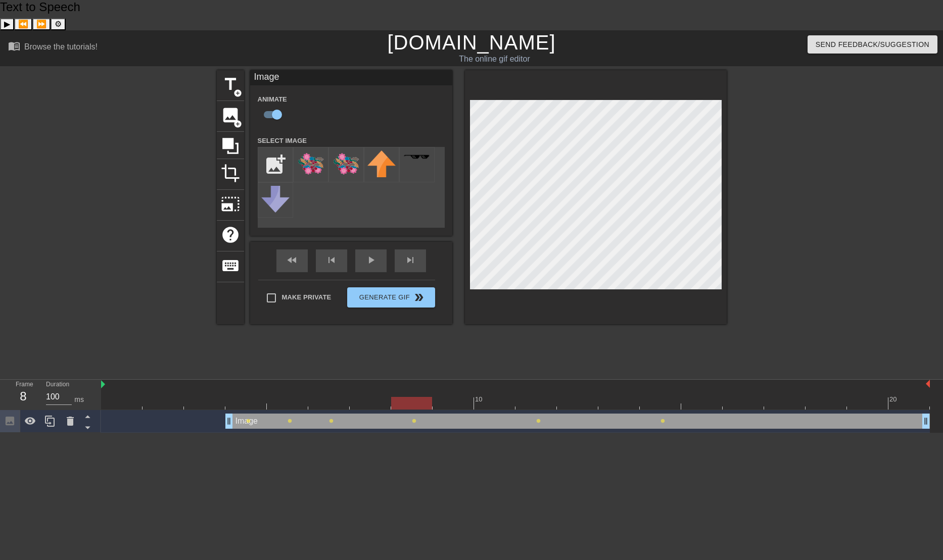
drag, startPoint x: 332, startPoint y: 372, endPoint x: 414, endPoint y: 387, distance: 83.7
click at [414, 386] on div "10 20 Image drag_handle drag_handle lens lens lens lens lens lens" at bounding box center [522, 406] width 842 height 53
drag, startPoint x: 416, startPoint y: 376, endPoint x: 541, endPoint y: 378, distance: 124.8
click at [541, 397] on div at bounding box center [535, 403] width 41 height 13
drag, startPoint x: 538, startPoint y: 375, endPoint x: 660, endPoint y: 388, distance: 123.0
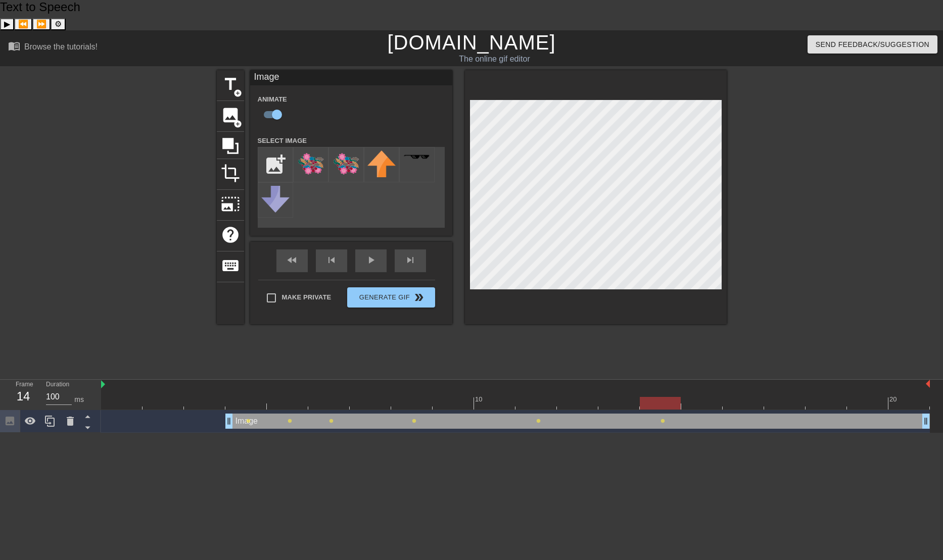
click at [660, 388] on div "10 20 Image drag_handle drag_handle lens lens lens lens lens lens" at bounding box center [522, 406] width 842 height 53
drag, startPoint x: 655, startPoint y: 373, endPoint x: 986, endPoint y: 380, distance: 331.0
click at [942, 380] on html "Text to Speech ▶ ⏪ ⏩ ⚙ Voice options Rate: 1 Pitch: 1 Voice: 🇺🇸 Microsoft David…" at bounding box center [471, 216] width 943 height 433
drag, startPoint x: 912, startPoint y: 377, endPoint x: 885, endPoint y: 375, distance: 26.8
click at [885, 397] on div at bounding box center [867, 403] width 41 height 13
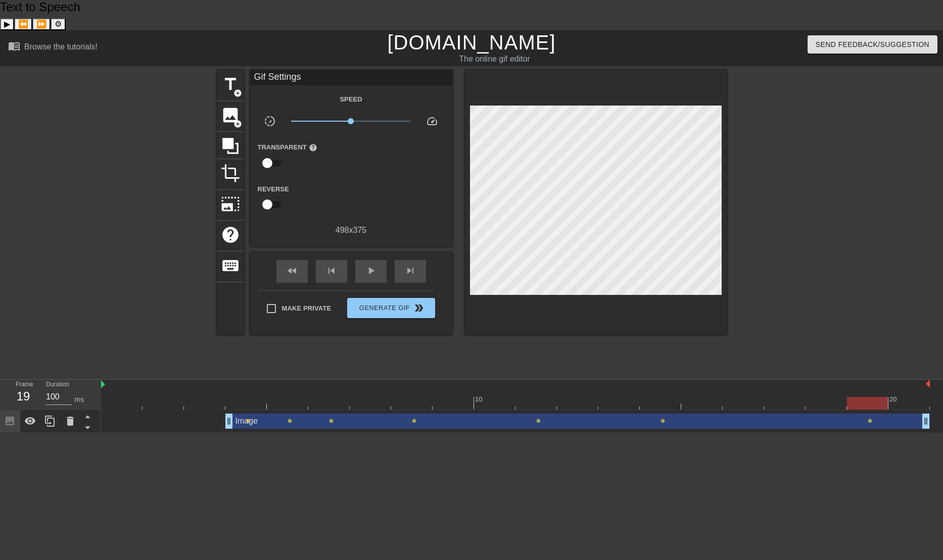
click at [363, 220] on div "Gif Settings Speed slow_motion_video x1.00 speed Transparent help Reverse 498 x…" at bounding box center [351, 202] width 202 height 265
click at [365, 260] on div "play_arrow" at bounding box center [370, 271] width 31 height 23
drag, startPoint x: 350, startPoint y: 89, endPoint x: 389, endPoint y: 91, distance: 38.5
click at [389, 118] on span "x4.27" at bounding box center [389, 121] width 6 height 6
drag, startPoint x: 389, startPoint y: 92, endPoint x: 351, endPoint y: 92, distance: 37.4
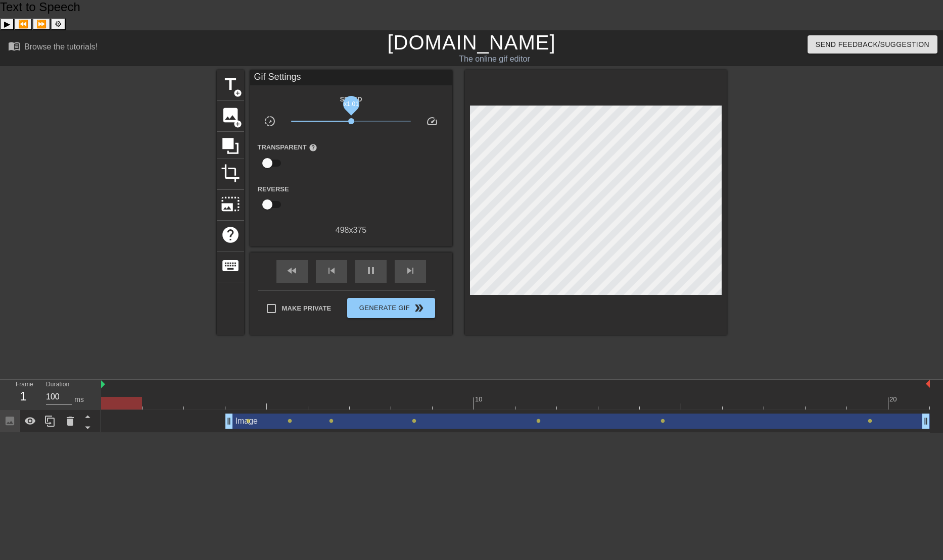
click at [351, 118] on span "x1.01" at bounding box center [351, 121] width 6 height 6
click at [269, 115] on span "slow_motion_video" at bounding box center [270, 121] width 12 height 12
click at [365, 265] on span "pause" at bounding box center [371, 271] width 12 height 12
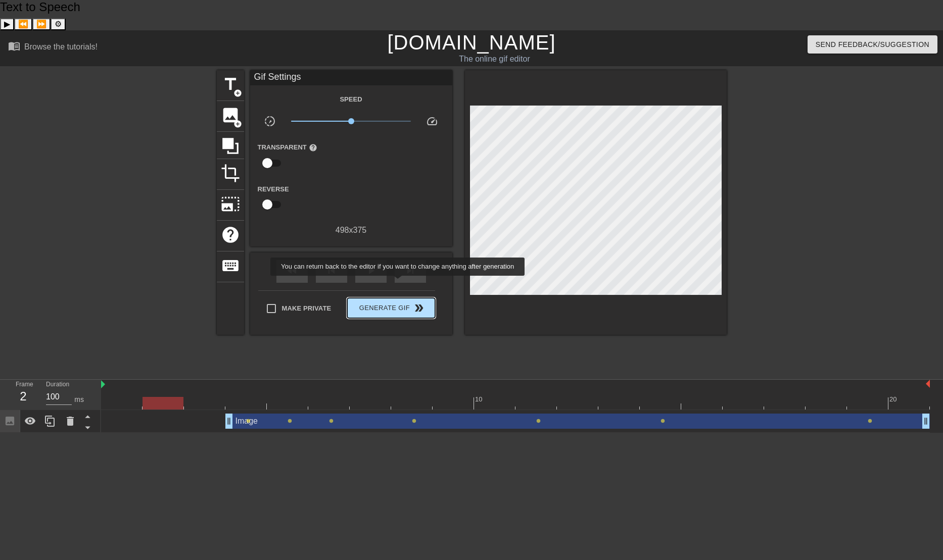
click at [399, 302] on span "Generate Gif double_arrow" at bounding box center [390, 308] width 79 height 12
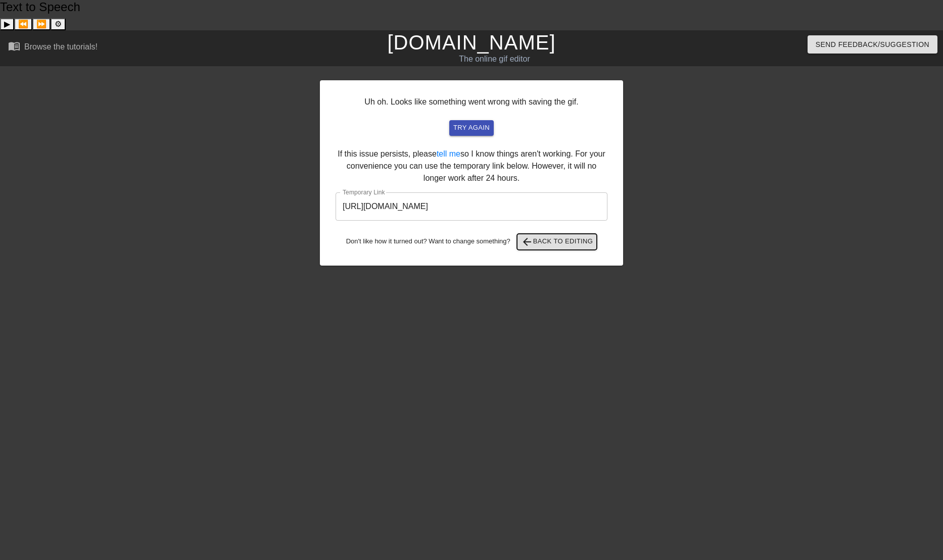
click at [549, 236] on span "arrow_back Back to Editing" at bounding box center [557, 242] width 72 height 12
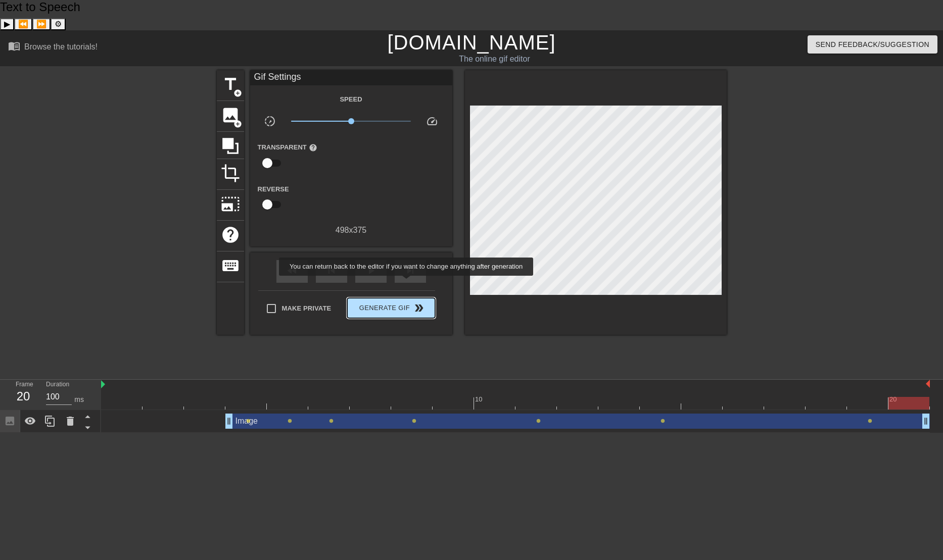
click at [407, 302] on span "Generate Gif double_arrow" at bounding box center [390, 308] width 79 height 12
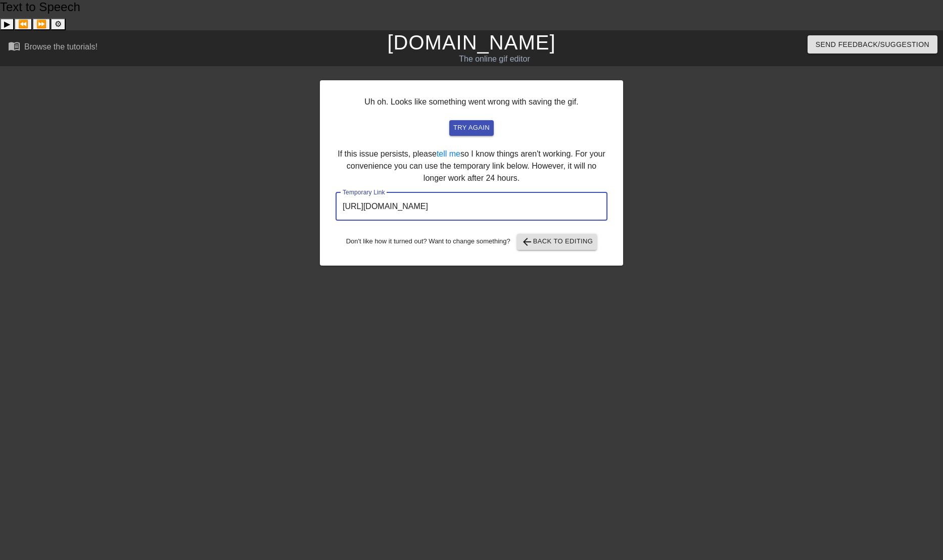
click at [486, 193] on input "https://www.gifntext.com/temp_generations/leWCLMpC.gif" at bounding box center [471, 207] width 272 height 28
drag, startPoint x: 576, startPoint y: 179, endPoint x: 317, endPoint y: 169, distance: 258.9
click at [318, 167] on div "Uh oh. Looks like something went wrong with saving the gif. try again If this i…" at bounding box center [471, 221] width 943 height 303
click at [477, 122] on span "try again" at bounding box center [471, 128] width 36 height 12
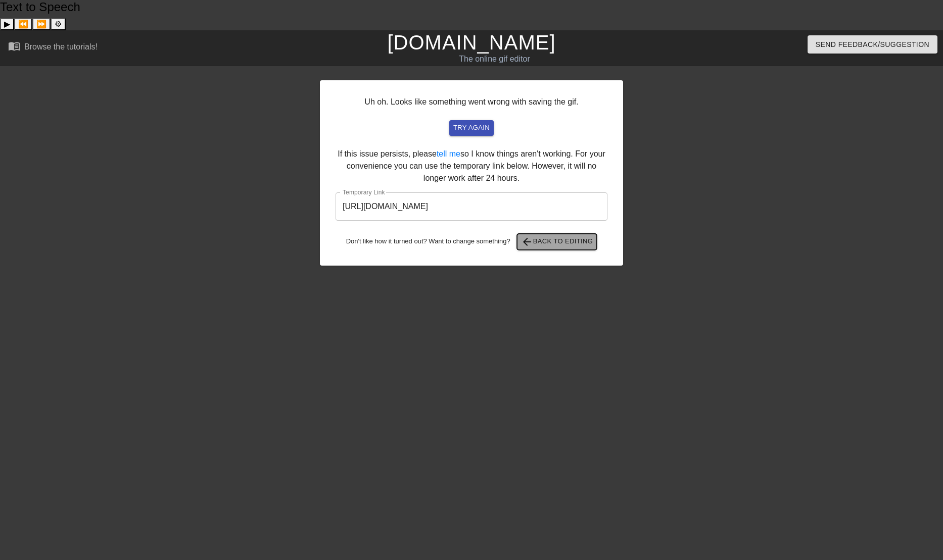
click at [548, 236] on span "arrow_back Back to Editing" at bounding box center [557, 242] width 72 height 12
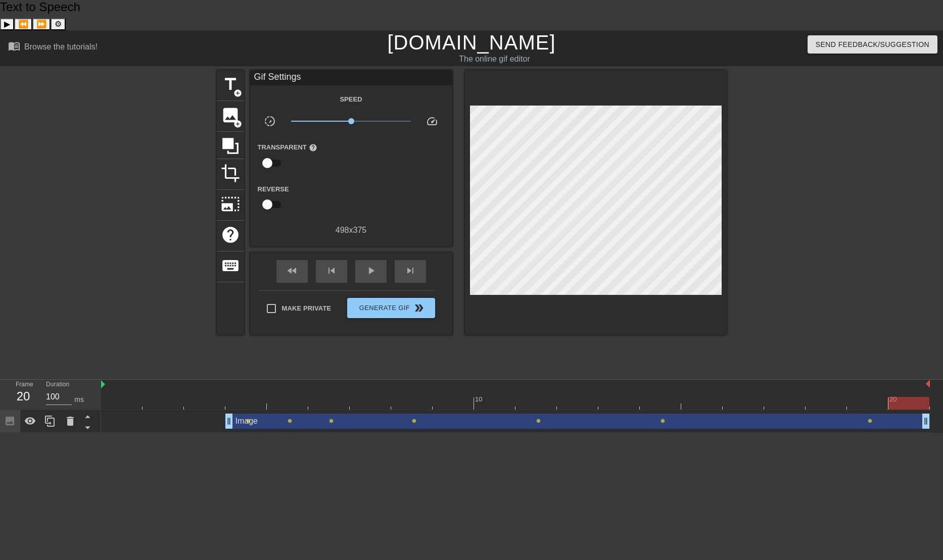
drag, startPoint x: 457, startPoint y: 11, endPoint x: 521, endPoint y: 42, distance: 71.4
click at [457, 31] on link "[DOMAIN_NAME]" at bounding box center [471, 42] width 168 height 22
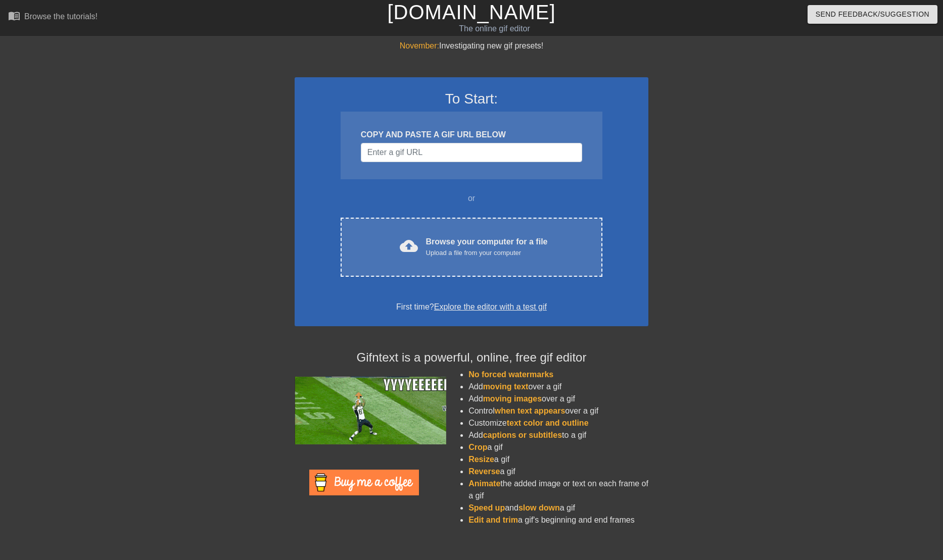
click at [498, 155] on input "Username" at bounding box center [471, 152] width 221 height 19
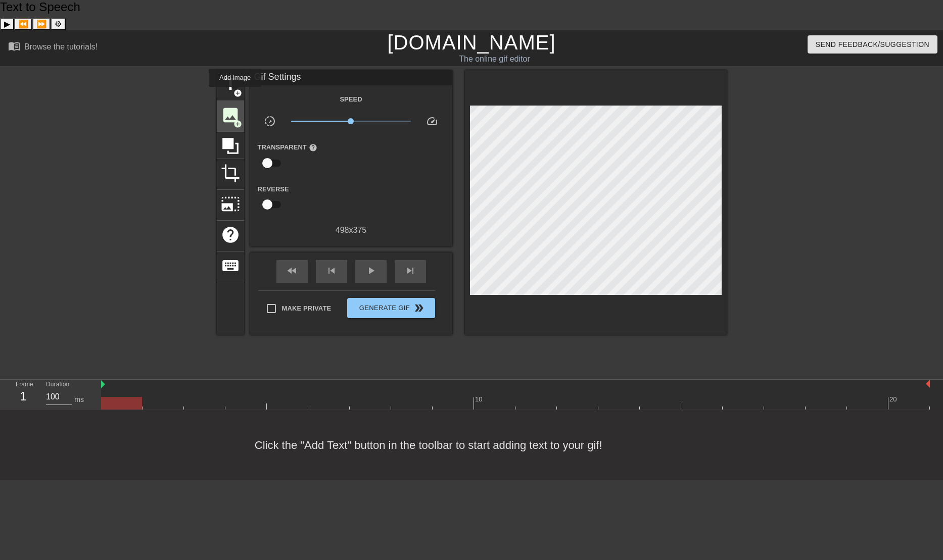
click at [238, 120] on span "add_circle" at bounding box center [237, 124] width 9 height 9
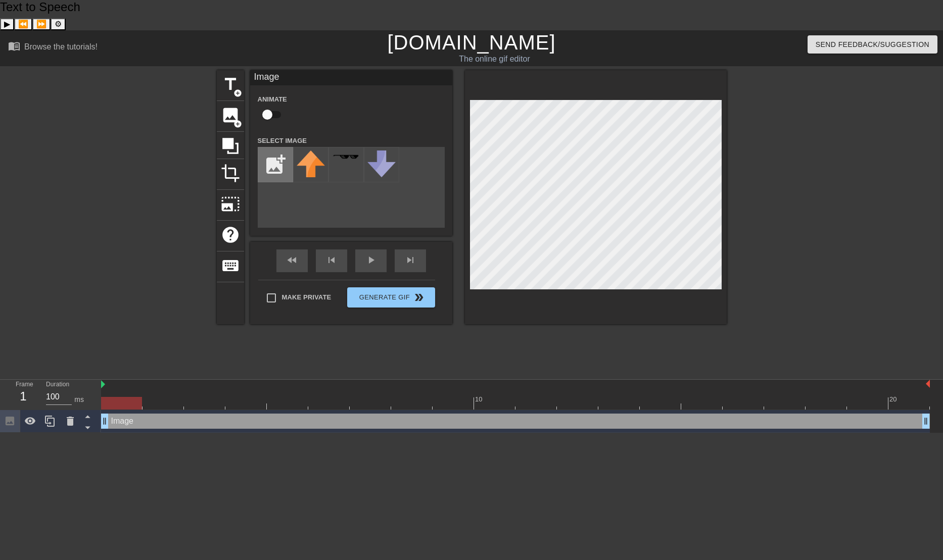
click at [276, 148] on input "file" at bounding box center [275, 165] width 34 height 34
type input "C:\fakepath\food cache small.png"
click at [311, 151] on img at bounding box center [311, 164] width 28 height 26
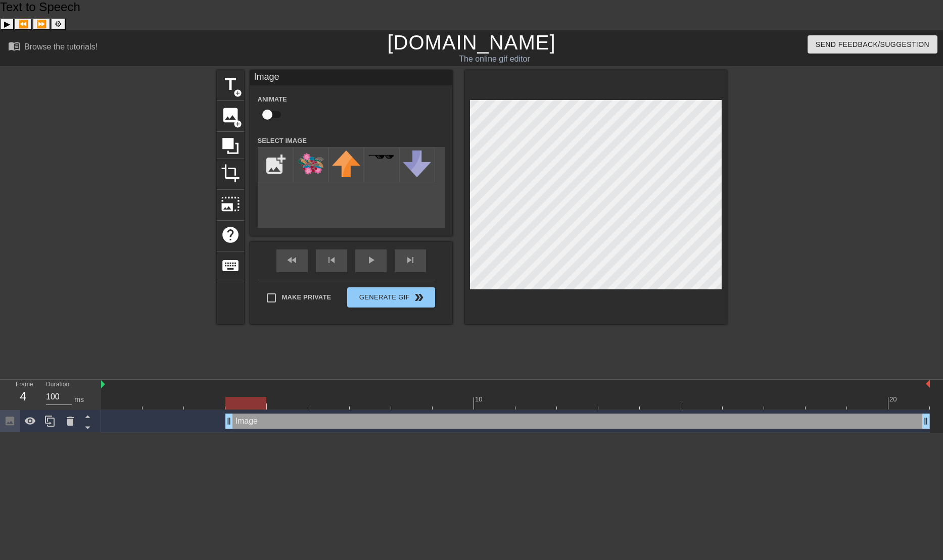
drag, startPoint x: 107, startPoint y: 393, endPoint x: 221, endPoint y: 398, distance: 114.3
click at [221, 414] on div "Image drag_handle drag_handle" at bounding box center [515, 421] width 829 height 15
click at [272, 105] on input "checkbox" at bounding box center [267, 114] width 58 height 19
checkbox input "true"
drag, startPoint x: 248, startPoint y: 372, endPoint x: 275, endPoint y: 375, distance: 28.0
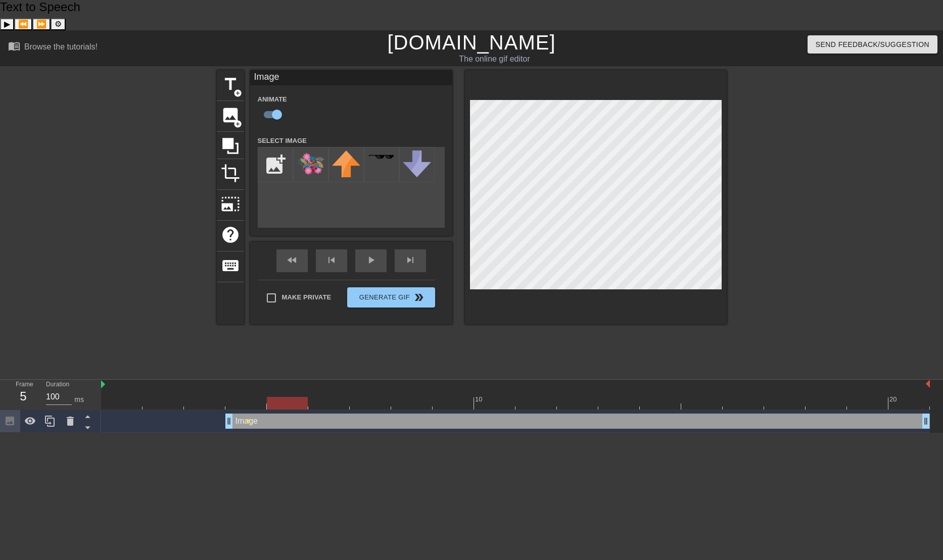
click at [275, 397] on div at bounding box center [287, 403] width 41 height 13
drag, startPoint x: 287, startPoint y: 369, endPoint x: 356, endPoint y: 376, distance: 69.6
click at [356, 397] on div at bounding box center [370, 403] width 41 height 13
drag, startPoint x: 362, startPoint y: 371, endPoint x: 447, endPoint y: 380, distance: 84.9
click at [447, 380] on div "10 20 Image drag_handle drag_handle lens lens lens" at bounding box center [522, 406] width 842 height 53
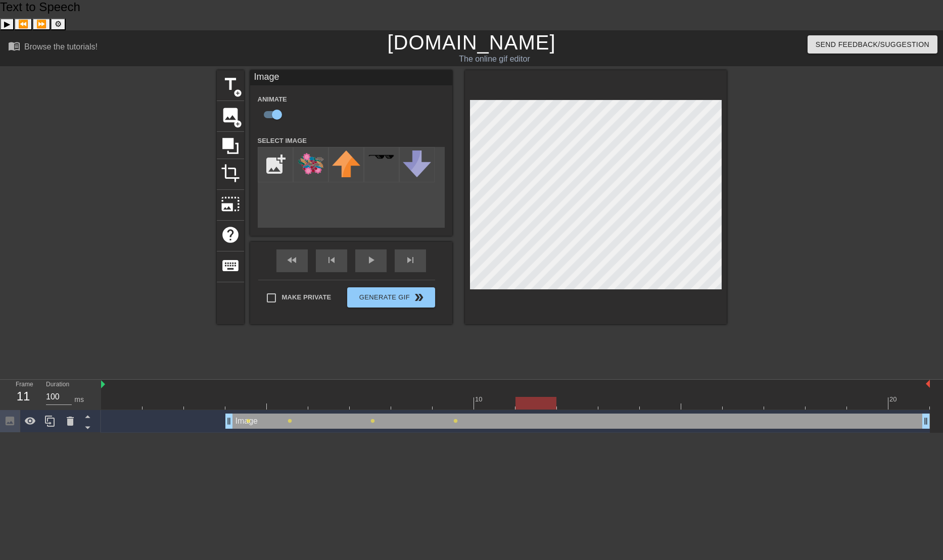
drag, startPoint x: 455, startPoint y: 373, endPoint x: 536, endPoint y: 381, distance: 80.7
click at [536, 381] on div "10 20 Image drag_handle drag_handle lens lens lens lens" at bounding box center [522, 406] width 842 height 53
click at [811, 271] on div at bounding box center [815, 221] width 152 height 303
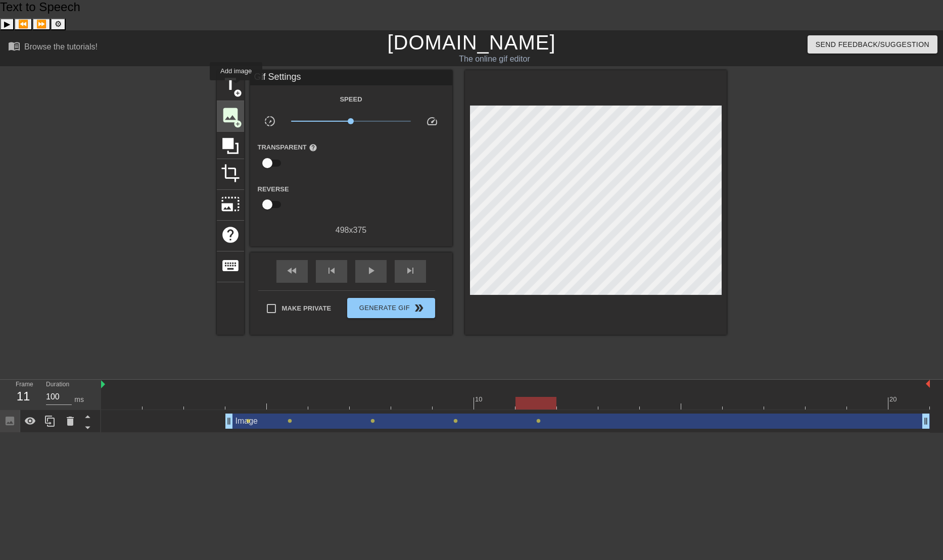
click at [236, 106] on span "image" at bounding box center [230, 115] width 19 height 19
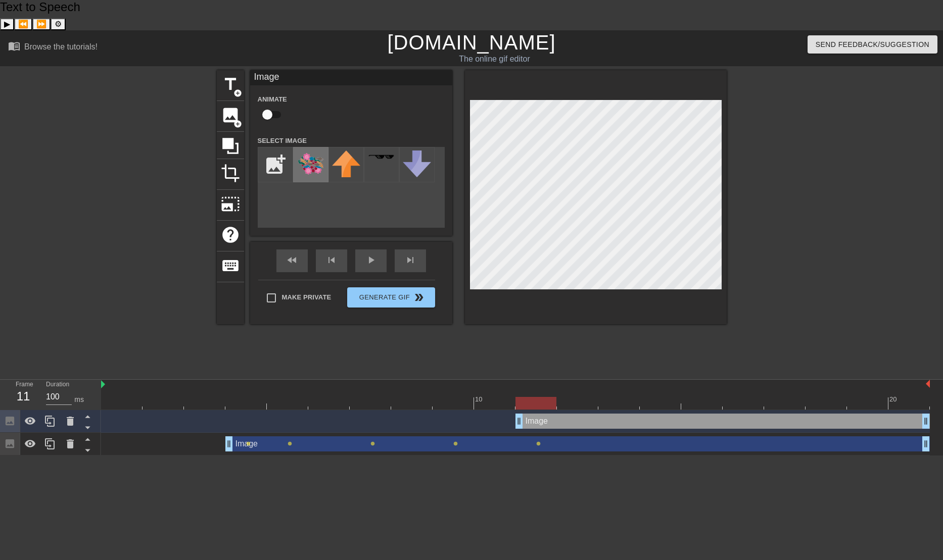
click at [312, 151] on img at bounding box center [311, 164] width 28 height 26
drag, startPoint x: 536, startPoint y: 374, endPoint x: 384, endPoint y: 367, distance: 152.3
click at [384, 397] on div at bounding box center [370, 403] width 41 height 13
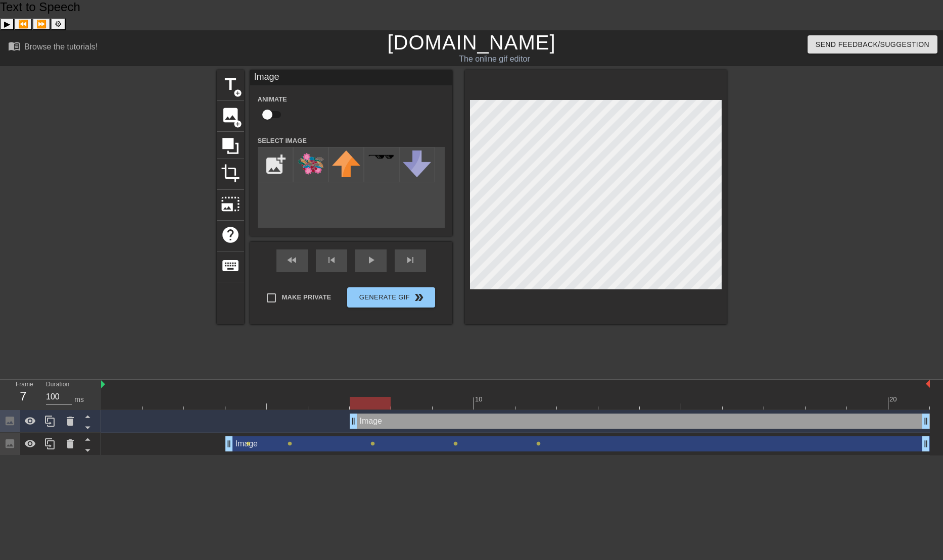
drag, startPoint x: 519, startPoint y: 392, endPoint x: 348, endPoint y: 385, distance: 171.9
click at [348, 414] on div "Image drag_handle drag_handle" at bounding box center [515, 421] width 829 height 15
click at [273, 105] on input "checkbox" at bounding box center [267, 114] width 58 height 19
checkbox input "true"
drag, startPoint x: 378, startPoint y: 372, endPoint x: 447, endPoint y: 373, distance: 68.7
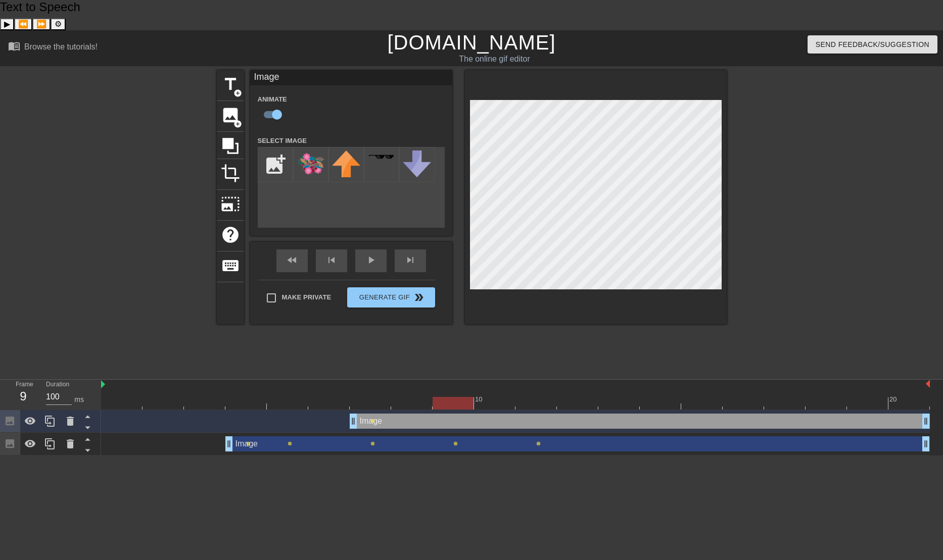
click at [447, 397] on div at bounding box center [453, 403] width 41 height 13
drag, startPoint x: 462, startPoint y: 370, endPoint x: 694, endPoint y: 373, distance: 231.9
click at [694, 397] on div at bounding box center [701, 403] width 41 height 13
drag, startPoint x: 700, startPoint y: 371, endPoint x: 891, endPoint y: 372, distance: 190.5
click at [891, 397] on div at bounding box center [908, 403] width 41 height 13
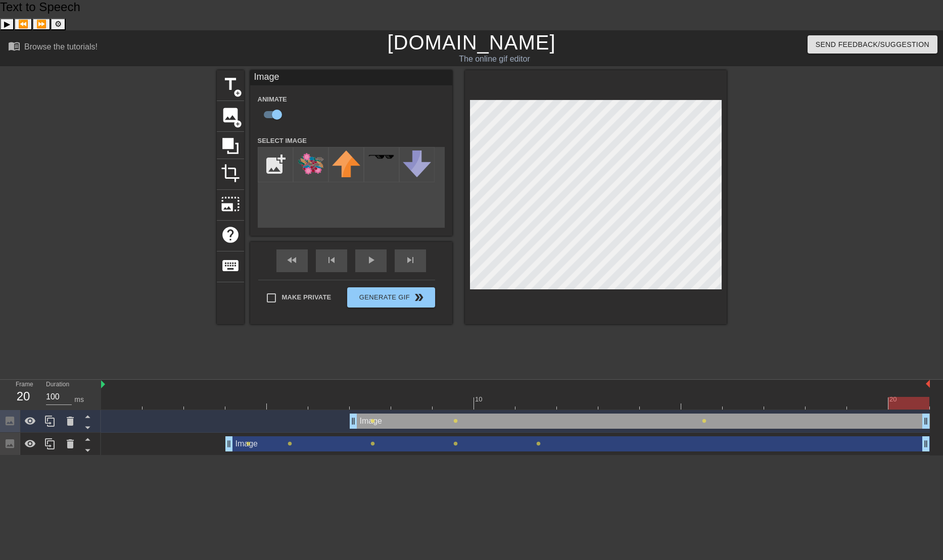
click at [788, 437] on div "Image drag_handle drag_handle" at bounding box center [577, 444] width 704 height 15
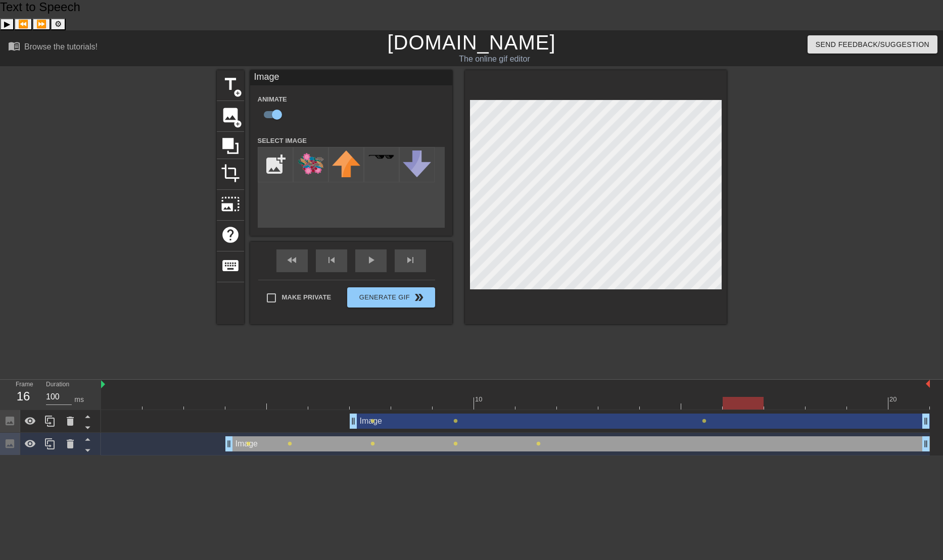
drag, startPoint x: 910, startPoint y: 372, endPoint x: 752, endPoint y: 369, distance: 157.7
click at [757, 397] on div at bounding box center [743, 403] width 41 height 13
drag, startPoint x: 749, startPoint y: 371, endPoint x: 792, endPoint y: 374, distance: 42.6
click at [792, 397] on div at bounding box center [784, 403] width 41 height 13
drag, startPoint x: 786, startPoint y: 374, endPoint x: 854, endPoint y: 375, distance: 68.2
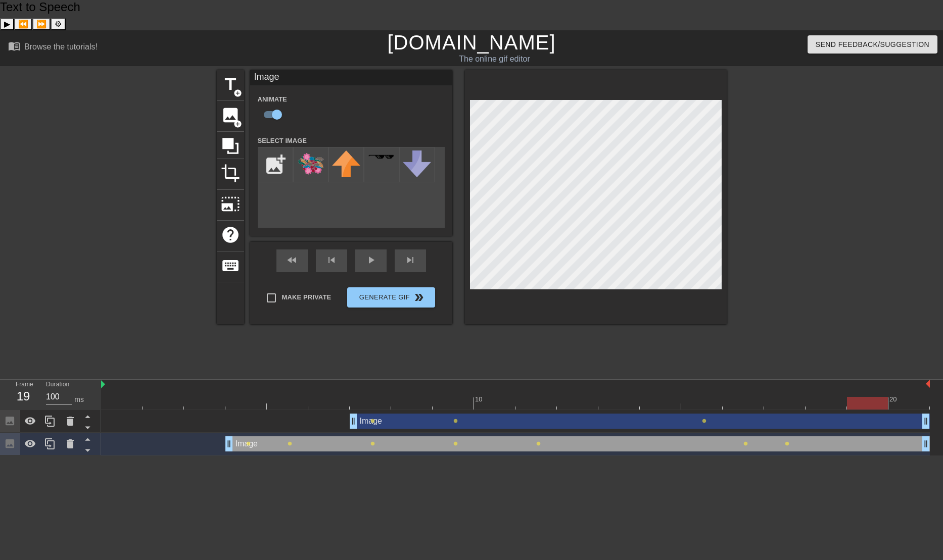
click at [860, 397] on div at bounding box center [867, 403] width 41 height 13
drag, startPoint x: 866, startPoint y: 374, endPoint x: 903, endPoint y: 375, distance: 37.9
click at [903, 397] on div at bounding box center [908, 403] width 41 height 13
click at [369, 250] on div "play_arrow" at bounding box center [370, 261] width 31 height 23
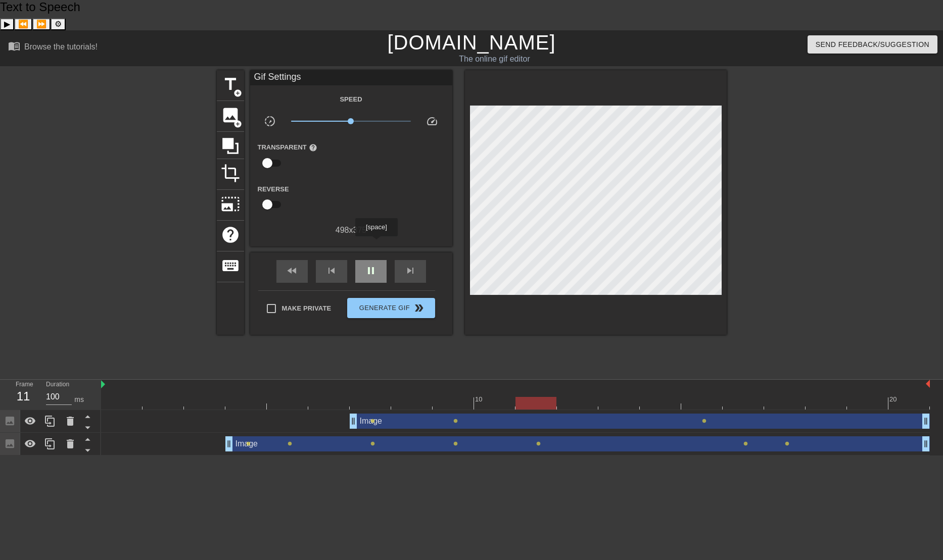
click at [375, 265] on span "pause" at bounding box center [371, 271] width 12 height 12
click at [273, 298] on input "Make Private" at bounding box center [271, 308] width 21 height 21
checkbox input "true"
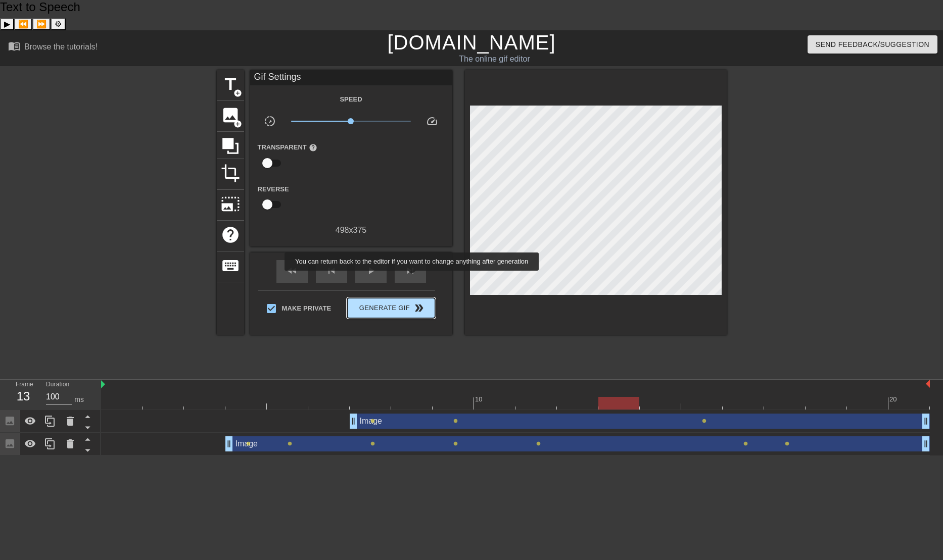
click at [413, 302] on span "double_arrow" at bounding box center [419, 308] width 12 height 12
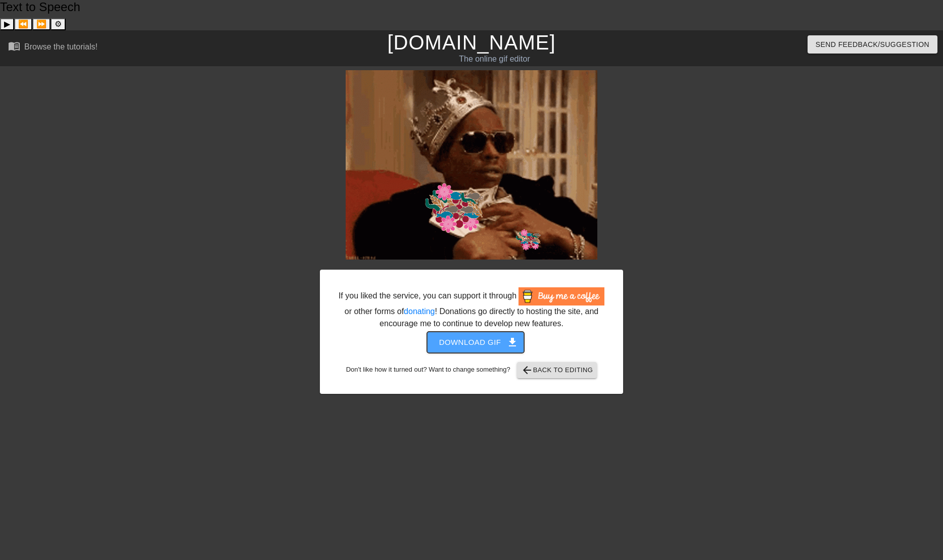
click at [484, 336] on span "Download gif get_app" at bounding box center [475, 342] width 73 height 13
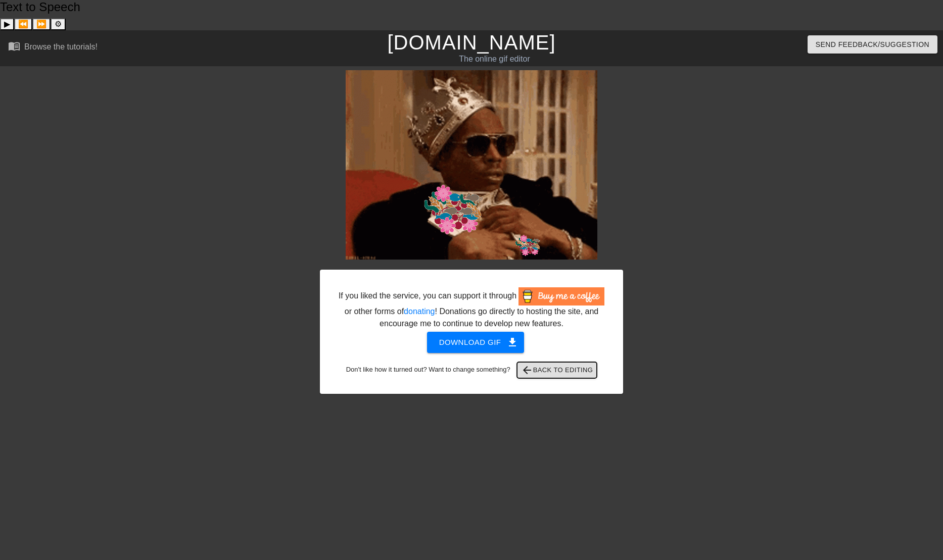
click at [587, 364] on span "arrow_back Back to Editing" at bounding box center [557, 370] width 72 height 12
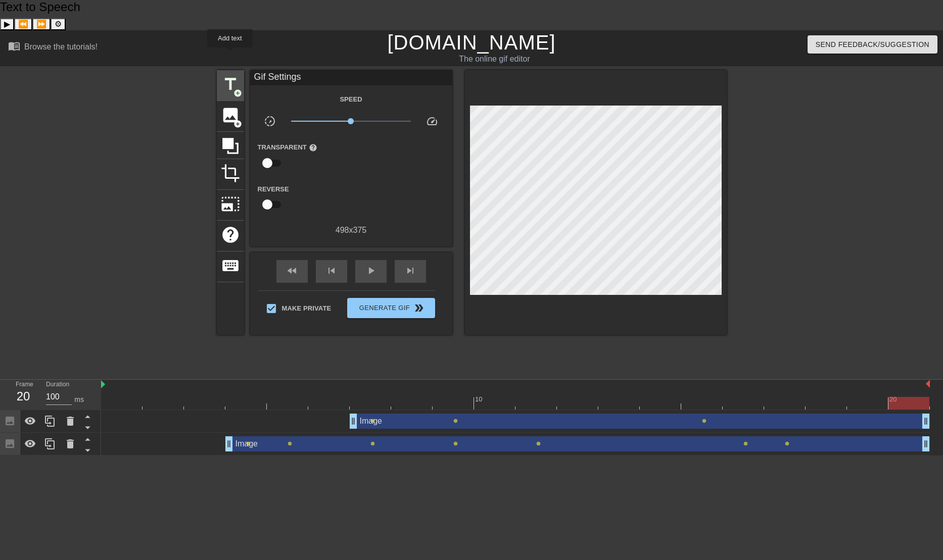
click at [230, 75] on span "title" at bounding box center [230, 84] width 19 height 19
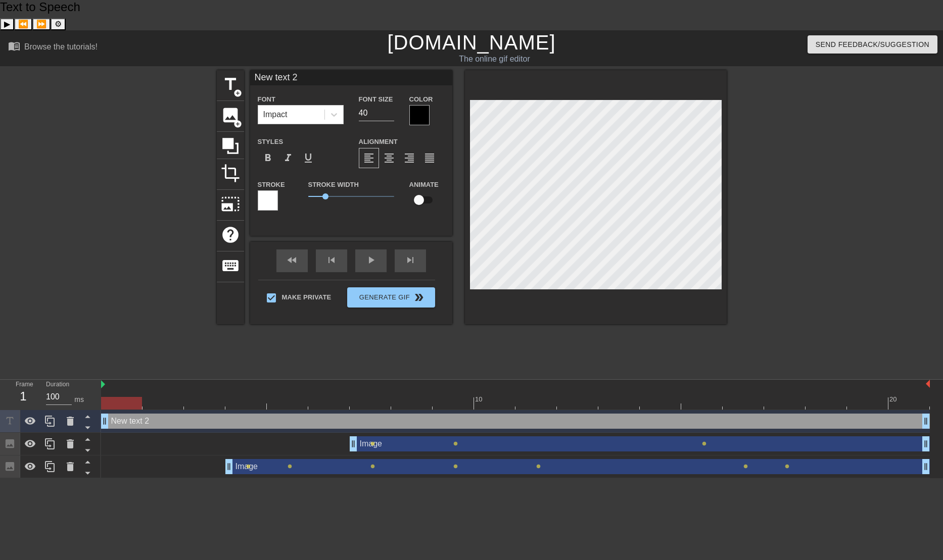
drag, startPoint x: 893, startPoint y: 393, endPoint x: 98, endPoint y: 338, distance: 797.7
click at [98, 338] on div "menu_book Browse the tutorials! [DOMAIN_NAME] The online gif editor Send Feedba…" at bounding box center [471, 254] width 943 height 448
drag, startPoint x: 326, startPoint y: 48, endPoint x: 189, endPoint y: 39, distance: 137.2
click at [189, 39] on div "menu_book Browse the tutorials! [DOMAIN_NAME] The online gif editor Send Feedba…" at bounding box center [471, 254] width 943 height 448
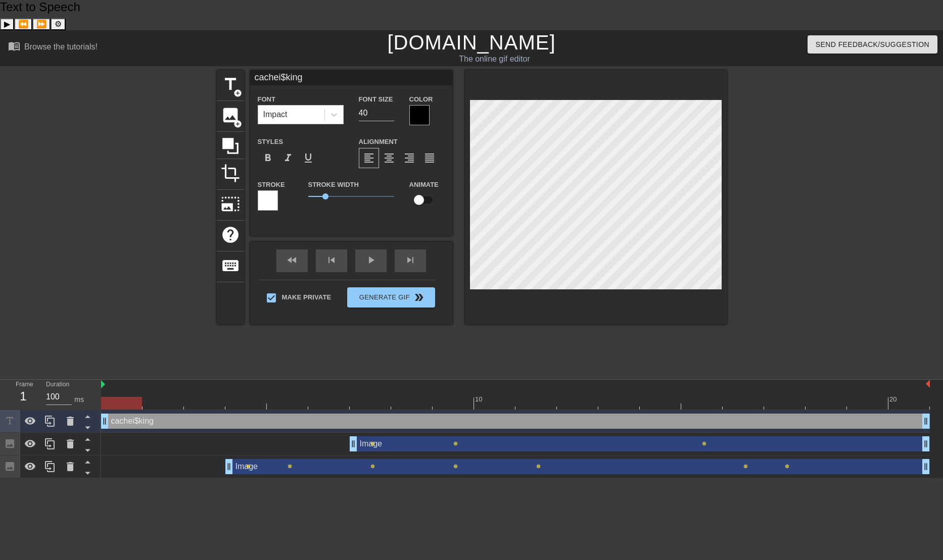
type input "cachei$king"
click at [363, 197] on div "cachei$king Font Impact Font Size 40 Color Styles format_bold format_italic for…" at bounding box center [351, 153] width 202 height 166
click at [457, 414] on div "cachei$king drag_handle drag_handle" at bounding box center [515, 421] width 829 height 15
drag, startPoint x: 107, startPoint y: 392, endPoint x: 53, endPoint y: 353, distance: 65.9
click at [53, 380] on div "Frame 1 Duration 100 ms 10 20 cachei$king drag_handle drag_handle Image drag_ha…" at bounding box center [471, 429] width 943 height 99
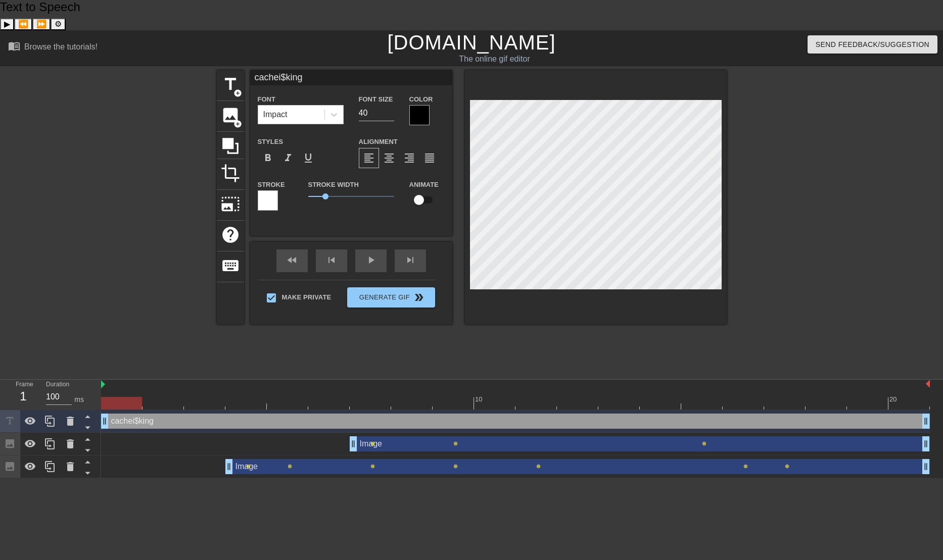
scroll to position [2, 3]
click at [381, 193] on div "cachei$king Font Impact Font Size 40 Color Styles format_bold format_italic for…" at bounding box center [351, 153] width 202 height 166
click at [817, 345] on div "menu_book Browse the tutorials! [DOMAIN_NAME] The online gif editor Send Feedba…" at bounding box center [471, 254] width 943 height 448
click at [383, 280] on div "Make Private Generate Gif double_arrow" at bounding box center [346, 300] width 177 height 40
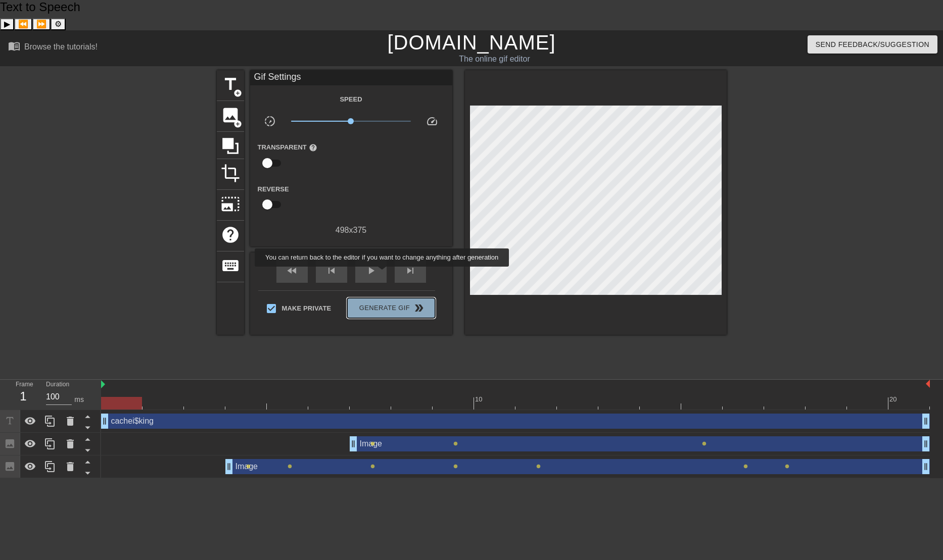
click at [383, 302] on span "Generate Gif double_arrow" at bounding box center [390, 308] width 79 height 12
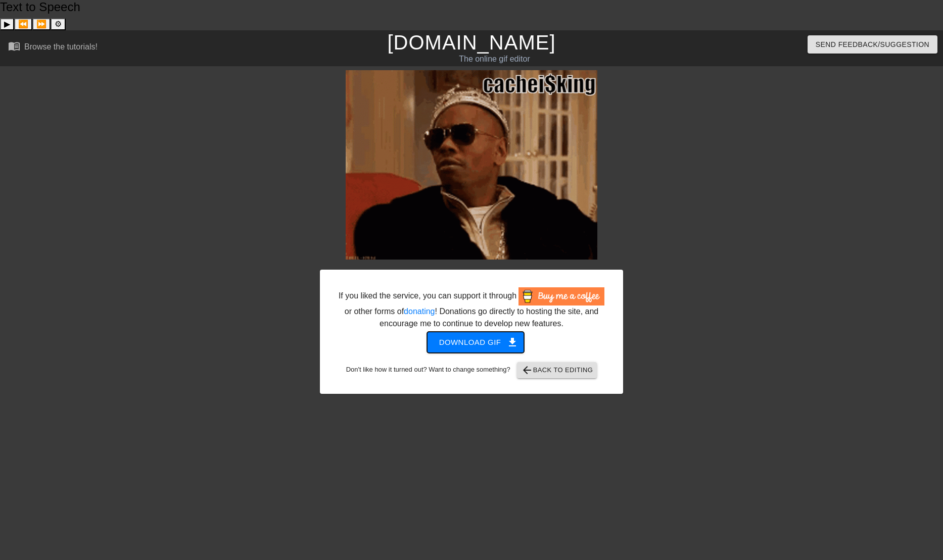
click at [488, 336] on span "Download gif get_app" at bounding box center [475, 342] width 73 height 13
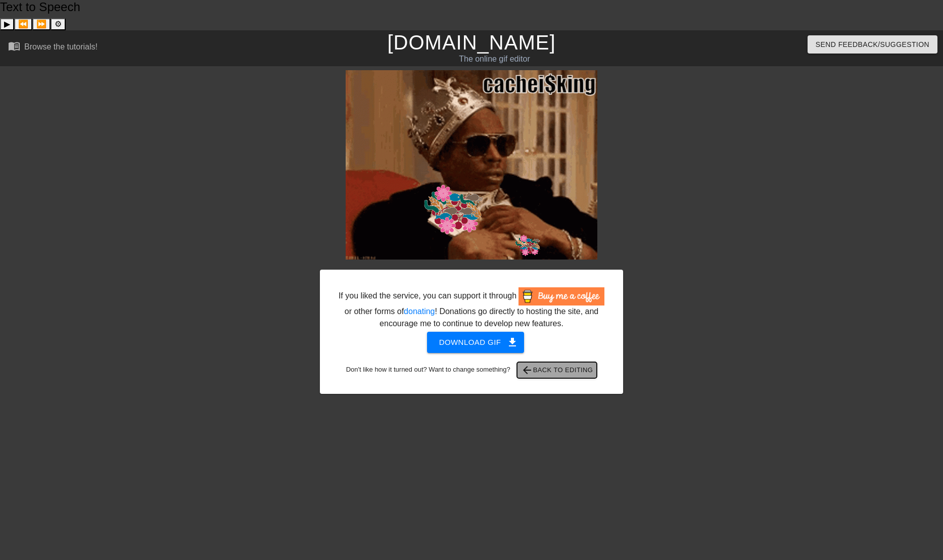
click at [577, 364] on span "arrow_back Back to Editing" at bounding box center [557, 370] width 72 height 12
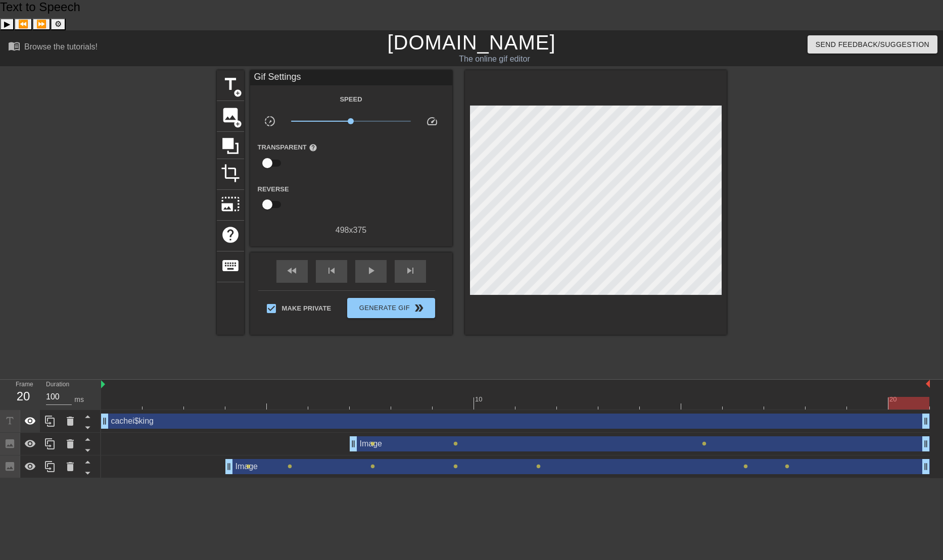
click at [31, 415] on icon at bounding box center [30, 421] width 12 height 12
click at [32, 433] on div at bounding box center [30, 444] width 20 height 22
click at [261, 459] on div "Image drag_handle drag_handle" at bounding box center [577, 466] width 704 height 15
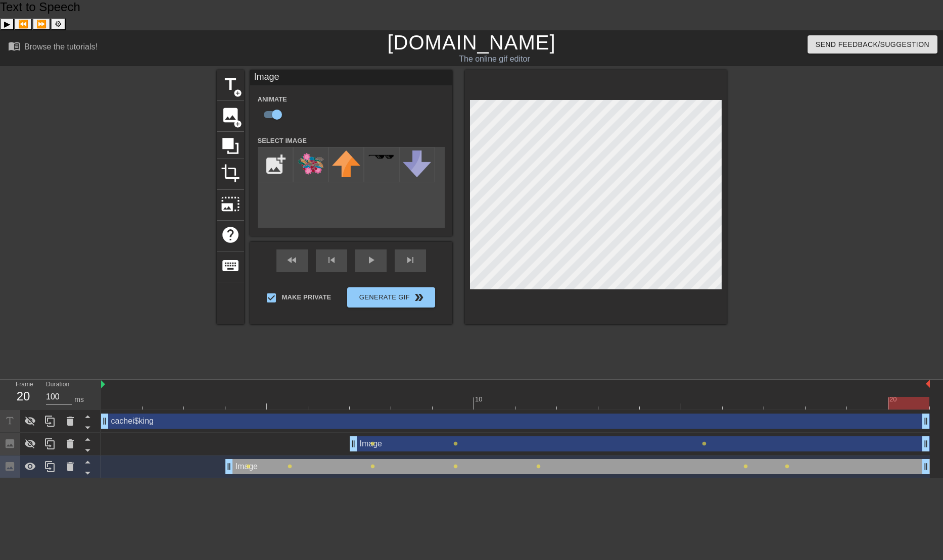
click at [248, 397] on div at bounding box center [515, 403] width 829 height 13
click at [246, 464] on span "lens" at bounding box center [248, 466] width 5 height 5
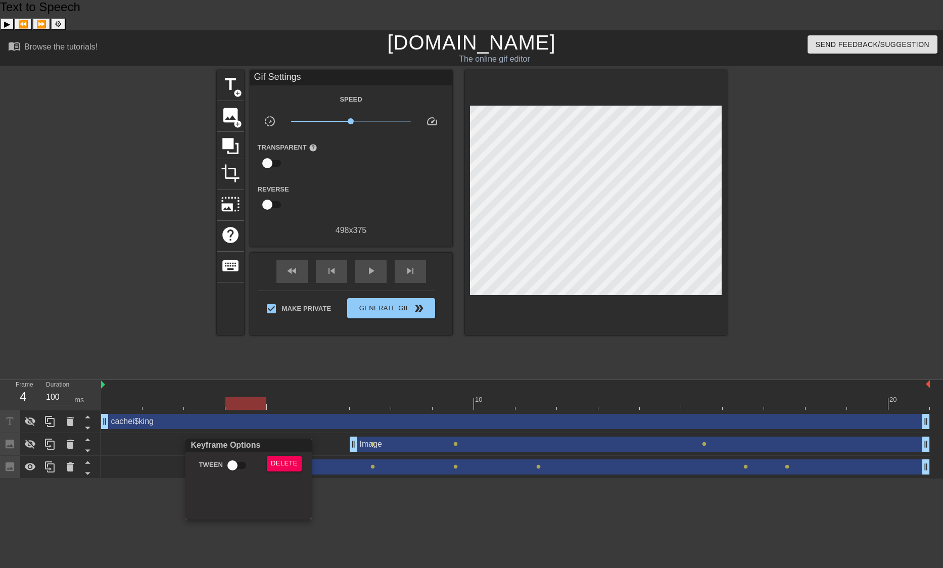
click at [290, 435] on div at bounding box center [471, 284] width 943 height 568
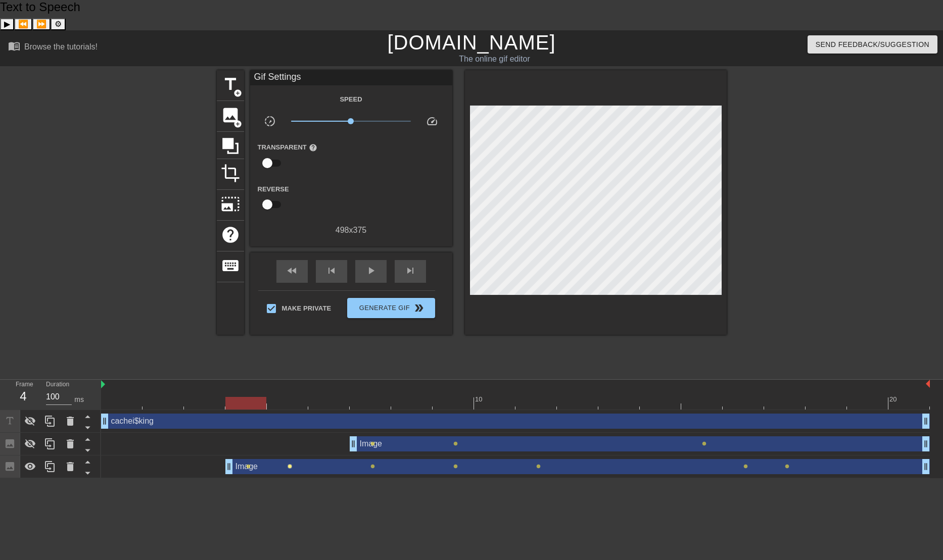
click at [290, 464] on span "lens" at bounding box center [289, 466] width 5 height 5
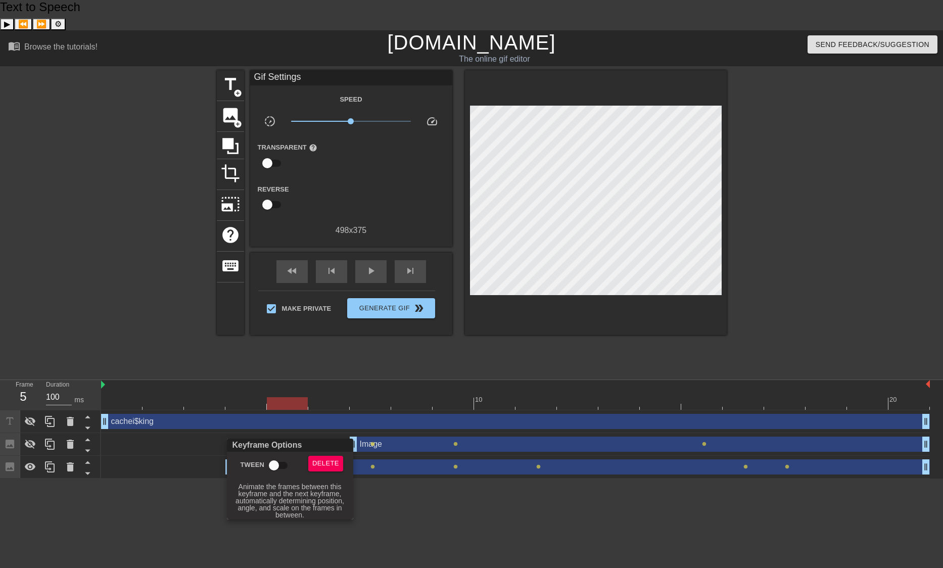
click at [284, 465] on input "Tween" at bounding box center [274, 465] width 58 height 19
checkbox input "true"
drag, startPoint x: 297, startPoint y: 372, endPoint x: 257, endPoint y: 371, distance: 40.5
click at [257, 371] on div at bounding box center [471, 284] width 943 height 568
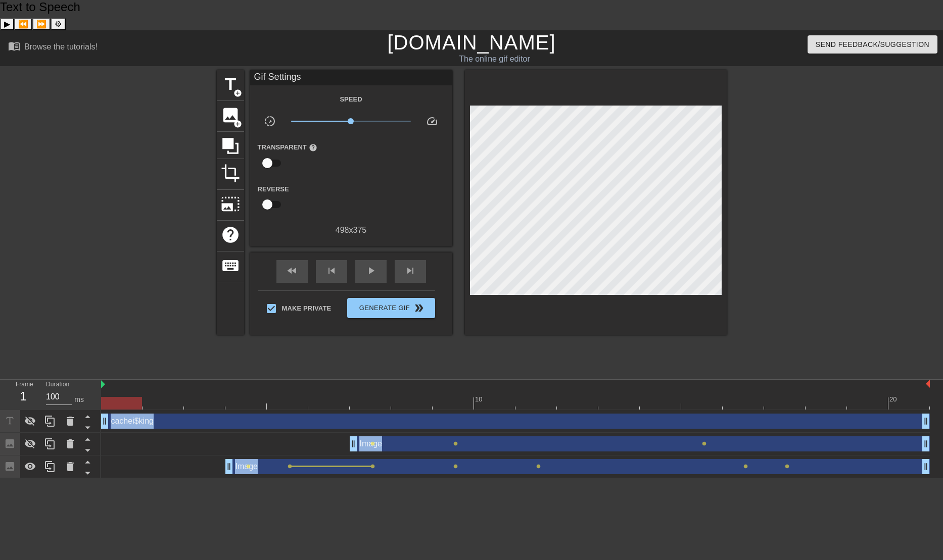
click at [118, 397] on div at bounding box center [121, 403] width 41 height 13
click at [368, 265] on span "play_arrow" at bounding box center [371, 271] width 12 height 12
click at [372, 265] on span "pause" at bounding box center [371, 271] width 12 height 12
click at [249, 464] on span "lens" at bounding box center [248, 466] width 5 height 5
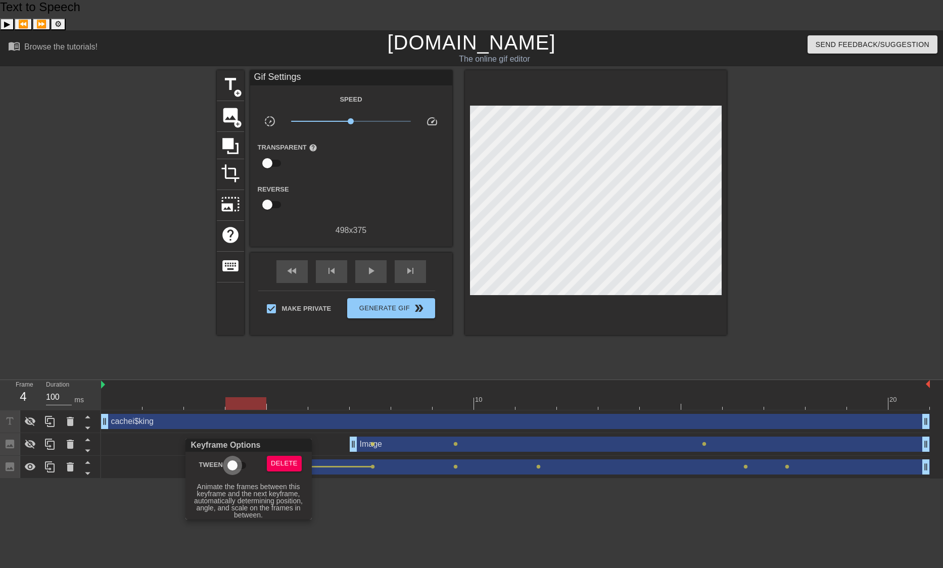
click at [245, 464] on input "Tween" at bounding box center [233, 465] width 58 height 19
checkbox input "true"
click at [368, 435] on div at bounding box center [471, 284] width 943 height 568
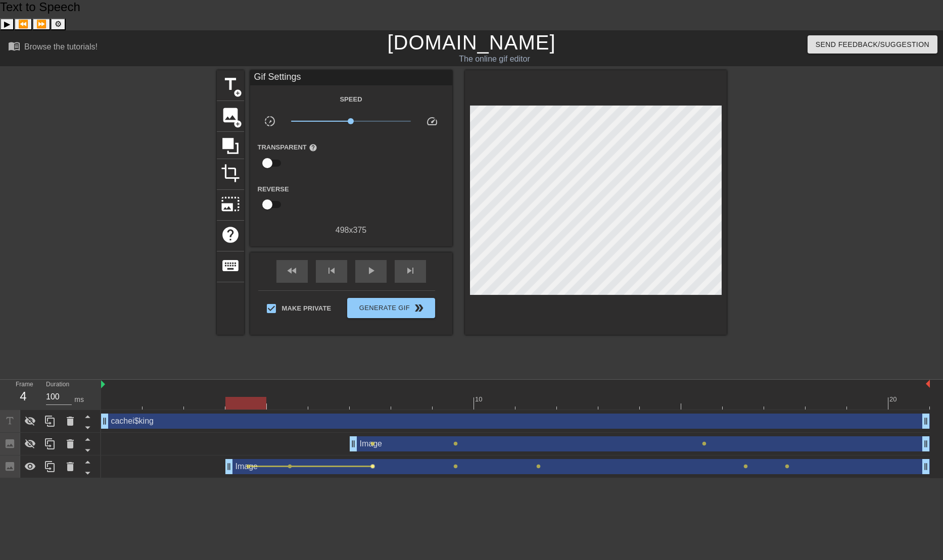
click at [374, 464] on span "lens" at bounding box center [372, 466] width 5 height 5
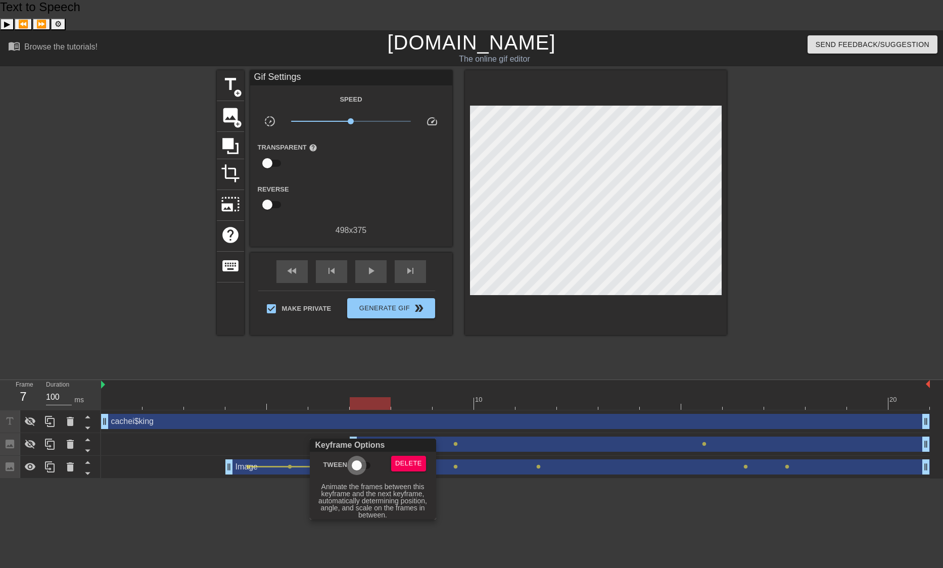
click at [359, 466] on input "Tween" at bounding box center [357, 465] width 58 height 19
checkbox input "true"
click at [454, 436] on div at bounding box center [471, 284] width 943 height 568
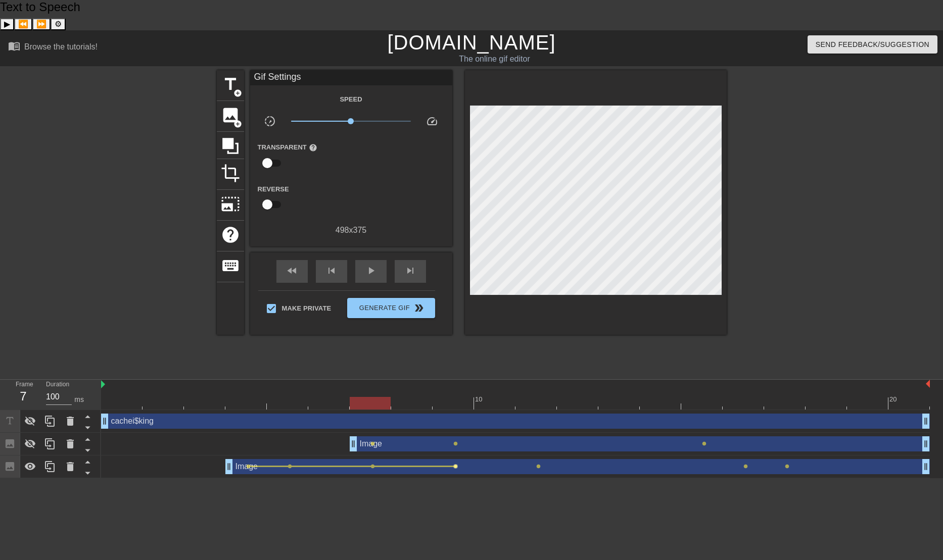
click at [456, 464] on span "lens" at bounding box center [455, 466] width 5 height 5
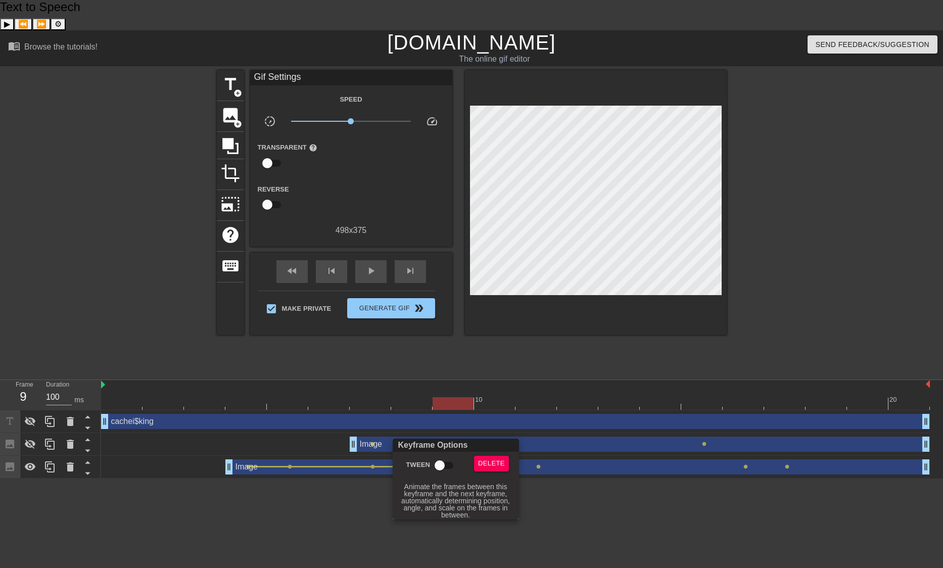
click at [439, 473] on input "Tween" at bounding box center [440, 465] width 58 height 19
checkbox input "true"
click at [538, 436] on div at bounding box center [471, 284] width 943 height 568
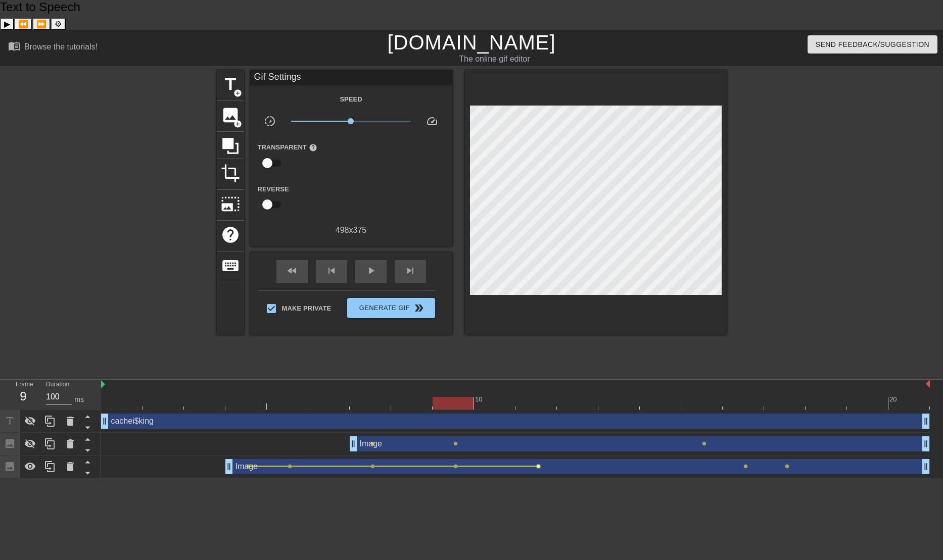
click at [537, 464] on span "lens" at bounding box center [538, 466] width 5 height 5
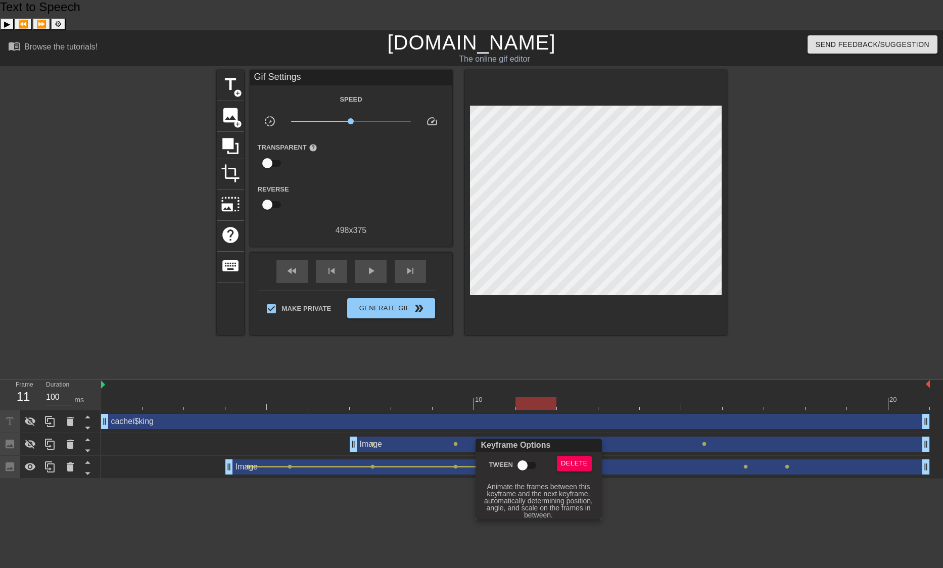
click at [521, 467] on input "Tween" at bounding box center [523, 465] width 58 height 19
checkbox input "true"
click at [745, 436] on div at bounding box center [471, 284] width 943 height 568
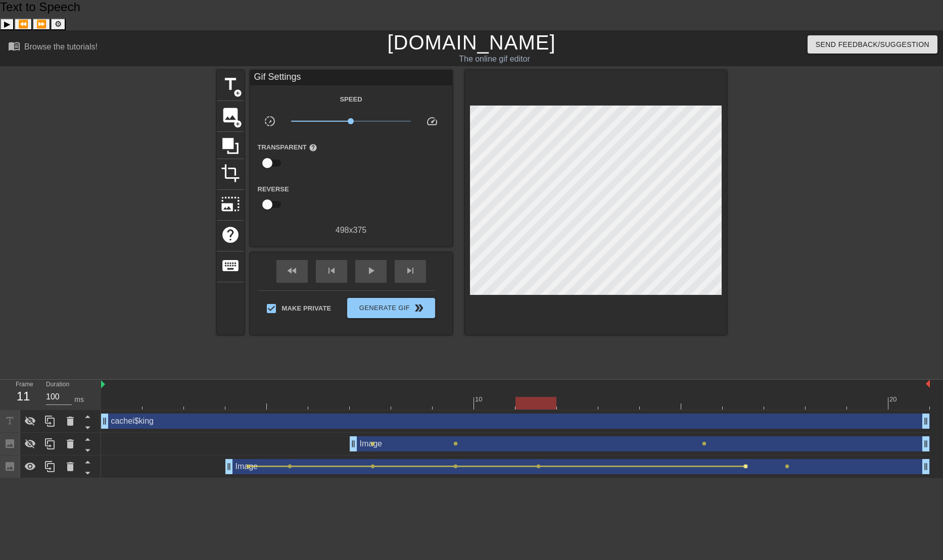
click at [745, 464] on span "lens" at bounding box center [745, 466] width 5 height 5
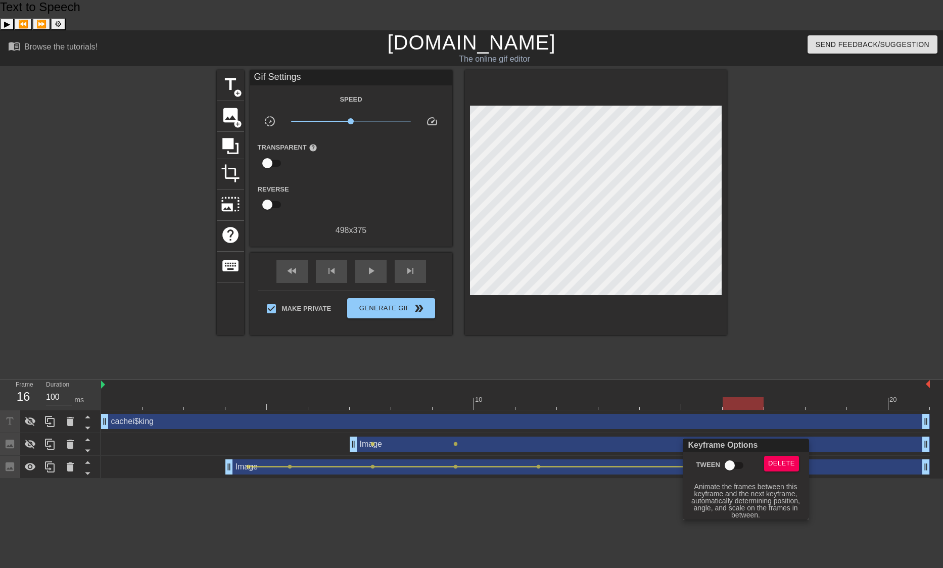
click at [733, 461] on input "Tween" at bounding box center [730, 465] width 58 height 19
checkbox input "true"
click at [770, 264] on div at bounding box center [471, 284] width 943 height 568
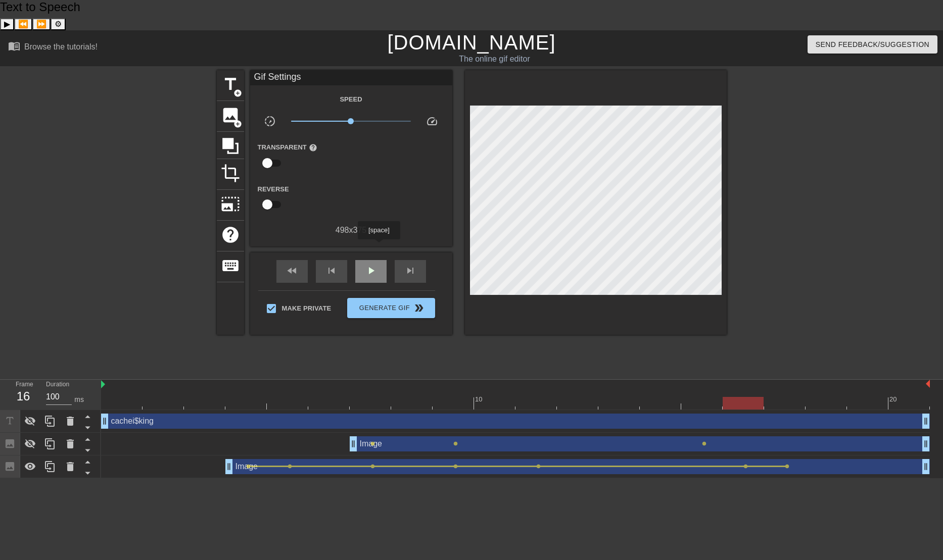
click at [378, 260] on div "play_arrow" at bounding box center [370, 271] width 31 height 23
click at [378, 260] on div "pause" at bounding box center [370, 271] width 31 height 23
click at [821, 263] on div at bounding box center [815, 221] width 152 height 303
click at [34, 461] on icon at bounding box center [30, 467] width 12 height 12
click at [890, 225] on div "title add_circle image add_circle crop photo_size_select_large help keyboard Gi…" at bounding box center [471, 221] width 943 height 303
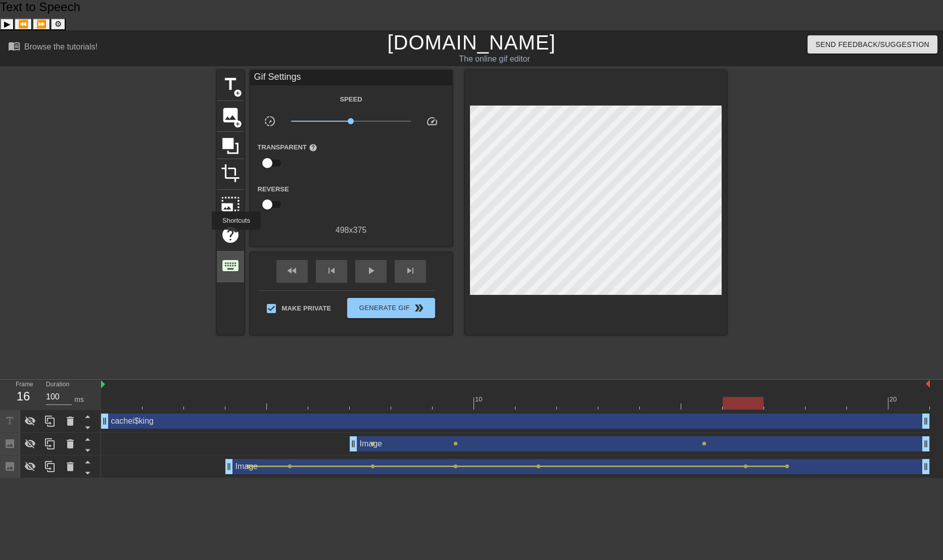
click at [236, 256] on span "keyboard" at bounding box center [230, 265] width 19 height 19
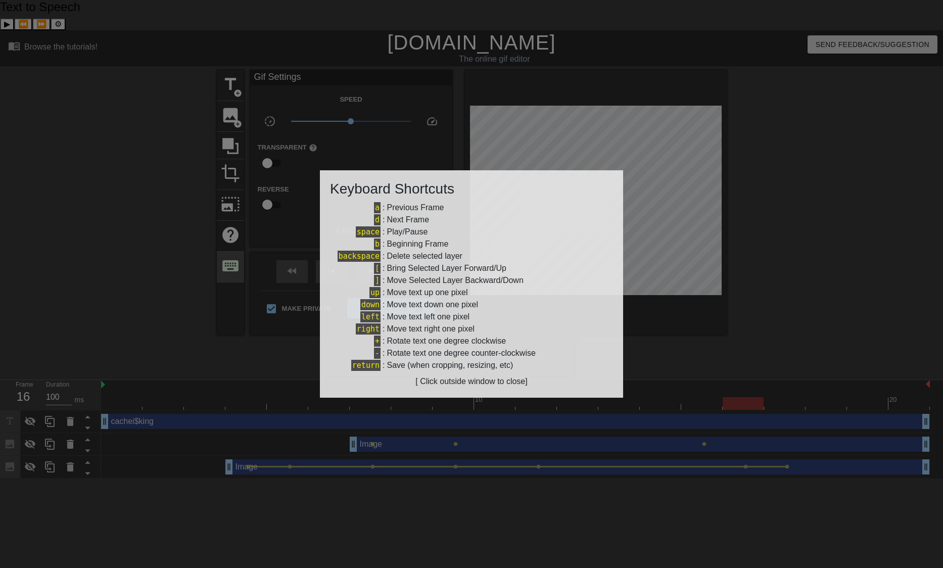
click at [231, 236] on div at bounding box center [471, 284] width 943 height 568
